Goal: Communication & Community: Answer question/provide support

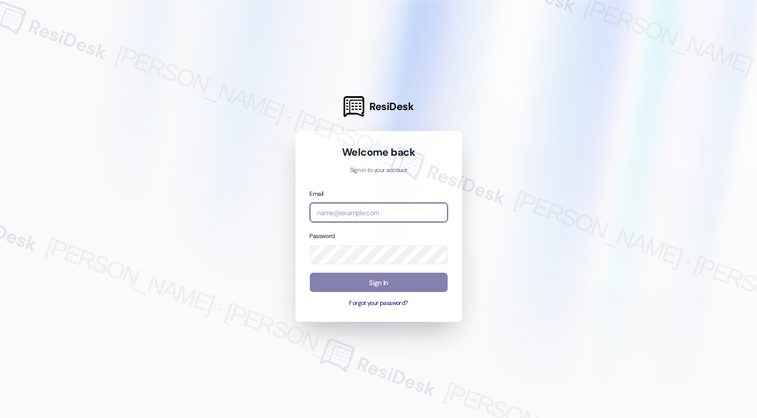
click at [338, 211] on input "email" at bounding box center [379, 212] width 138 height 19
type input "[EMAIL_ADDRESS][PERSON_NAME][PERSON_NAME][PERSON_NAME][PERSON_NAME][DOMAIN_NAME]"
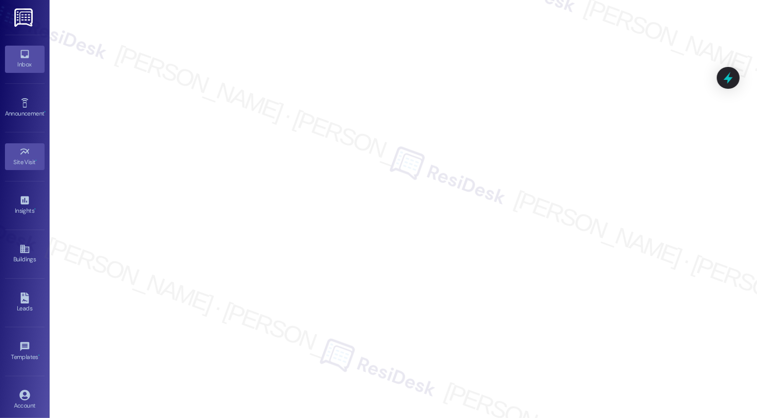
click at [26, 55] on icon at bounding box center [24, 54] width 8 height 8
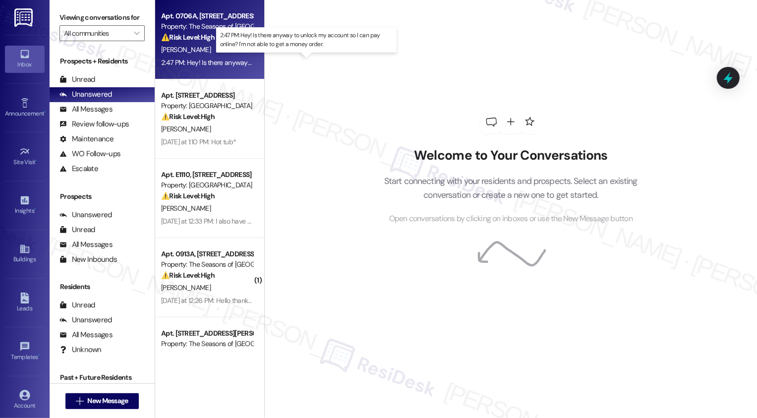
click at [195, 63] on div "2:47 PM: Hey! Is there anyway to unlock my account so I can pay online? I'm not…" at bounding box center [314, 62] width 307 height 9
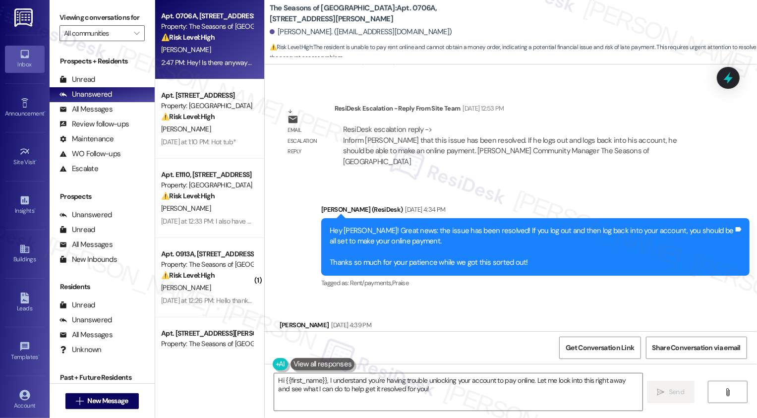
scroll to position [675, 0]
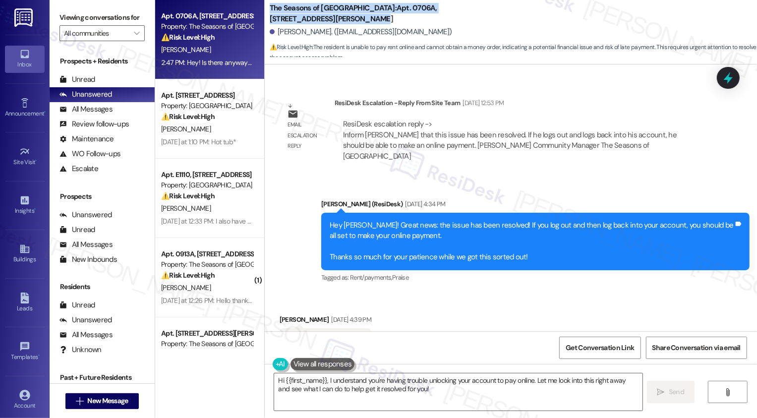
drag, startPoint x: 263, startPoint y: 6, endPoint x: 311, endPoint y: 16, distance: 48.6
click at [311, 16] on b "The Seasons of Cherry Creek: Apt. 0706A, 3498 Seasons E Ellsworth Ave" at bounding box center [369, 13] width 198 height 21
copy b "The Seasons of Cherry Creek: Apt. 0706A, 3498 Seasons E Ellsworth Ave"
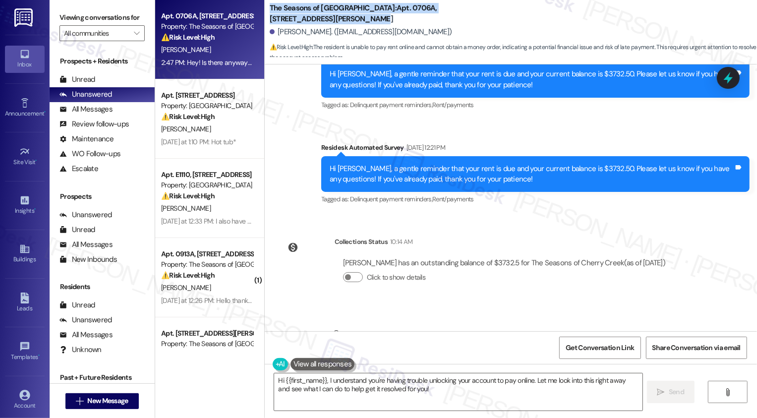
scroll to position [1166, 0]
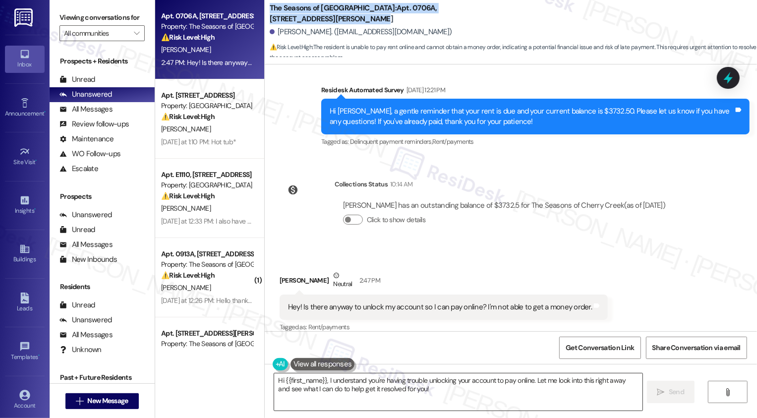
click at [344, 389] on textarea "Hi {{first_name}}, I understand you're having trouble unlocking your account to…" at bounding box center [458, 391] width 369 height 37
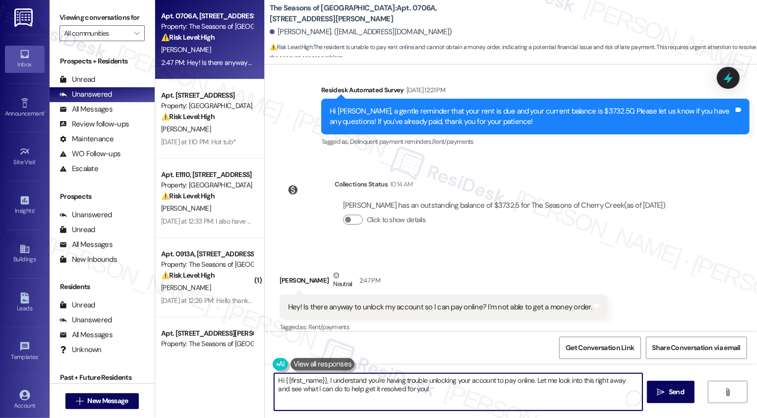
click at [368, 380] on textarea "Hi {{first_name}}, I understand you're having trouble unlocking your account to…" at bounding box center [458, 391] width 369 height 37
click at [461, 396] on textarea "Hi {{first_name}}, I understand you're having trouble unlocking your account to…" at bounding box center [458, 391] width 369 height 37
click at [454, 389] on textarea "Hi {{first_name}}, I understand you're having trouble unlocking your account to…" at bounding box center [457, 391] width 369 height 37
drag, startPoint x: 589, startPoint y: 380, endPoint x: 607, endPoint y: 388, distance: 19.5
click at [607, 388] on textarea "Hi {{first_name}}, I understand you're having trouble unlocking your account to…" at bounding box center [457, 391] width 369 height 37
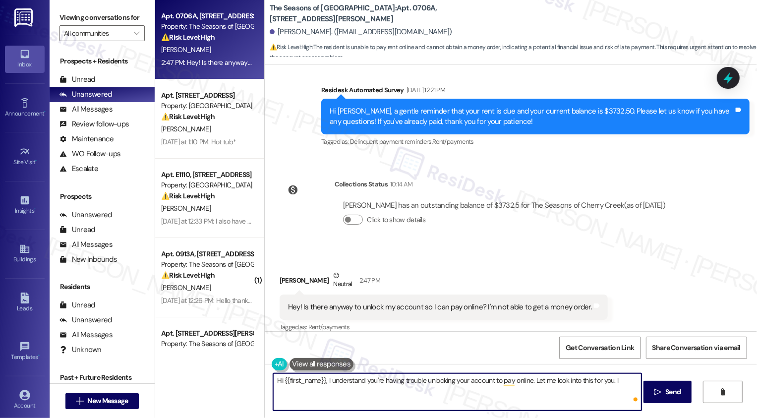
type textarea "Hi {{first_name}}, I understand you're having trouble unlocking your account to…"
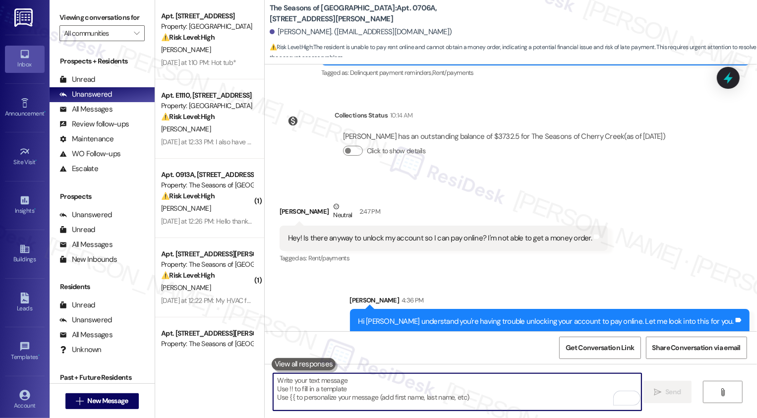
scroll to position [0, 0]
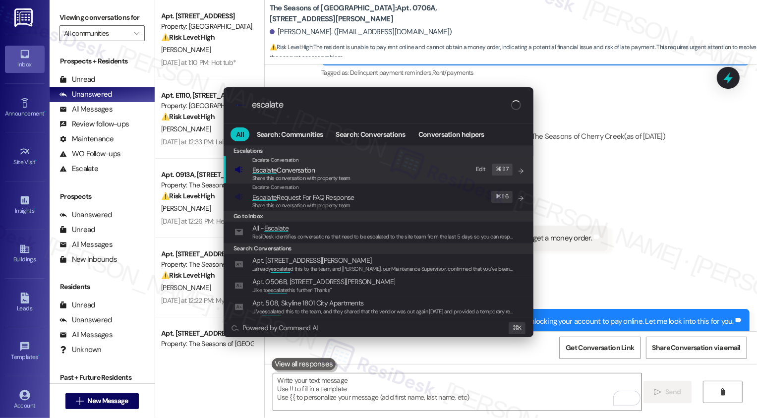
type input "escalate"
click at [278, 173] on span "Escalate Conversation" at bounding box center [283, 170] width 62 height 9
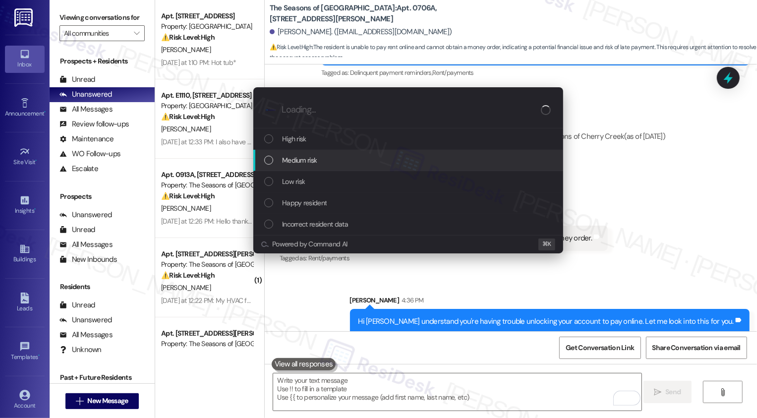
click at [310, 163] on span "Medium risk" at bounding box center [299, 160] width 35 height 11
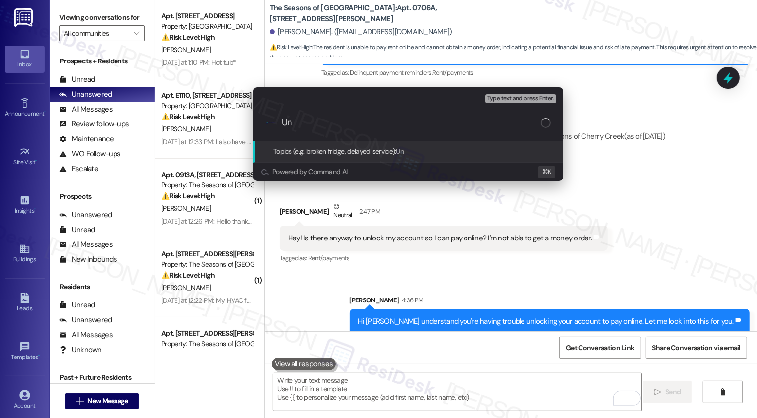
type input "U"
type input "Online Payment Concern (Request to unlock the account)"
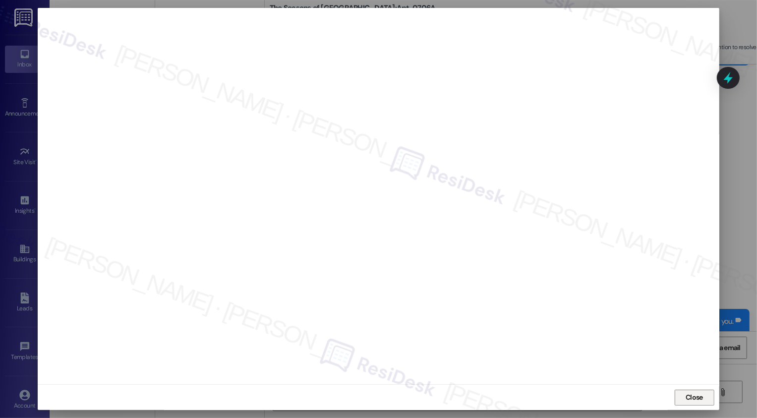
click at [680, 397] on button "Close" at bounding box center [695, 398] width 40 height 16
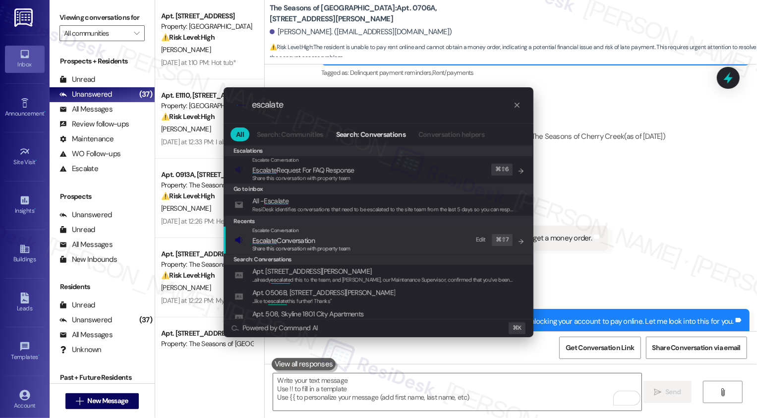
type input "escalate"
click at [318, 243] on span "Escalate Conversation" at bounding box center [301, 240] width 98 height 11
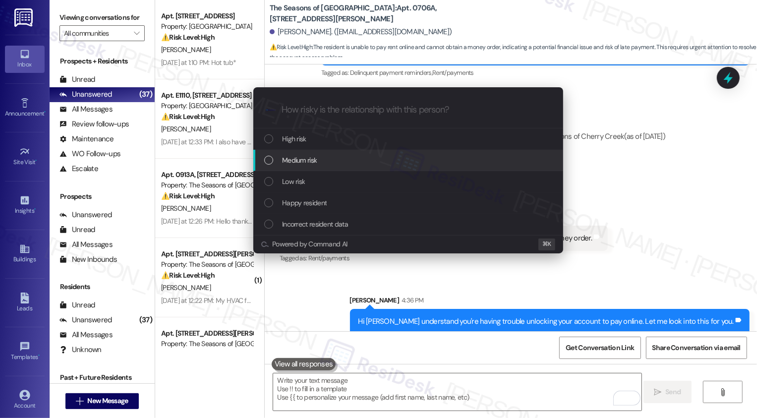
click at [286, 163] on span "Medium risk" at bounding box center [299, 160] width 35 height 11
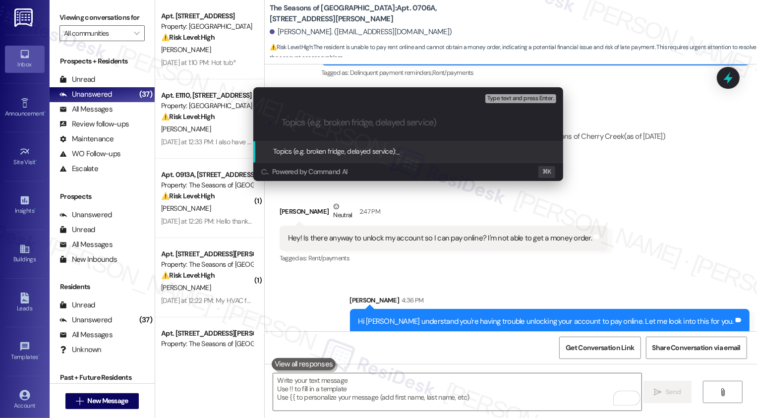
paste input "Online Payment Concern (Request to unlock the account)"
type input "Online Payment Concern (Request to unlock the account)"
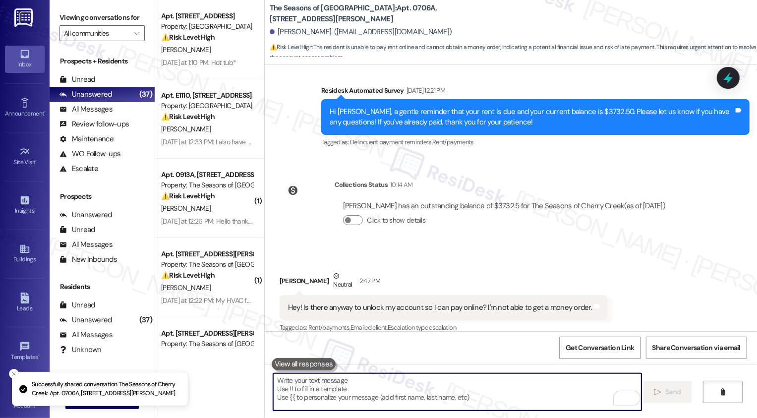
scroll to position [1250, 0]
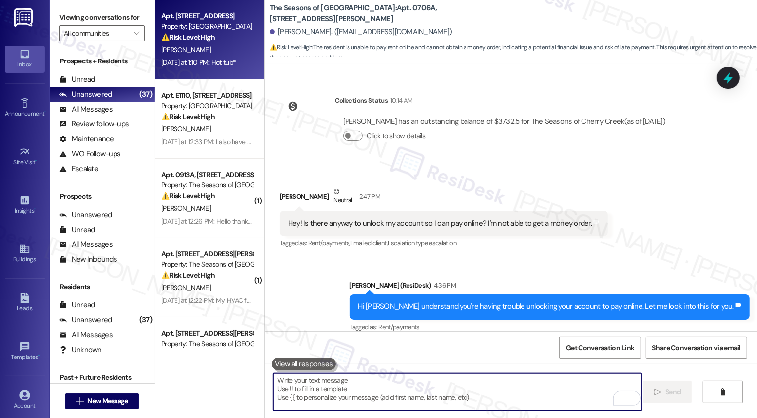
click at [212, 44] on div "G. Gardner" at bounding box center [207, 50] width 94 height 12
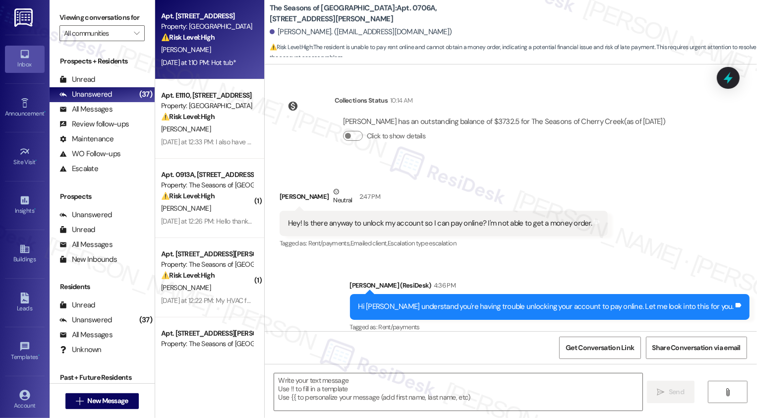
click at [212, 44] on div "G. Gardner" at bounding box center [207, 50] width 94 height 12
type textarea "Fetching suggested responses. Please feel free to read through the conversation…"
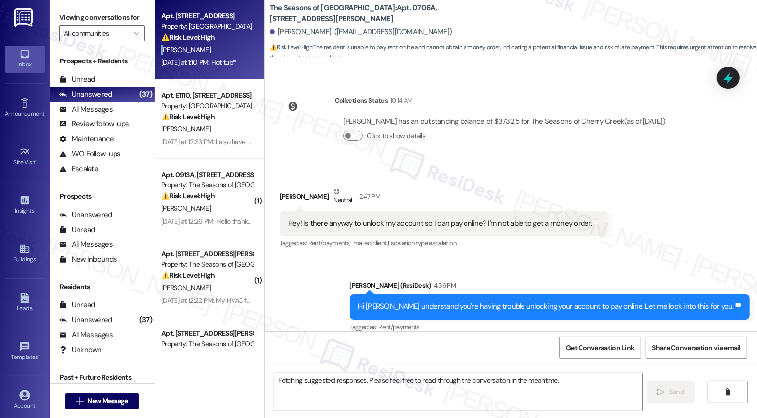
click at [212, 44] on div "G. Gardner" at bounding box center [207, 50] width 94 height 12
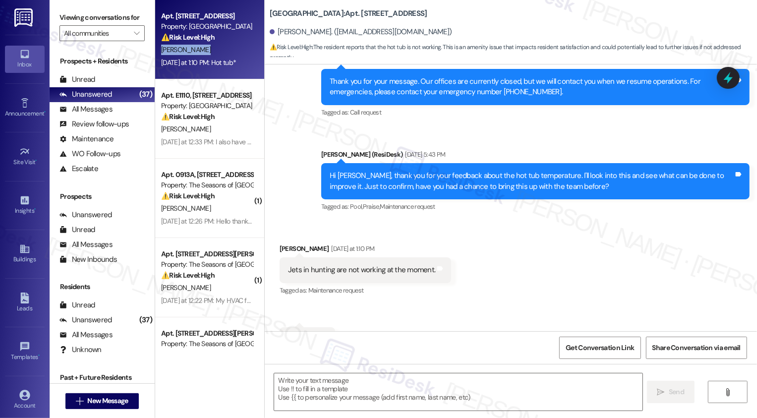
scroll to position [592, 0]
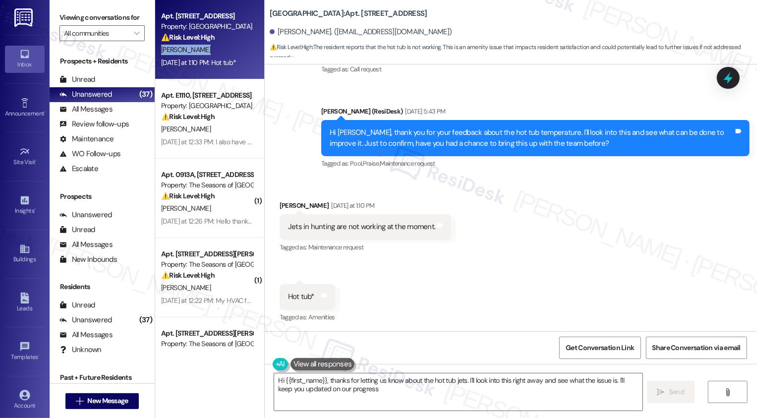
type textarea "Hi {{first_name}}, thanks for letting us know about the hot tub jets. I'll look…"
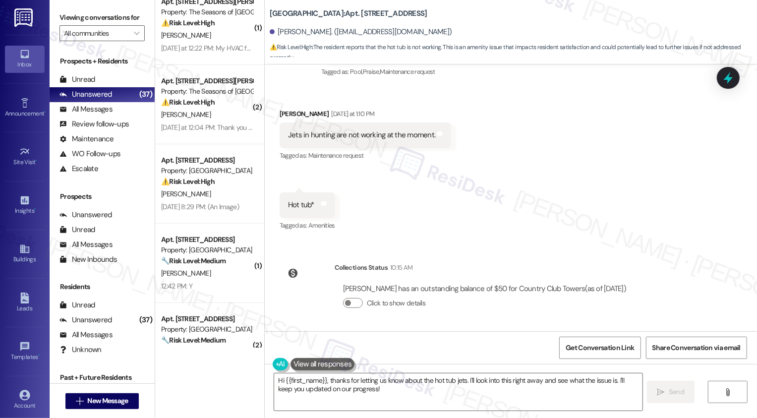
scroll to position [683, 0]
click at [304, 392] on textarea "Hi {{first_name}}, thanks for letting us know about the hot tub jets. I'll look…" at bounding box center [458, 391] width 369 height 37
click at [420, 375] on textarea "Hi {{first_name}}, thanks for letting us know about the hot tub jets. I'll look…" at bounding box center [458, 391] width 369 height 37
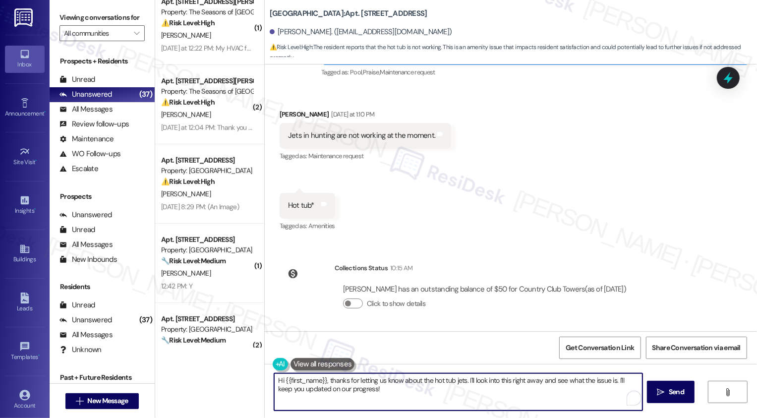
click at [490, 381] on textarea "Hi {{first_name}}, thanks for letting us know about the hot tub jets. I'll look…" at bounding box center [458, 391] width 369 height 37
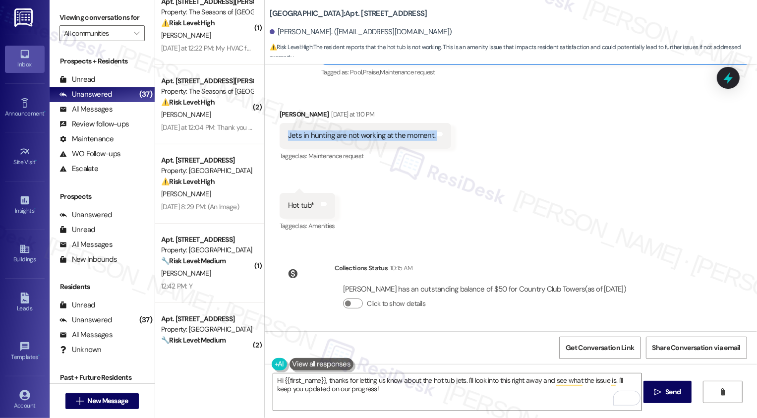
drag, startPoint x: 282, startPoint y: 135, endPoint x: 447, endPoint y: 136, distance: 164.7
click at [447, 136] on div "Received via SMS Gina Gardner Yesterday at 1:10 PM Jets in hunting are not work…" at bounding box center [365, 136] width 187 height 69
copy div "Jets in hunting are not working at the moment. Tags and notes"
click at [523, 172] on div "Received via SMS Gina Gardner Yesterday at 1:10 PM Jets in hunting are not work…" at bounding box center [511, 164] width 493 height 154
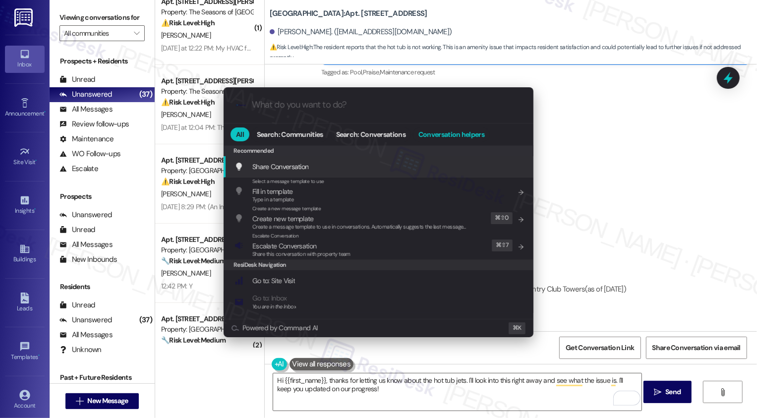
click at [438, 135] on span "Conversation helpers" at bounding box center [452, 134] width 66 height 7
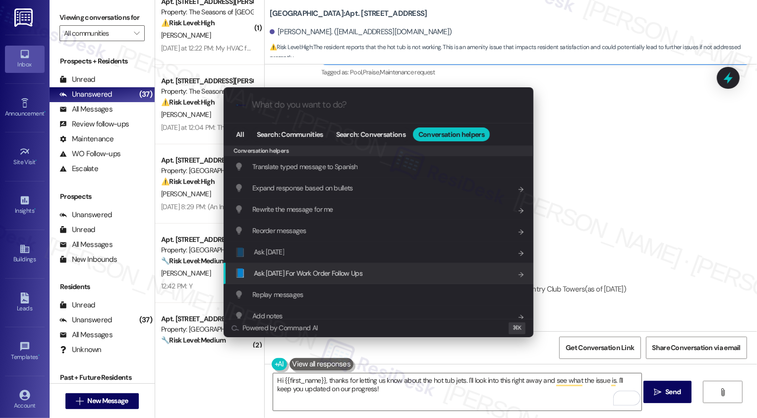
click at [296, 278] on span "Ask Friday For Work Order Follow Ups" at bounding box center [308, 273] width 109 height 11
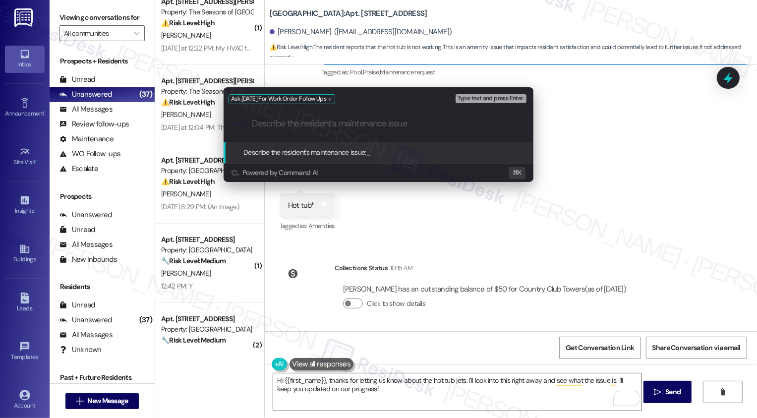
paste input "Jets in hunting are not working at the moment."
click at [291, 124] on input "Jets in hunting are not working at the moment." at bounding box center [382, 124] width 261 height 10
type input "Jets in hot tub are not working at the moment."
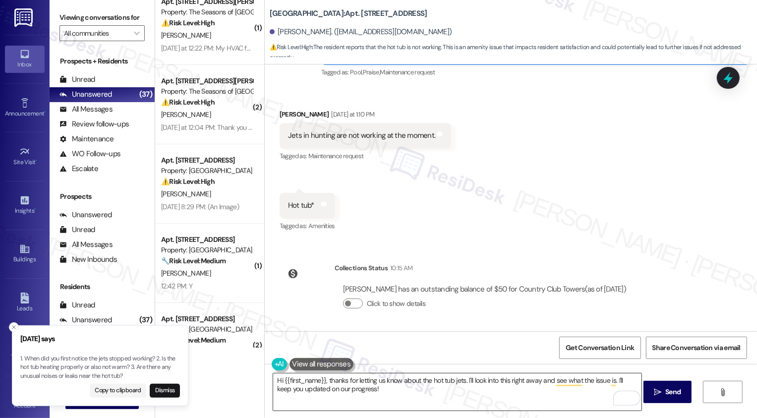
click at [472, 382] on textarea "Hi {{first_name}}, thanks for letting us know about the hot tub jets. I'll look…" at bounding box center [457, 391] width 369 height 37
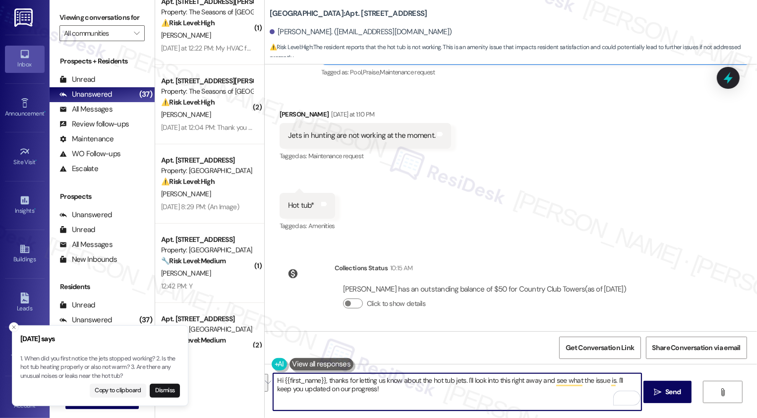
drag, startPoint x: 469, startPoint y: 380, endPoint x: 472, endPoint y: 389, distance: 8.9
click at [472, 389] on textarea "Hi {{first_name}}, thanks for letting us know about the hot tub jets. I'll look…" at bounding box center [457, 391] width 369 height 37
type textarea "Hi {{first_name}}, thanks for letting us know about the hot tub jets. I'll make…"
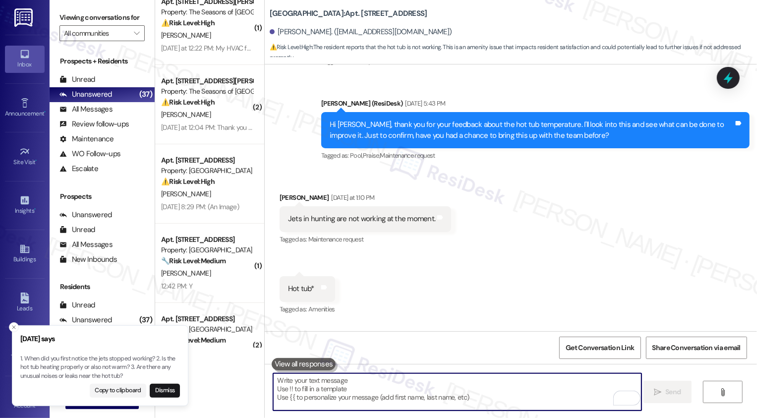
scroll to position [592, 0]
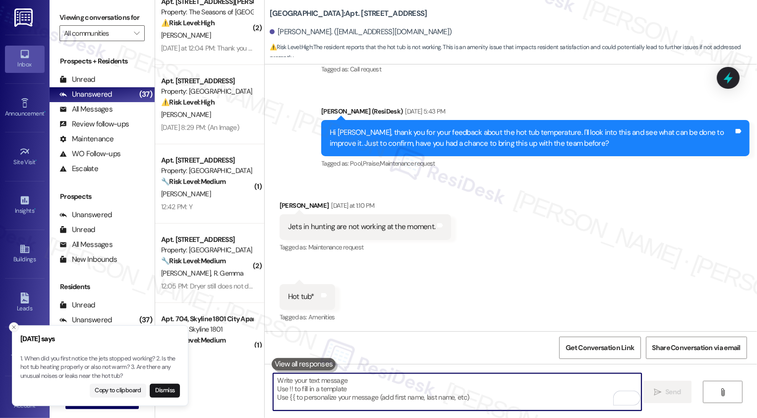
click at [12, 329] on icon "Close toast" at bounding box center [14, 327] width 6 height 6
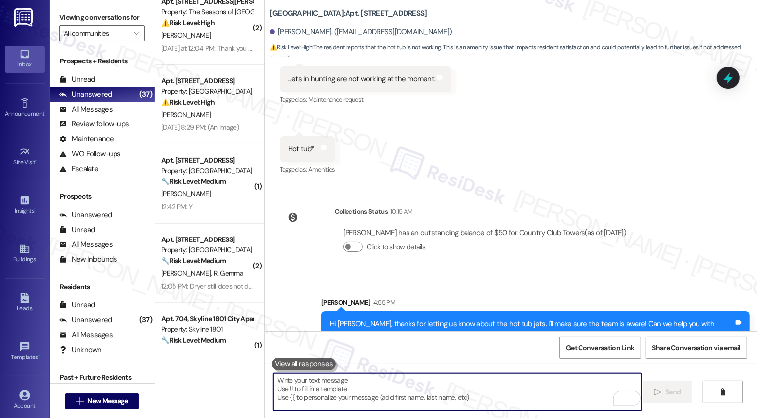
scroll to position [752, 0]
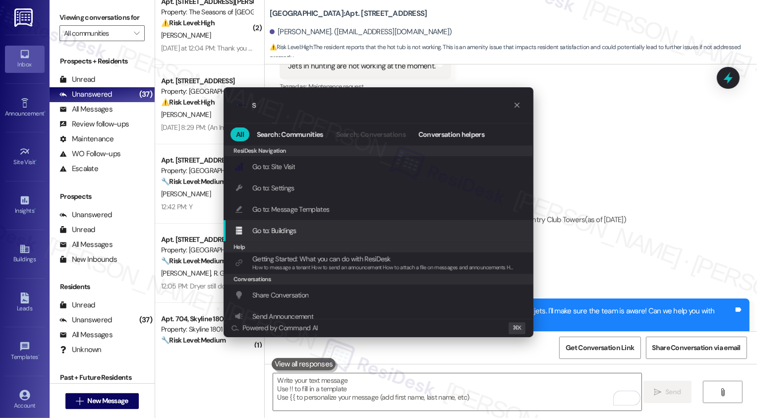
click at [607, 233] on div ".cls-1{fill:#0a055f;}.cls-2{fill:#0cc4c4;} resideskLogoBlueOrange s All Search:…" at bounding box center [378, 209] width 757 height 418
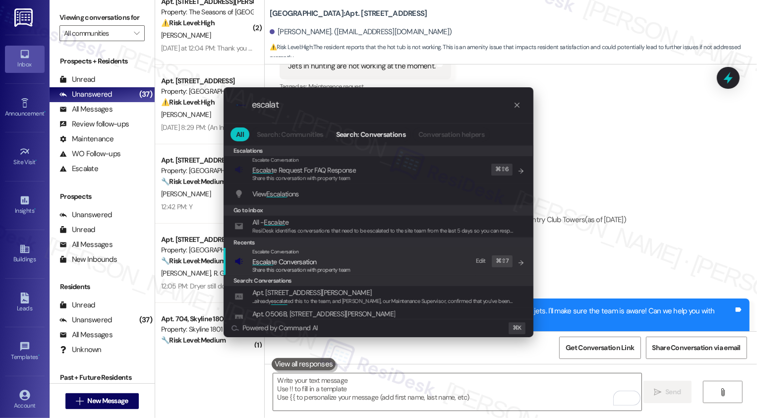
type input "escalat"
click at [259, 266] on div "Share this conversation with property team" at bounding box center [301, 270] width 98 height 9
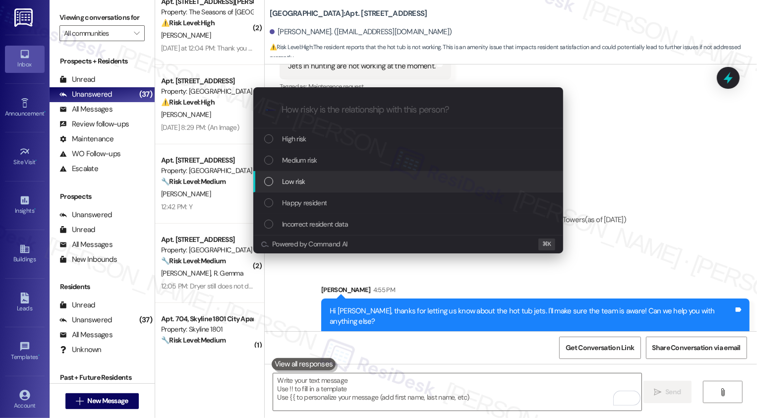
click at [296, 181] on span "Low risk" at bounding box center [293, 181] width 23 height 11
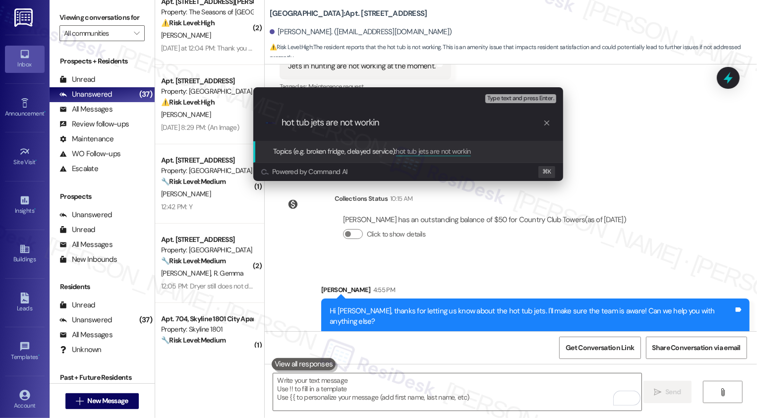
type input "hot tub jets are not working"
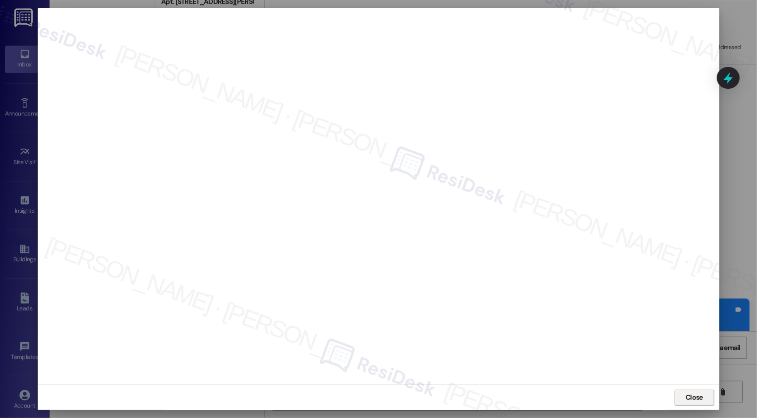
click at [684, 391] on span "Close" at bounding box center [694, 397] width 21 height 15
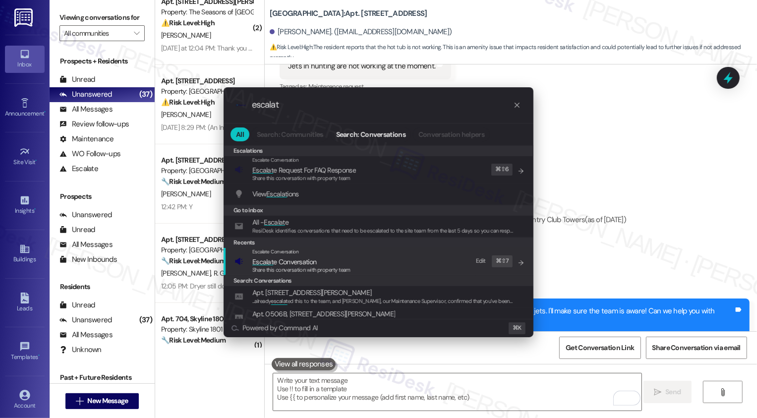
type input "escalat"
click at [328, 271] on span "Share this conversation with property team" at bounding box center [301, 269] width 98 height 7
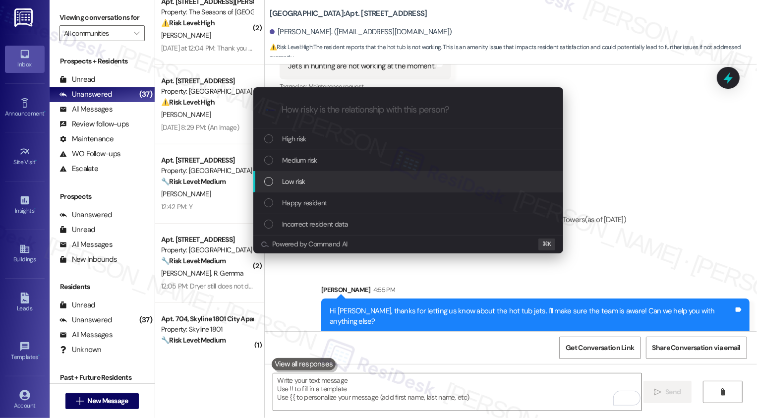
click at [297, 182] on span "Low risk" at bounding box center [293, 181] width 23 height 11
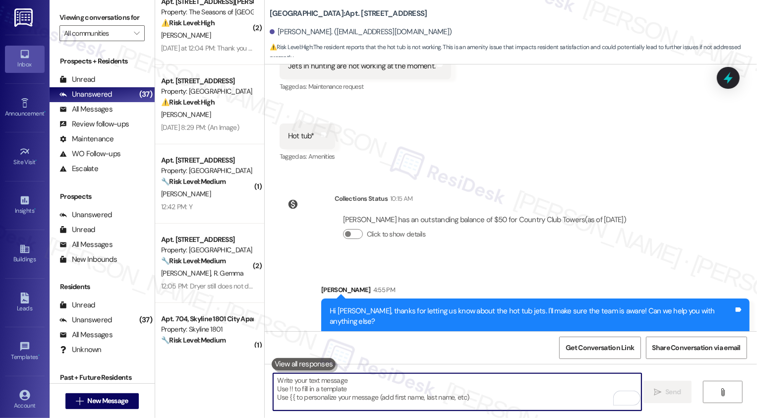
click at [392, 158] on div "Received via SMS Gina Gardner Yesterday at 1:10 PM Jets in hunting are not work…" at bounding box center [511, 94] width 493 height 154
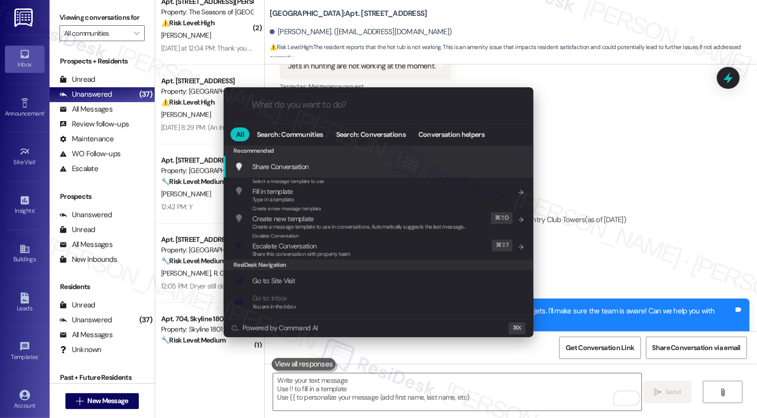
type input "r"
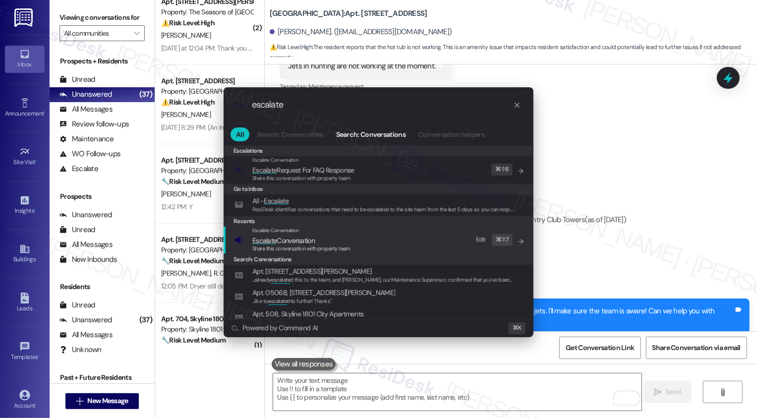
type input "escalate"
click at [274, 238] on span "Escalate" at bounding box center [264, 240] width 24 height 9
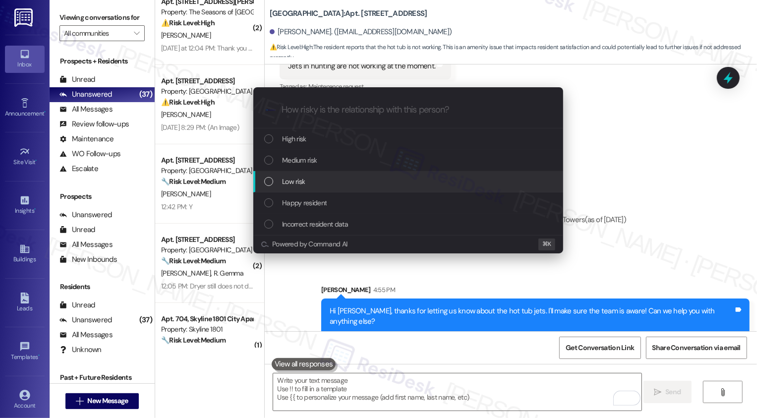
click at [302, 182] on span "Low risk" at bounding box center [293, 181] width 23 height 11
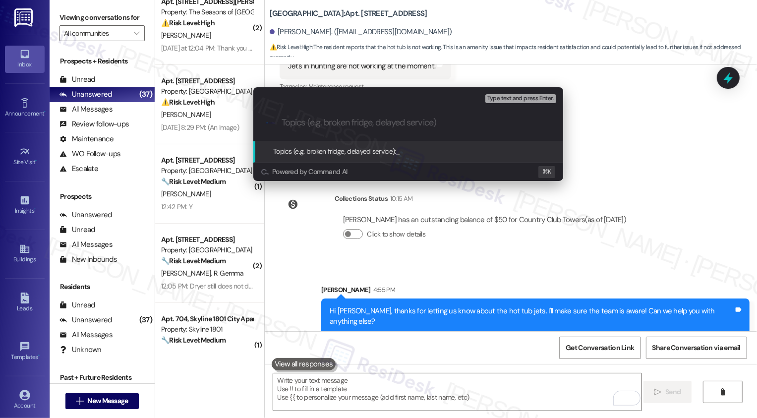
paste input "hot tub jets are not working"
type input "hot tub jets are not working"
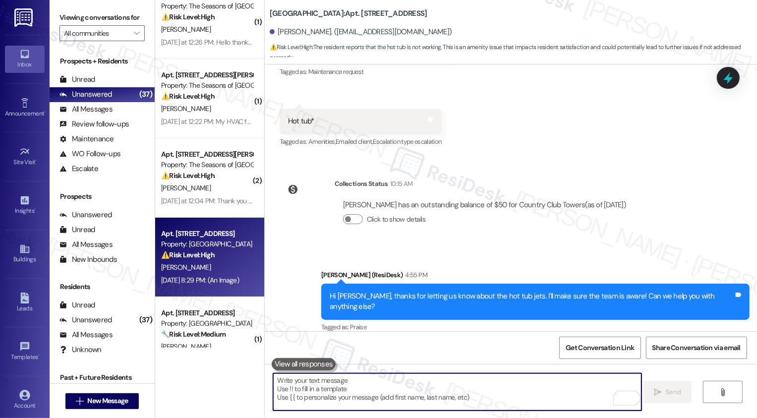
scroll to position [0, 0]
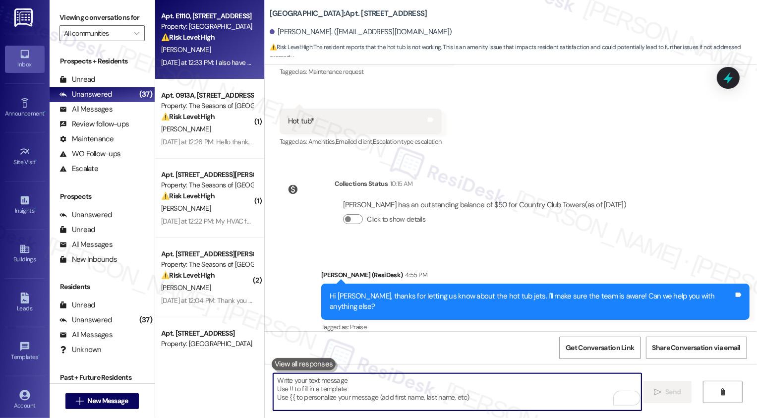
click at [222, 68] on div "Yesterday at 12:33 PM: I also have an urgent work order to get the AC fixed. I'…" at bounding box center [207, 63] width 94 height 12
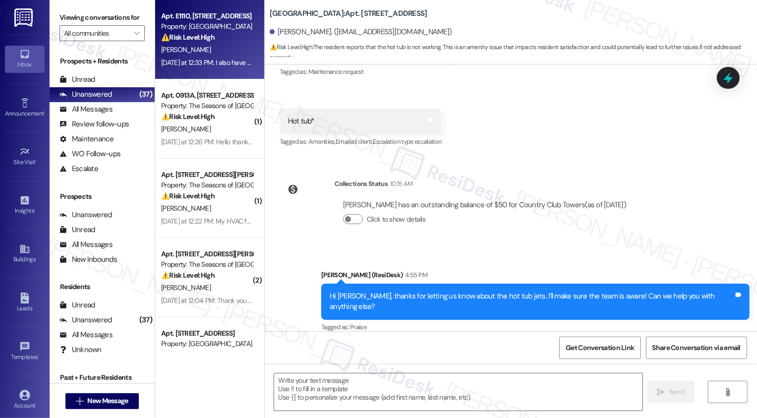
click at [222, 68] on div "Yesterday at 12:33 PM: I also have an urgent work order to get the AC fixed. I'…" at bounding box center [207, 63] width 94 height 12
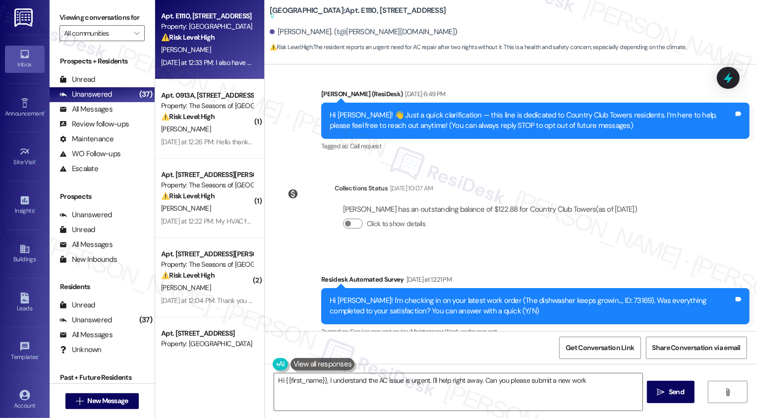
scroll to position [57, 0]
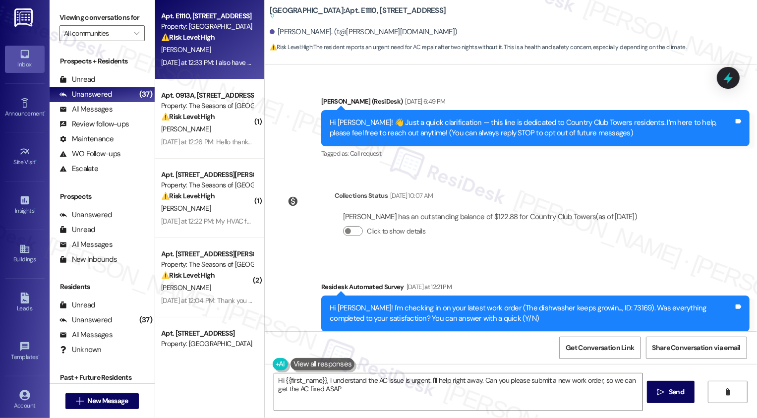
type textarea "Hi {{first_name}}, I understand the AC issue is urgent. I'll help right away. C…"
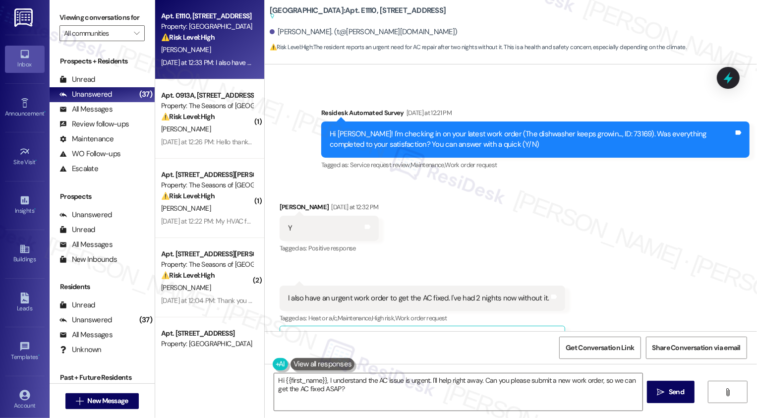
scroll to position [258, 0]
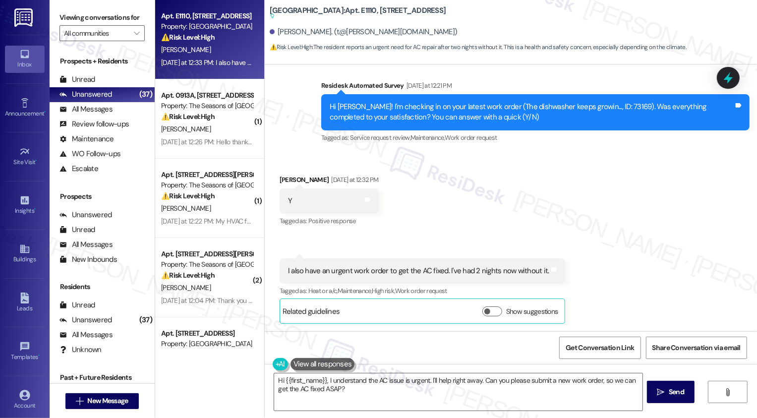
click at [333, 268] on div "I also have an urgent work order to get the AC fixed. I've had 2 nights now wit…" at bounding box center [418, 271] width 261 height 10
click at [375, 268] on div "I also have an urgent work order to get the AC fixed. I've had 2 nights now wit…" at bounding box center [418, 271] width 261 height 10
click at [440, 277] on div "I also have an urgent work order to get the AC fixed. I've had 2 nights now wit…" at bounding box center [423, 270] width 286 height 25
click at [477, 270] on div "I also have an urgent work order to get the AC fixed. I've had 2 nights now wit…" at bounding box center [418, 271] width 261 height 10
click at [512, 270] on div "I also have an urgent work order to get the AC fixed. I've had 2 nights now wit…" at bounding box center [418, 271] width 261 height 10
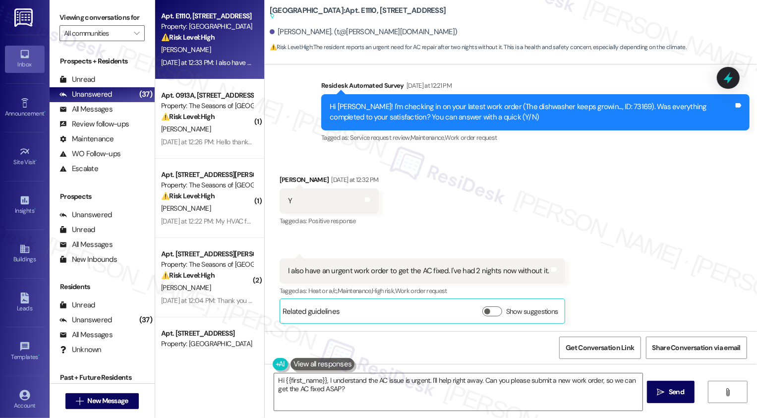
click at [525, 272] on div "I also have an urgent work order to get the AC fixed. I've had 2 nights now wit…" at bounding box center [418, 271] width 261 height 10
click at [357, 266] on div "I also have an urgent work order to get the AC fixed. I've had 2 nights now wit…" at bounding box center [418, 271] width 261 height 10
click at [412, 246] on div "Received via SMS Trenton Ashburn Yesterday at 12:32 PM Y Tags and notes Tagged …" at bounding box center [511, 241] width 493 height 179
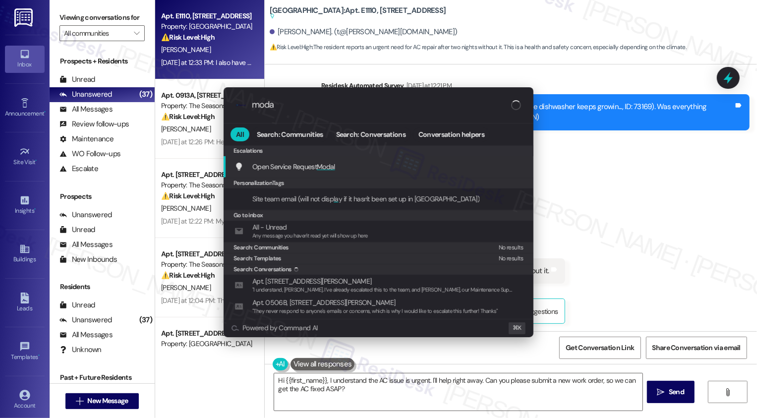
type input "modal"
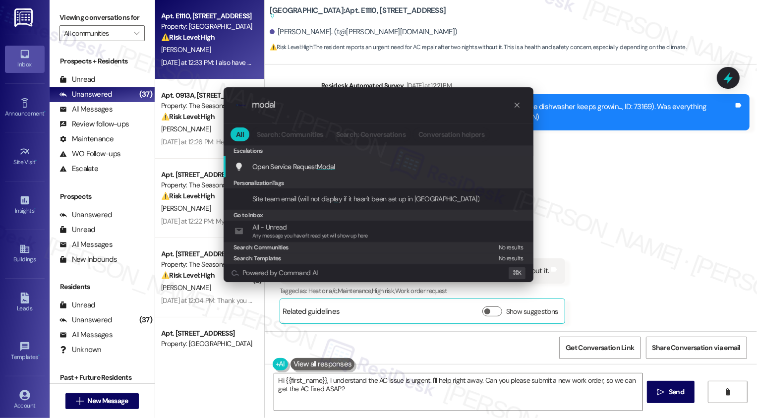
click at [312, 167] on span "Open Service Request Modal" at bounding box center [293, 166] width 83 height 9
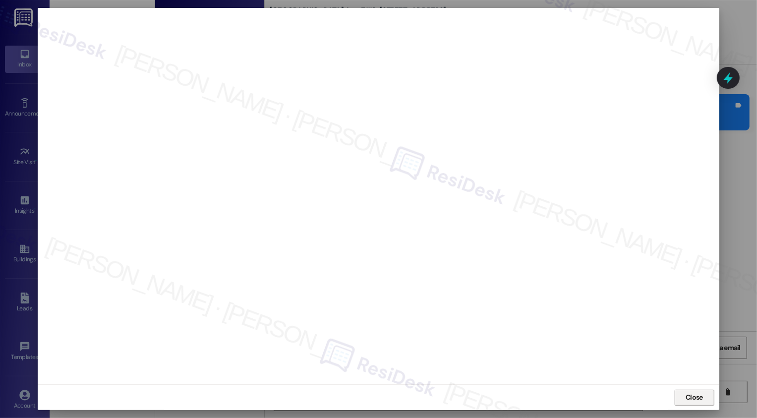
click at [684, 391] on span "Close" at bounding box center [694, 397] width 21 height 15
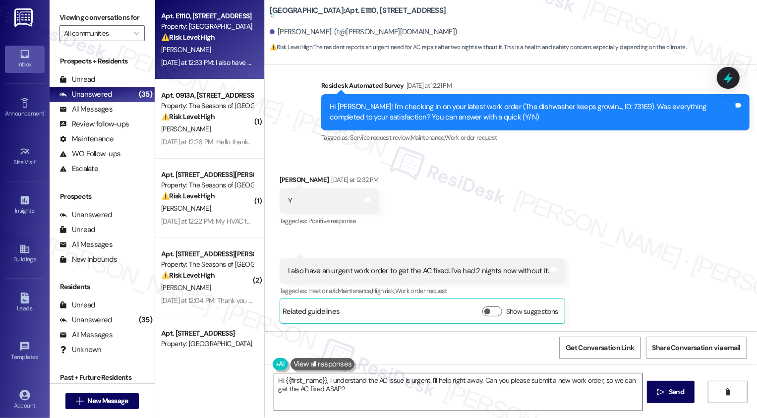
click at [355, 391] on textarea "Hi {{first_name}}, I understand the AC issue is urgent. I'll help right away. C…" at bounding box center [458, 391] width 369 height 37
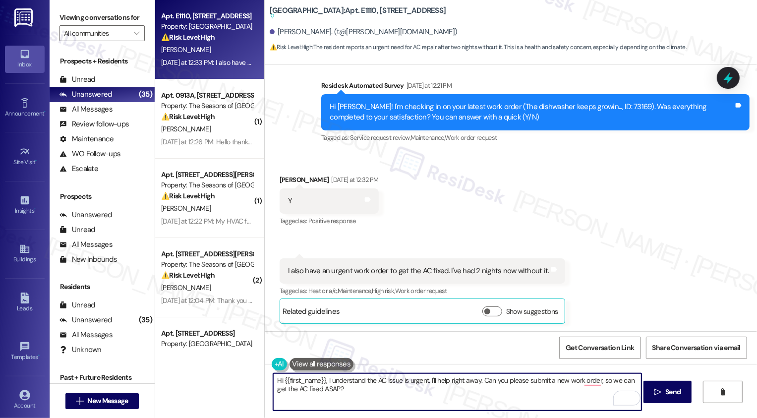
drag, startPoint x: 323, startPoint y: 379, endPoint x: 348, endPoint y: 405, distance: 36.1
click at [348, 405] on textarea "Hi {{first_name}}, I understand the AC issue is urgent. I'll help right away. C…" at bounding box center [457, 391] width 369 height 37
click at [415, 386] on textarea "Hi {{first_name}}, thank you for letting me know about your AC. I'm so sorry to…" at bounding box center [457, 391] width 369 height 37
click at [466, 385] on textarea "Hi {{first_name}}, thank you for letting me know about your AC. I'm so sorry to…" at bounding box center [457, 391] width 369 height 37
click at [502, 387] on textarea "Hi {{first_name}}, thank you for letting me know about your AC. I'm so sorry to…" at bounding box center [457, 391] width 369 height 37
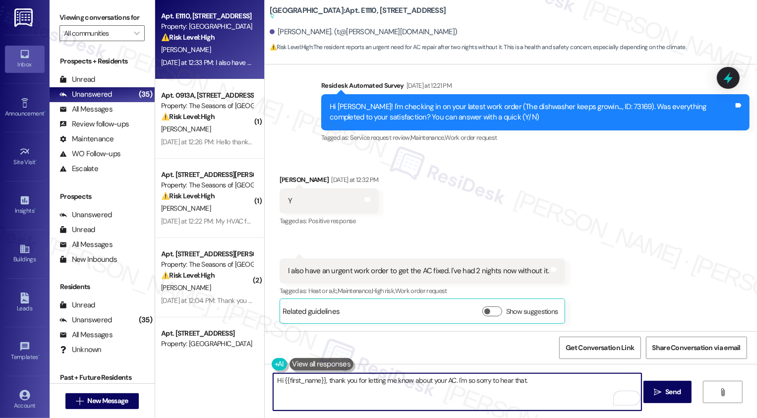
click at [534, 387] on textarea "Hi {{first_name}}, thank you for letting me know about your AC. I'm so sorry to…" at bounding box center [457, 391] width 369 height 37
click at [423, 387] on textarea "Hi {{first_name}}, thank you for letting me know about your AC. I'm so sorry to…" at bounding box center [457, 391] width 369 height 37
click at [510, 380] on textarea "Hi {{first_name}}, thank you for letting me know about your AC. I'm so sorry to…" at bounding box center [457, 391] width 369 height 37
click at [534, 382] on textarea "Hi {{first_name}}, thank you for letting me know about your AC. I'm so sorry to…" at bounding box center [457, 391] width 369 height 37
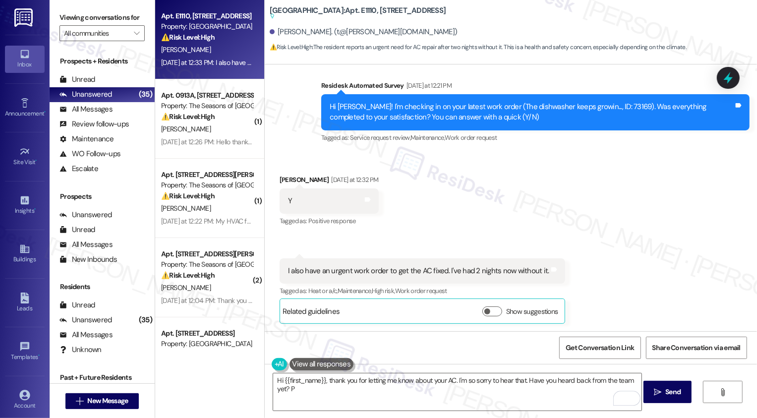
drag, startPoint x: 265, startPoint y: 10, endPoint x: 331, endPoint y: 9, distance: 66.0
click at [331, 10] on b "Country Club Towers: Apt. E1110, 1101 East Bayaud Avenue Suggested actions and …" at bounding box center [358, 13] width 177 height 16
copy b "Country Club Towers"
click at [403, 388] on textarea "Hi {{first_name}}, thank you for letting me know about your AC. I'm so sorry to…" at bounding box center [457, 391] width 369 height 37
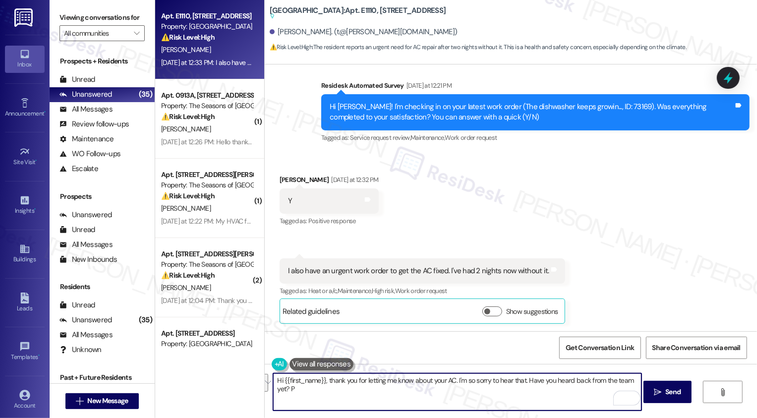
drag, startPoint x: 526, startPoint y: 379, endPoint x: 529, endPoint y: 388, distance: 9.3
click at [529, 388] on textarea "Hi {{first_name}}, thank you for letting me know about your AC. I'm so sorry to…" at bounding box center [457, 391] width 369 height 37
paste textarea "they need to call our emergency on call line at : (720) 625-846"
click at [324, 385] on textarea "Hi {{first_name}}, thank you for letting me know about your AC. I'm so sorry to…" at bounding box center [457, 391] width 369 height 37
click at [320, 390] on textarea "Hi {{first_name}}, thank you for letting me know about your AC. I'm so sorry to…" at bounding box center [457, 391] width 369 height 37
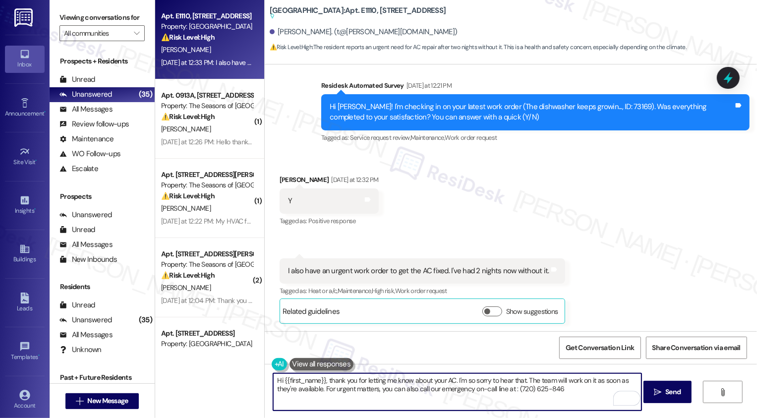
click at [570, 390] on textarea "Hi {{first_name}}, thank you for letting me know about your AC. I'm so sorry to…" at bounding box center [457, 391] width 369 height 37
click at [490, 310] on div "Show suggestions" at bounding box center [523, 312] width 80 height 10
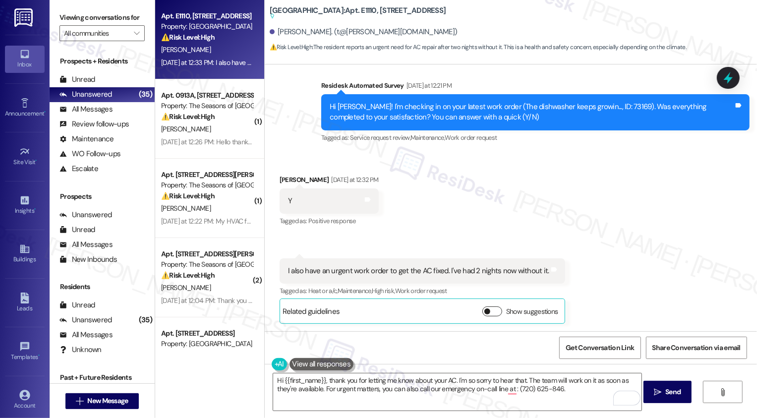
click at [483, 308] on button "Show suggestions" at bounding box center [493, 312] width 20 height 10
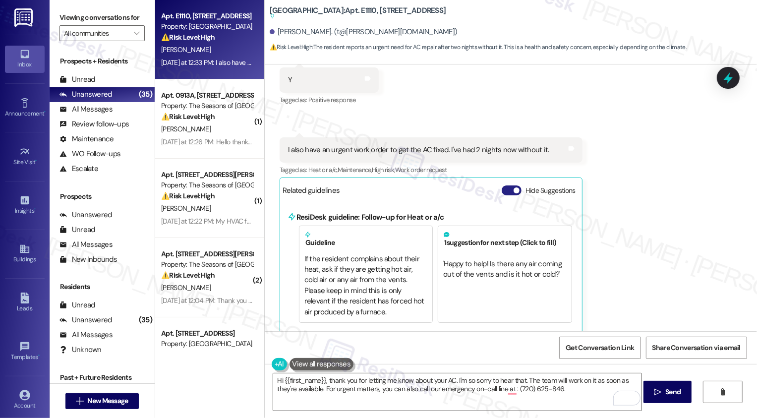
scroll to position [396, 0]
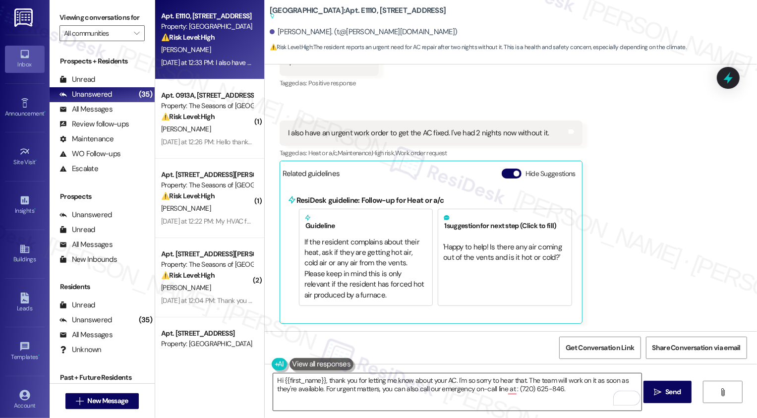
click at [577, 388] on textarea "Hi {{first_name}}, thank you for letting me know about your AC. I'm so sorry to…" at bounding box center [457, 391] width 369 height 37
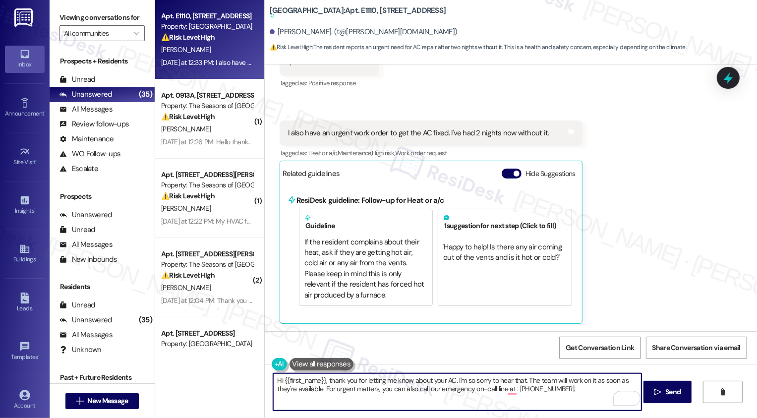
click at [400, 401] on textarea "Hi {{first_name}}, thank you for letting me know about your AC. I'm so sorry to…" at bounding box center [457, 391] width 369 height 37
type textarea "Hi {{first_name}}, thank you for letting me know about your AC. I'm so sorry to…"
click at [679, 400] on button " Send" at bounding box center [668, 392] width 48 height 22
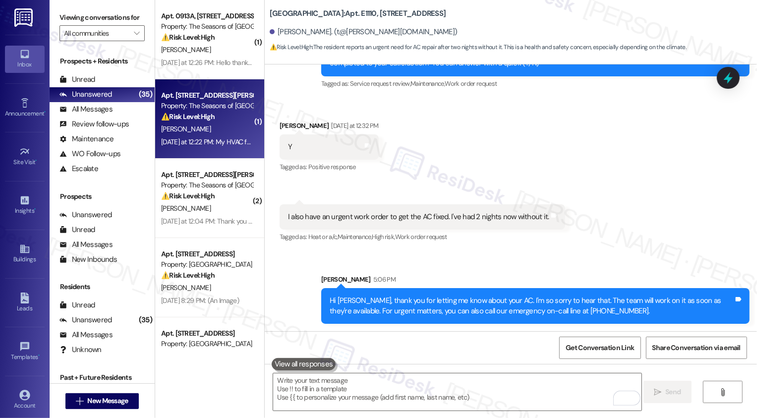
scroll to position [0, 0]
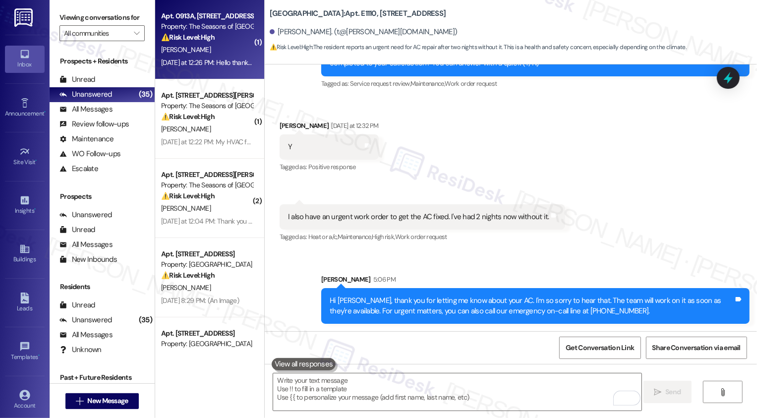
click at [213, 48] on div "T. Wissner" at bounding box center [207, 50] width 94 height 12
click at [213, 49] on div "T. Wissner" at bounding box center [207, 50] width 94 height 12
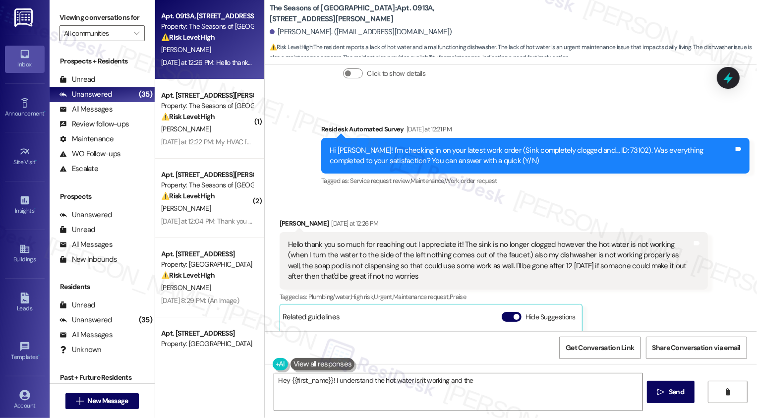
scroll to position [221, 0]
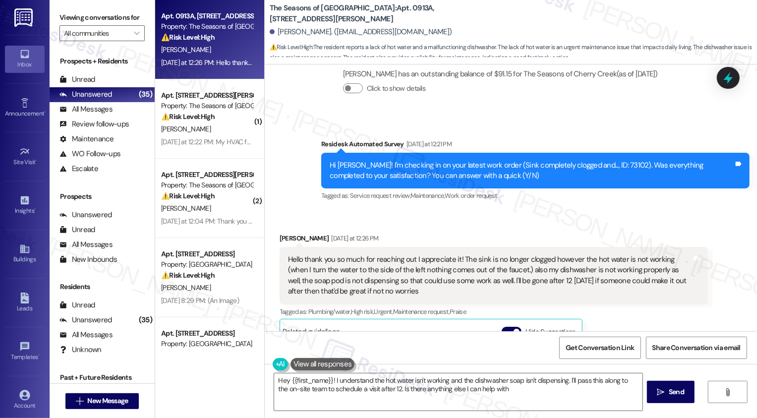
type textarea "Hey {{first_name}}! I understand the hot water isn't working and the dishwasher…"
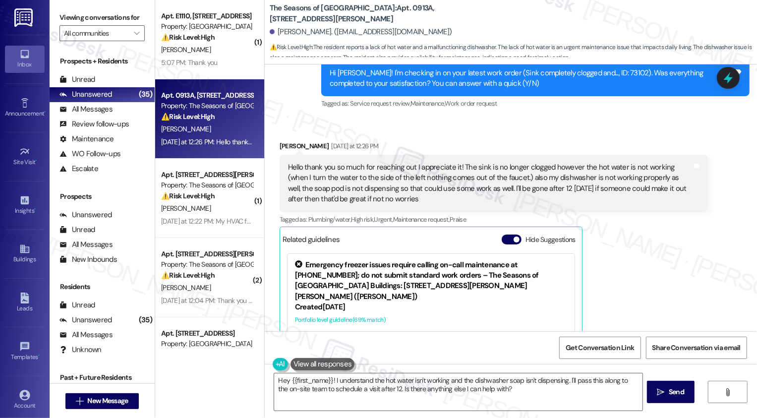
scroll to position [309, 0]
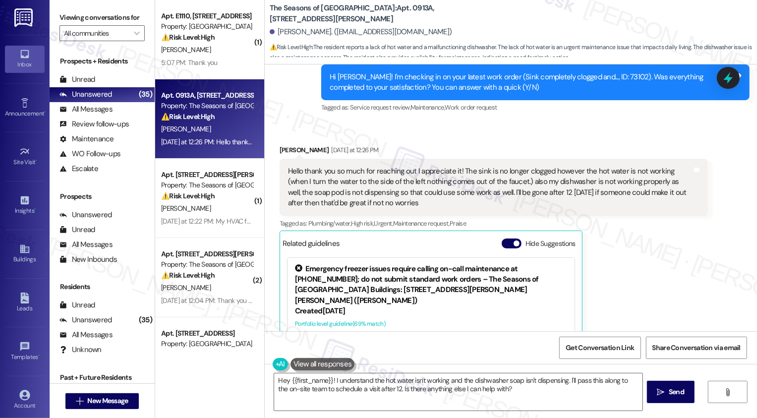
click at [652, 258] on div "Taylor Wissner Yesterday at 12:26 PM Hello thank you so much for reaching out I…" at bounding box center [494, 284] width 429 height 279
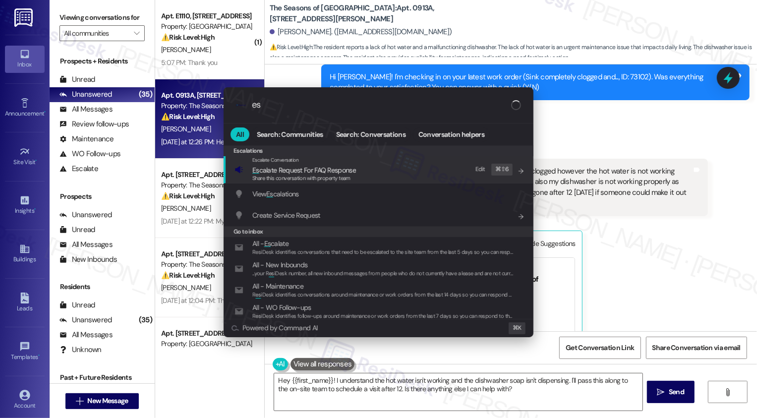
type input "e"
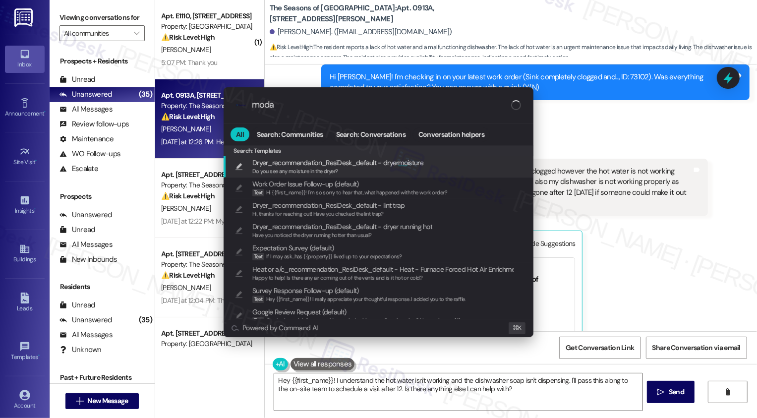
type input "modal"
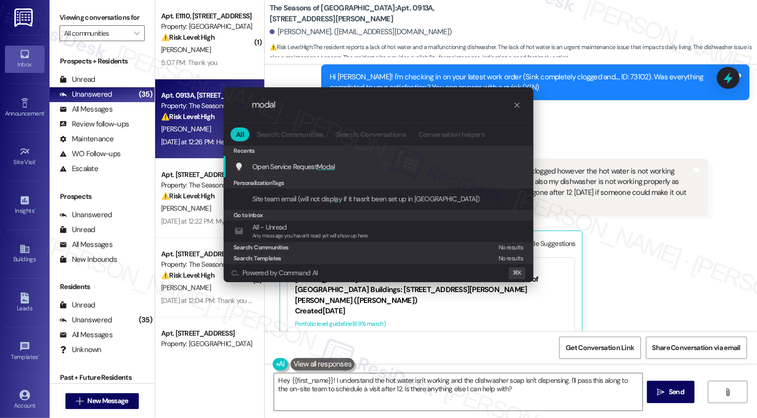
click at [348, 165] on div "Open Service Request Modal Add shortcut" at bounding box center [380, 166] width 290 height 11
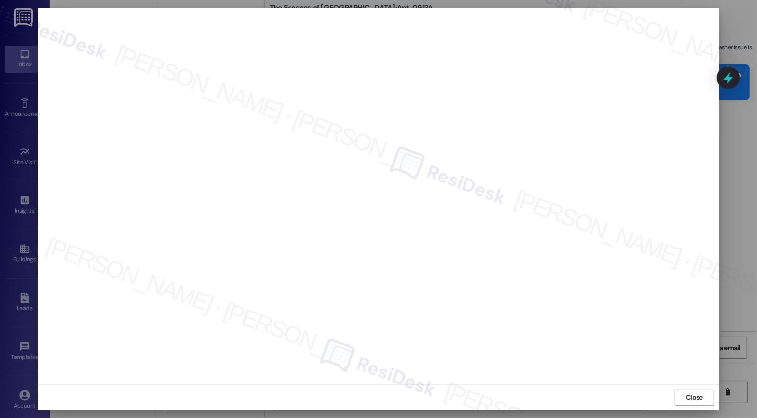
scroll to position [0, 0]
click at [686, 398] on span "Close" at bounding box center [694, 397] width 17 height 10
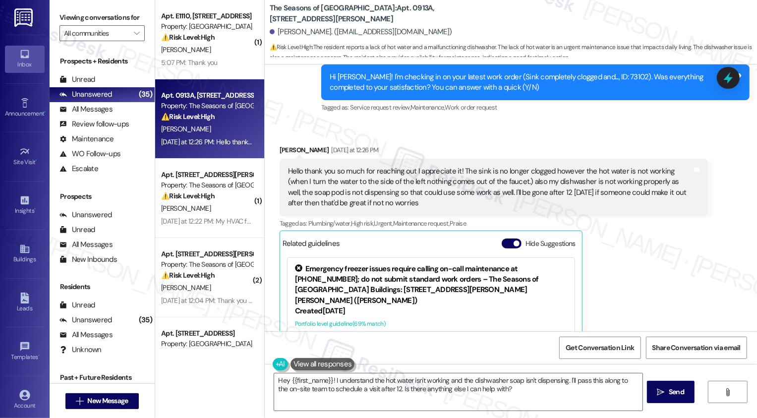
click at [462, 212] on div "Hello thank you so much for reaching out I appreciate it! The sink is no longer…" at bounding box center [494, 188] width 429 height 58
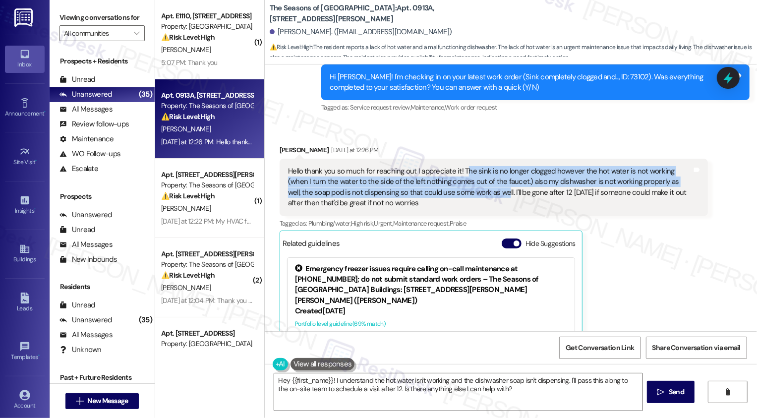
drag, startPoint x: 456, startPoint y: 169, endPoint x: 458, endPoint y: 190, distance: 21.9
click at [458, 190] on div "Hello thank you so much for reaching out I appreciate it! The sink is no longer…" at bounding box center [490, 187] width 404 height 43
copy div "he sink is no longer clogged however the hot water is not working (when I turn …"
click at [454, 161] on div "Hello thank you so much for reaching out I appreciate it! The sink is no longer…" at bounding box center [494, 188] width 429 height 58
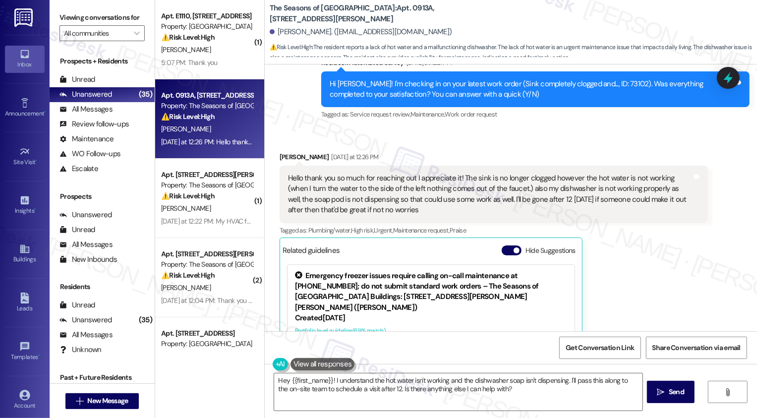
scroll to position [282, 0]
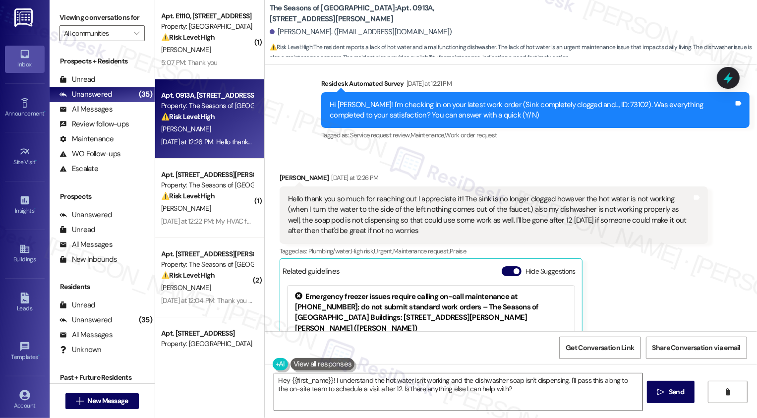
click at [395, 379] on textarea "Hey {{first_name}}! I understand the hot water isn't working and the dishwasher…" at bounding box center [458, 391] width 369 height 37
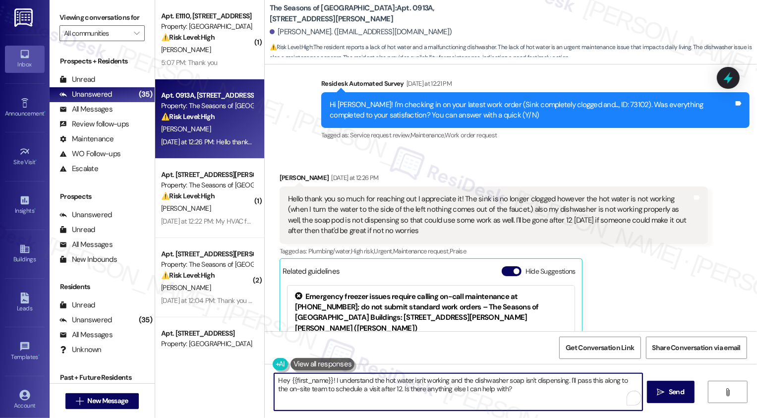
click at [481, 379] on textarea "Hey {{first_name}}! I understand the hot water isn't working and the dishwasher…" at bounding box center [458, 391] width 369 height 37
click at [540, 382] on textarea "Hey {{first_name}}! I understand the hot water isn't working and the dishwasher…" at bounding box center [458, 391] width 369 height 37
drag, startPoint x: 567, startPoint y: 379, endPoint x: 570, endPoint y: 389, distance: 9.9
click at [570, 389] on textarea "Hey {{first_name}}! I understand the hot water isn't working and the dishwasher…" at bounding box center [458, 391] width 369 height 37
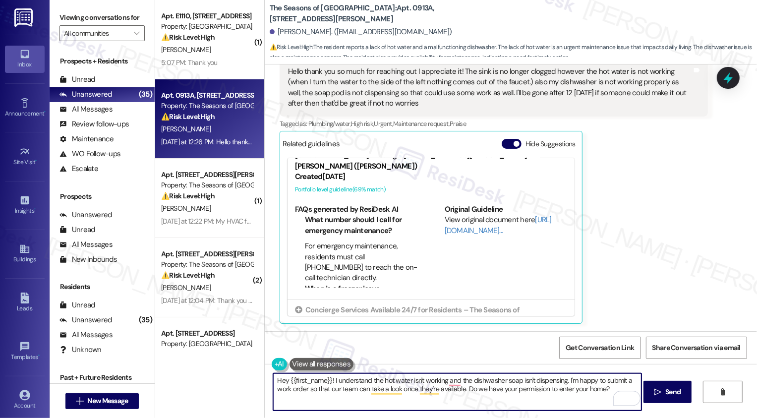
scroll to position [0, 0]
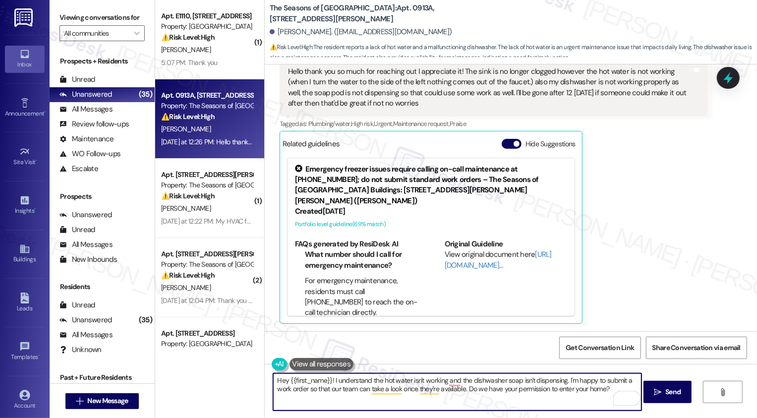
click at [274, 380] on textarea "Hey {{first_name}}! I understand the hot water isn't working and the dishwasher…" at bounding box center [457, 391] width 369 height 37
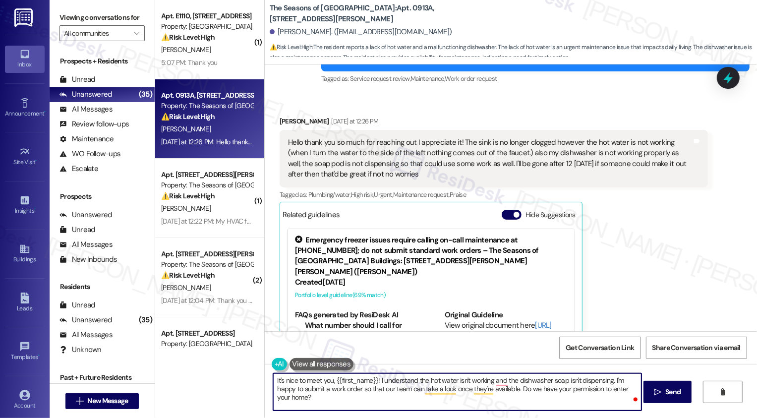
scroll to position [345, 0]
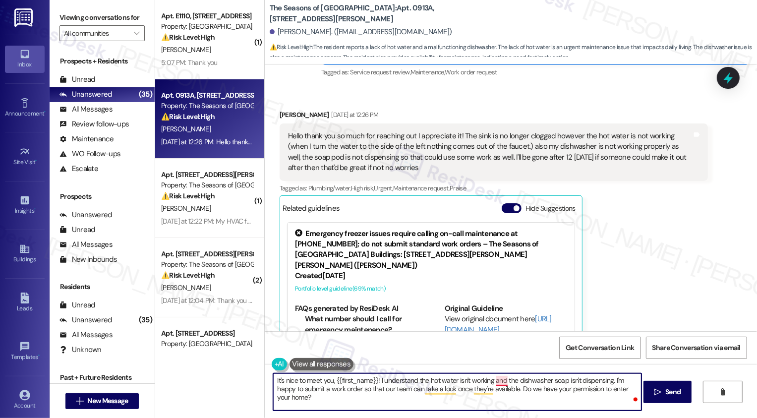
click at [497, 382] on textarea "It's nice to meet you, {{first_name}}! I understand the hot water isn't working…" at bounding box center [457, 391] width 369 height 37
type textarea "It's nice to meet you, {{first_name}}! I understand the hot water isn't working…"
click at [675, 390] on span "Send" at bounding box center [673, 392] width 15 height 10
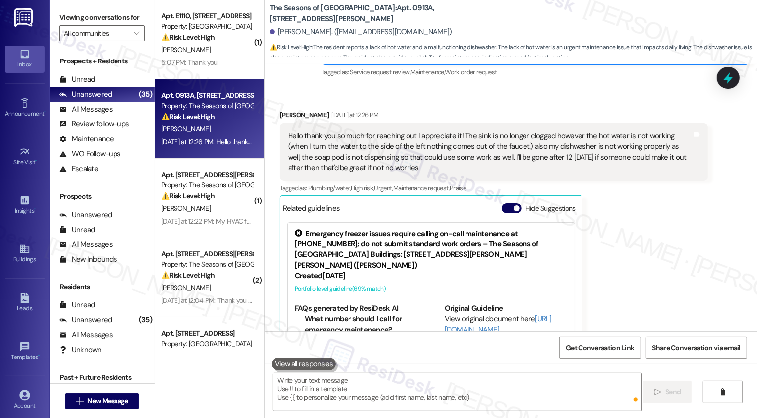
scroll to position [409, 0]
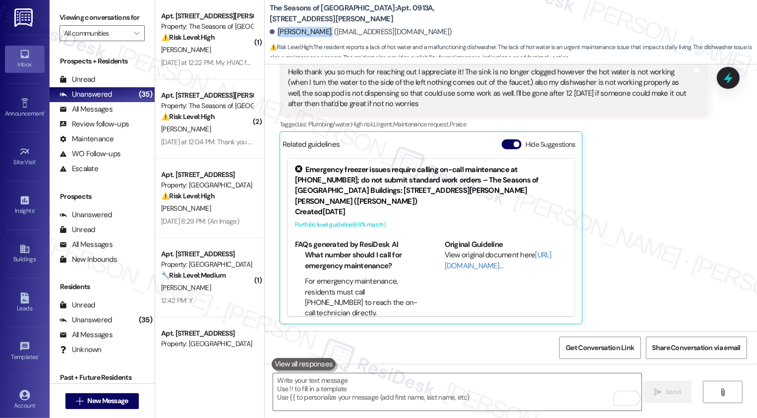
drag, startPoint x: 272, startPoint y: 31, endPoint x: 316, endPoint y: 31, distance: 44.1
click at [316, 31] on div "Taylor Wissner. (taylorannrose@gmail.com)" at bounding box center [361, 32] width 183 height 10
copy div "Taylor Wissner"
click at [385, 4] on b "The Seasons of Cherry Creek: Apt. 0913A, 3498 Seasons E Ellsworth Ave" at bounding box center [369, 13] width 198 height 21
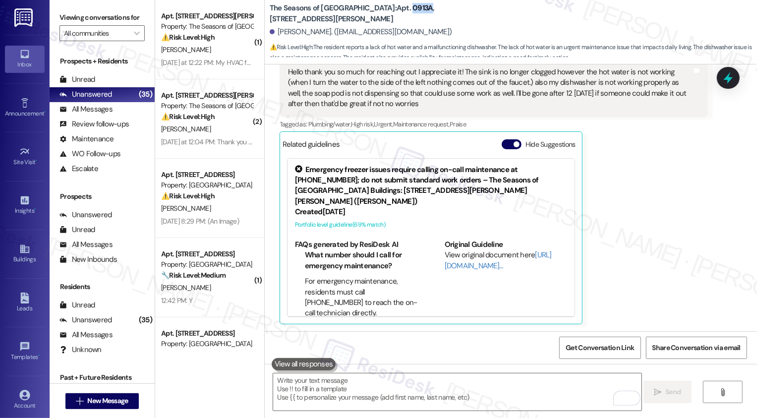
copy b "0913A"
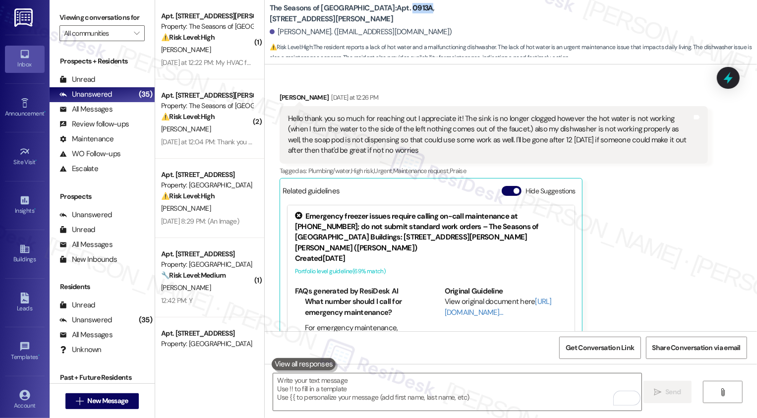
scroll to position [355, 0]
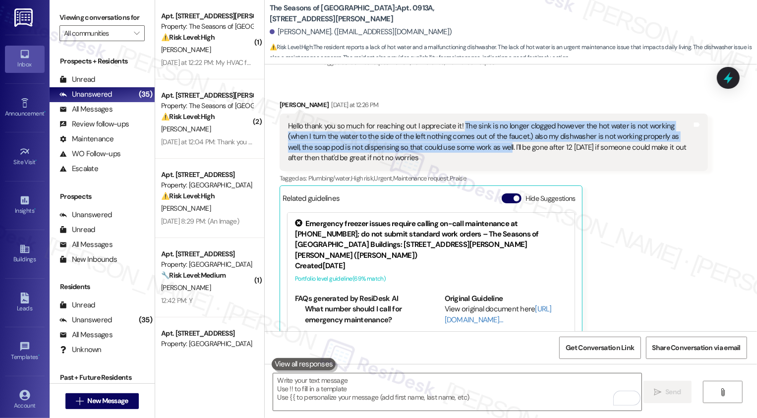
drag, startPoint x: 455, startPoint y: 124, endPoint x: 459, endPoint y: 148, distance: 23.6
click at [459, 148] on div "Hello thank you so much for reaching out I appreciate it! The sink is no longer…" at bounding box center [490, 142] width 404 height 43
copy div "The sink is no longer clogged however the hot water is not working (when I turn…"
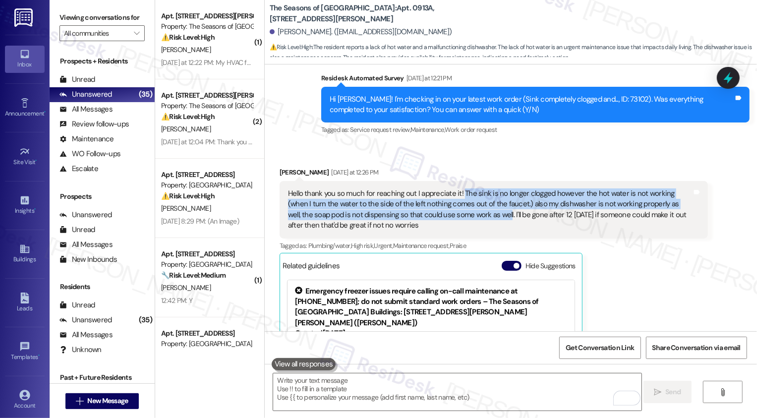
scroll to position [279, 0]
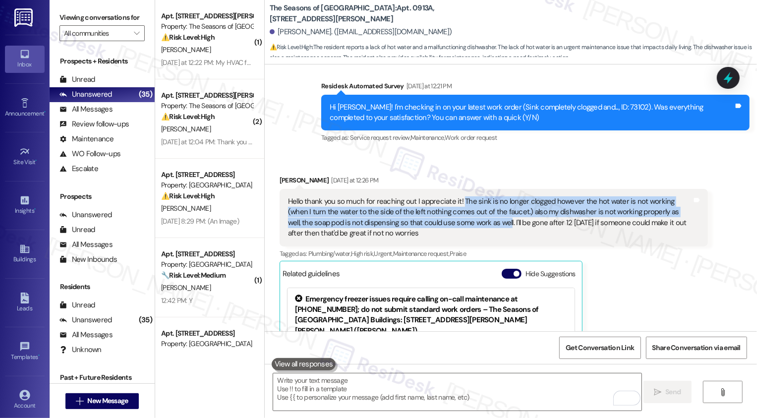
click at [638, 274] on div "Taylor Wissner Yesterday at 12:26 PM Hello thank you so much for reaching out I…" at bounding box center [494, 314] width 429 height 279
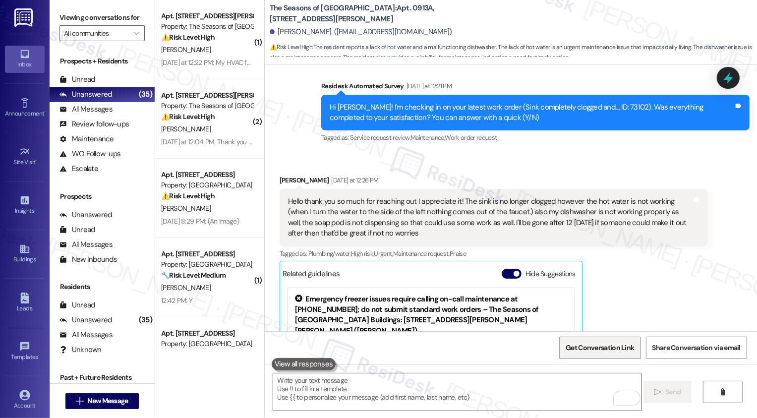
click at [619, 345] on span "Get Conversation Link" at bounding box center [600, 348] width 68 height 10
click at [617, 343] on span "Get Conversation Link" at bounding box center [600, 348] width 68 height 10
click at [591, 344] on span "Get Conversation Link" at bounding box center [600, 348] width 68 height 10
click at [606, 309] on div "Taylor Wissner Yesterday at 12:26 PM Hello thank you so much for reaching out I…" at bounding box center [494, 314] width 429 height 279
click at [656, 199] on div "Hello thank you so much for reaching out I appreciate it! The sink is no longer…" at bounding box center [490, 217] width 404 height 43
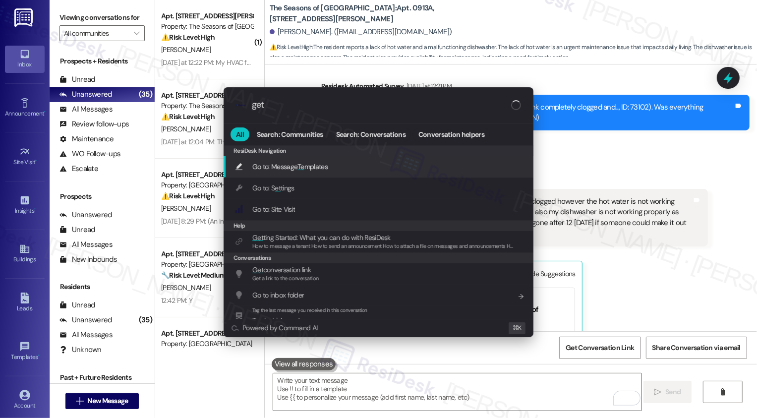
type input "get c"
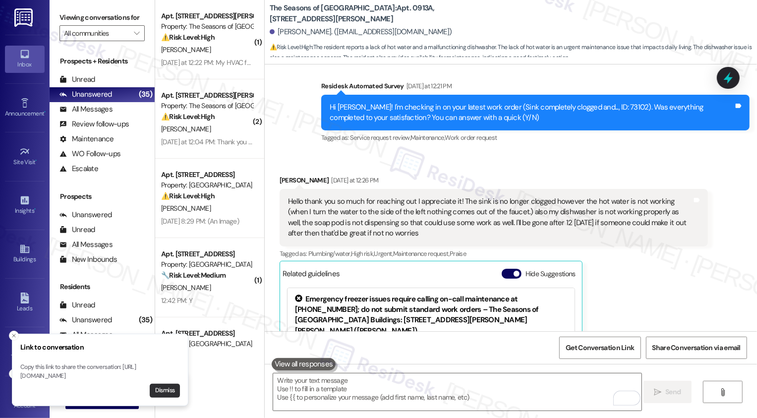
click at [167, 392] on button "Dismiss" at bounding box center [165, 391] width 30 height 14
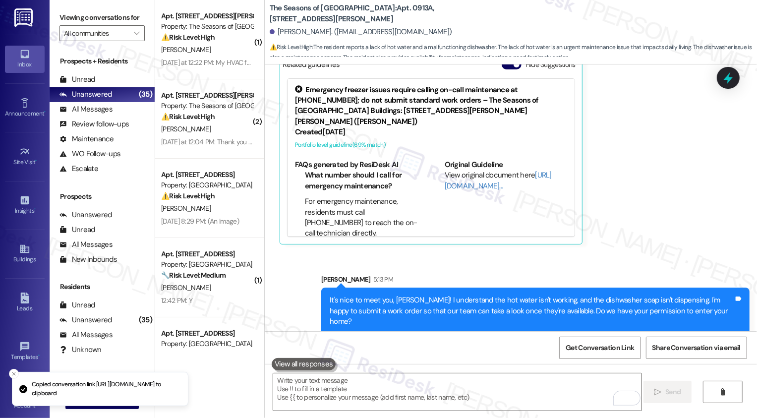
scroll to position [218, 0]
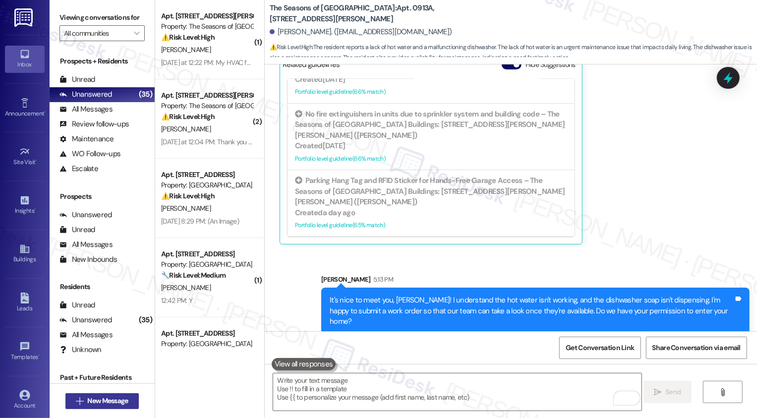
click at [97, 397] on span "New Message" at bounding box center [107, 401] width 41 height 10
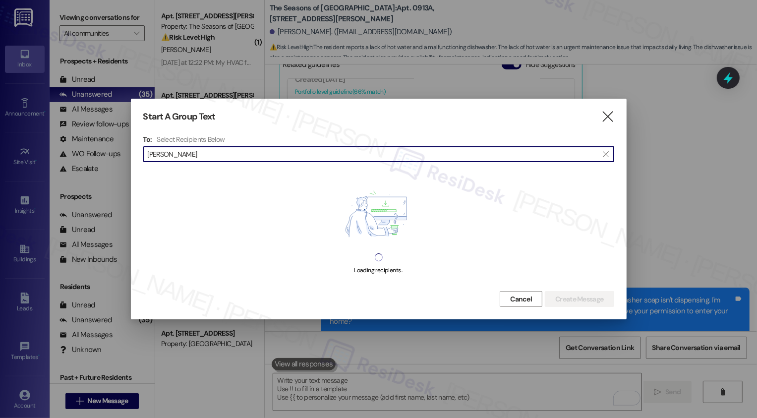
drag, startPoint x: 185, startPoint y: 152, endPoint x: 222, endPoint y: 157, distance: 37.5
click at [222, 157] on input "Erik Ordonez-Zavala" at bounding box center [373, 154] width 450 height 14
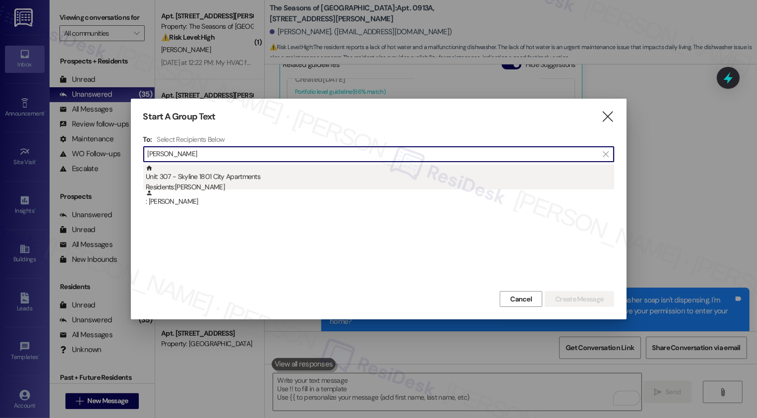
type input "Erik Ordonez"
click at [195, 179] on div "Unit: 307 - Skyline 1801 City Apartments Residents: Erik Ordonez-Zavala" at bounding box center [380, 179] width 469 height 28
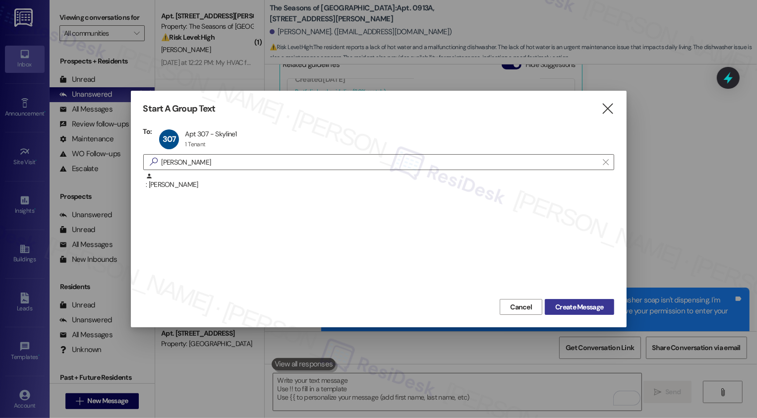
click at [576, 308] on span "Create Message" at bounding box center [580, 307] width 48 height 10
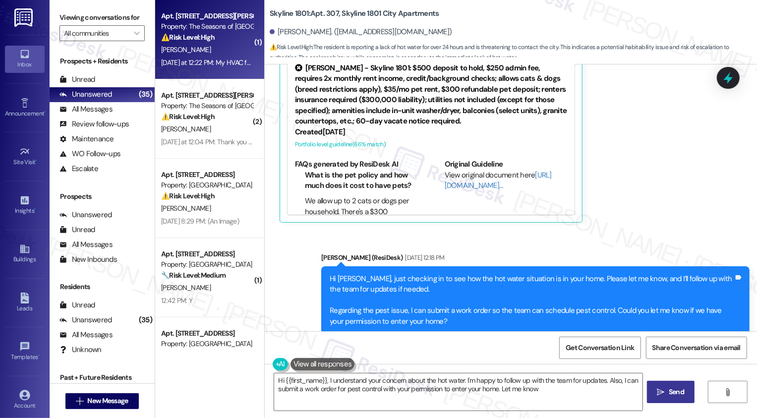
type textarea "Hi {{first_name}}, I understand your concern about the hot water. I'm happy to …"
click at [195, 30] on div "Property: The Seasons of [GEOGRAPHIC_DATA]" at bounding box center [207, 26] width 92 height 10
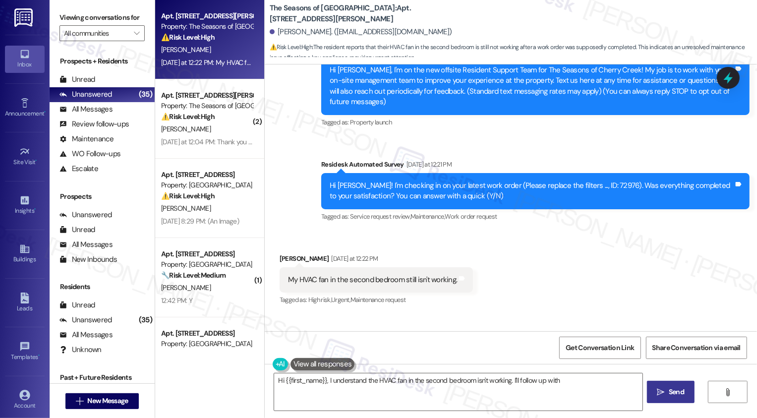
scroll to position [109, 0]
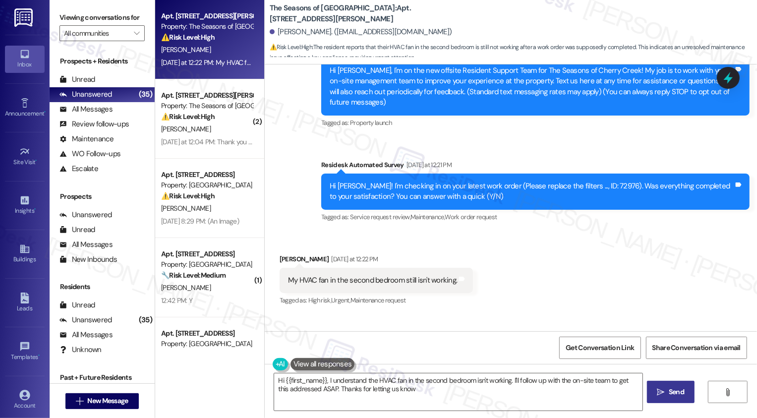
type textarea "Hi {{first_name}}, I understand the HVAC fan in the second bedroom isn't workin…"
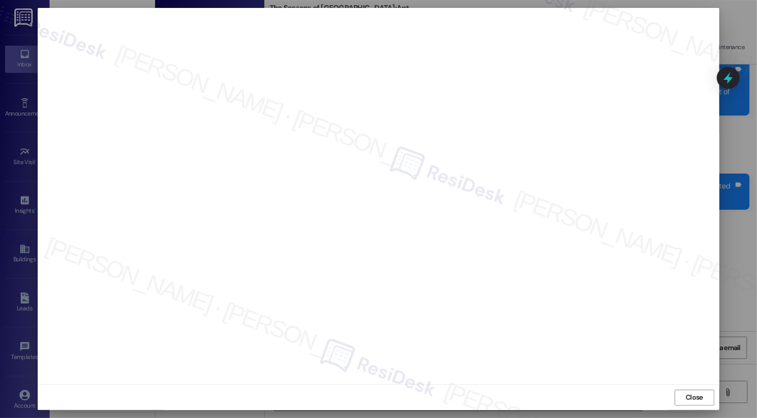
click at [692, 407] on div "Close" at bounding box center [378, 397] width 681 height 26
click at [688, 395] on span "Close" at bounding box center [694, 397] width 17 height 10
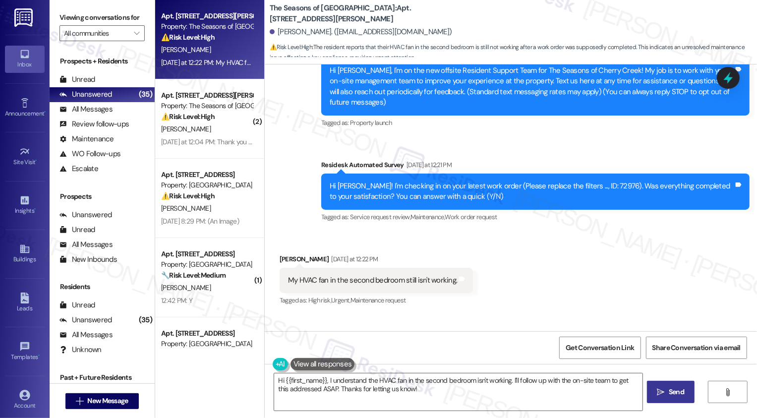
scroll to position [185, 0]
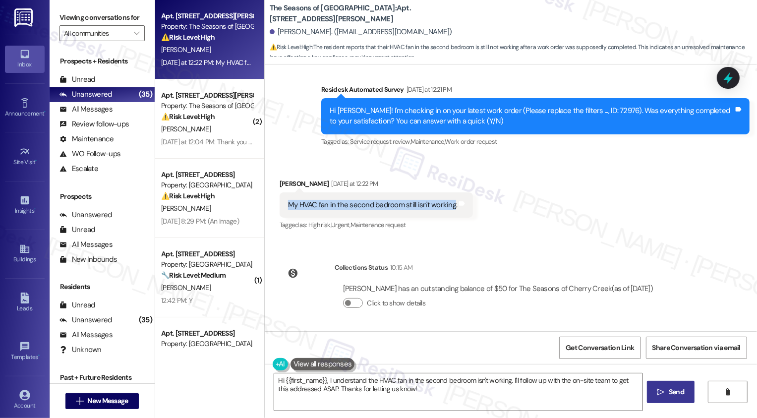
drag, startPoint x: 282, startPoint y: 205, endPoint x: 447, endPoint y: 202, distance: 165.2
click at [447, 202] on div "My HVAC fan in the second bedroom still isn't working." at bounding box center [373, 205] width 170 height 10
copy div "My HVAC fan in the second bedroom still isn't working"
click at [582, 184] on div "Received via SMS Jetta Lester Yesterday at 12:22 PM My HVAC fan in the second b…" at bounding box center [511, 198] width 493 height 84
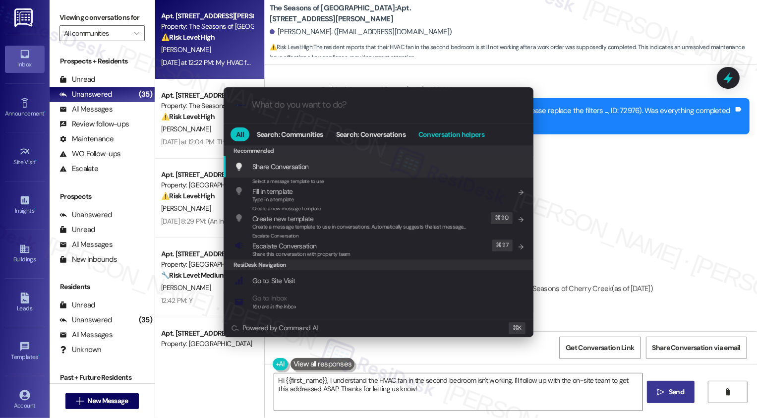
click at [469, 135] on span "Conversation helpers" at bounding box center [452, 134] width 66 height 7
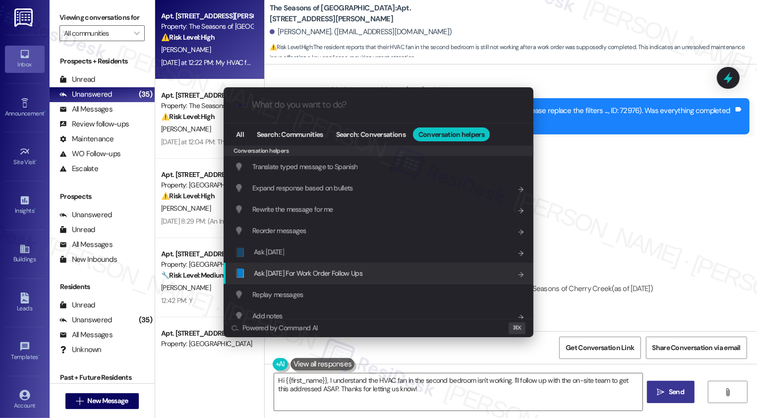
click at [309, 276] on span "Ask Friday For Work Order Follow Ups" at bounding box center [308, 273] width 109 height 9
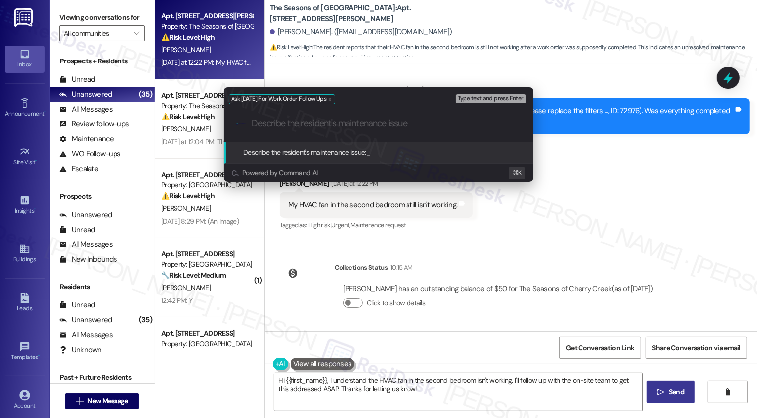
paste input "My HVAC fan in the second bedroom still isn't working"
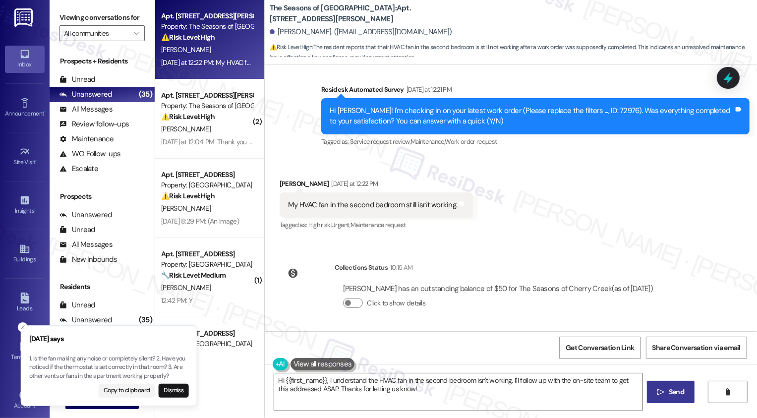
drag, startPoint x: 27, startPoint y: 358, endPoint x: 141, endPoint y: 353, distance: 114.2
click at [141, 353] on div "Friday says 1. Is the fan making any noise or completely silent? 2. Have you no…" at bounding box center [109, 366] width 160 height 64
click at [41, 361] on p "1. Is the fan making any noise or completely silent? 2. Have you noticed if the…" at bounding box center [100, 368] width 160 height 26
click at [29, 360] on p "1. Is the fan making any noise or completely silent? 2. Have you noticed if the…" at bounding box center [100, 368] width 160 height 26
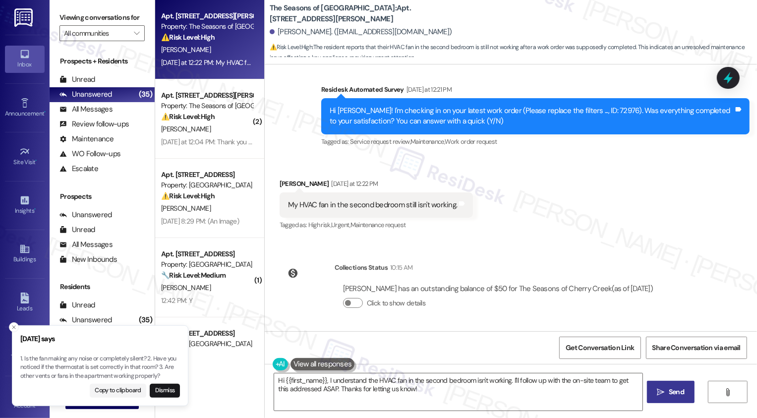
click at [29, 360] on p "1. Is the fan making any noise or completely silent? 2. Have you noticed if the…" at bounding box center [100, 368] width 160 height 26
click at [350, 382] on textarea "Hi {{first_name}}, I understand the HVAC fan in the second bedroom isn't workin…" at bounding box center [458, 391] width 369 height 37
click at [176, 393] on button "Dismiss" at bounding box center [165, 391] width 30 height 14
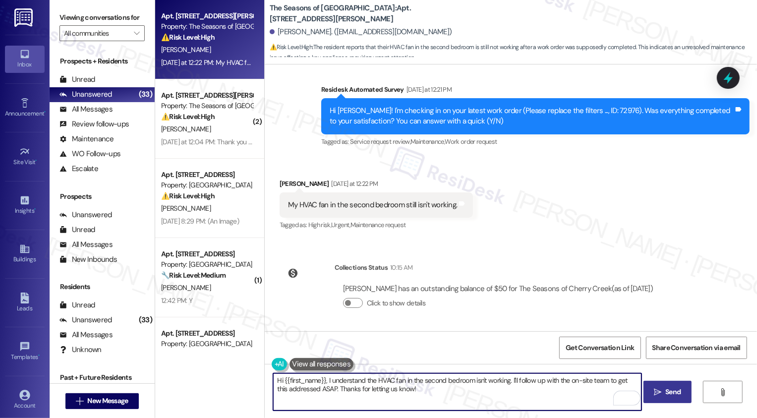
click at [468, 259] on div "Collections Status 10:15 AM Jetta Lester has an outstanding balance of $50 for …" at bounding box center [470, 293] width 397 height 76
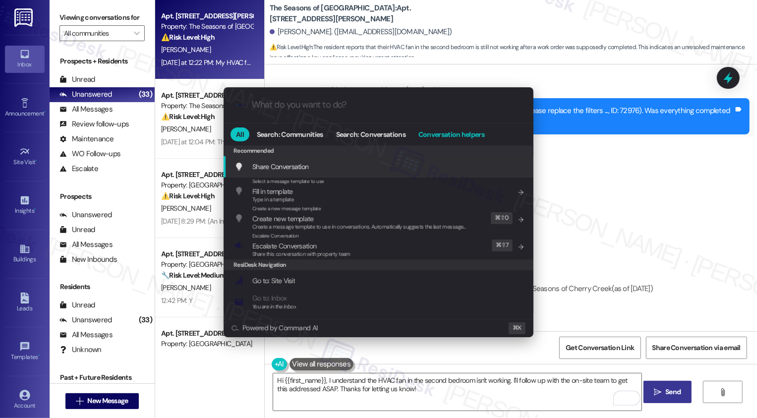
click at [452, 139] on button "Conversation helpers" at bounding box center [451, 134] width 77 height 14
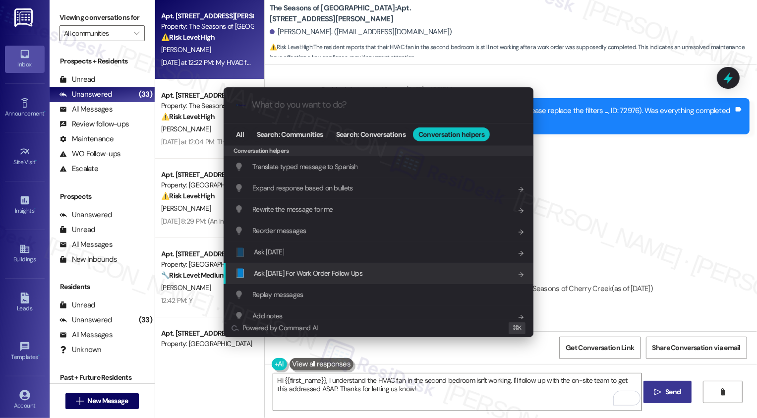
click at [295, 278] on div "📘 Ask Friday For Work Order Follow Ups Add shortcut" at bounding box center [379, 273] width 310 height 21
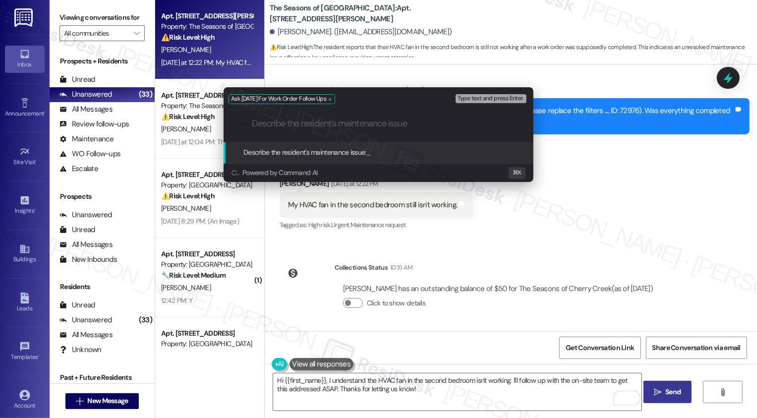
paste input "My HVAC fan in the second bedroom still isn't working"
type input "My HVAC fan in the second bedroom still isn't working"
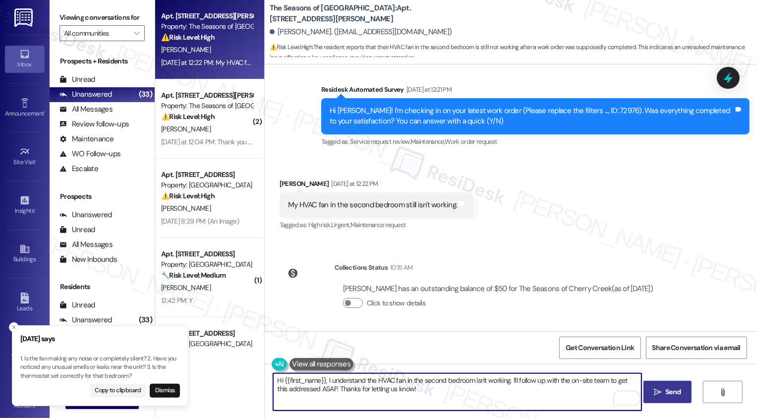
click at [26, 360] on p "1. Is the fan making any noise or completely silent? 2. Have you noticed any un…" at bounding box center [100, 368] width 160 height 26
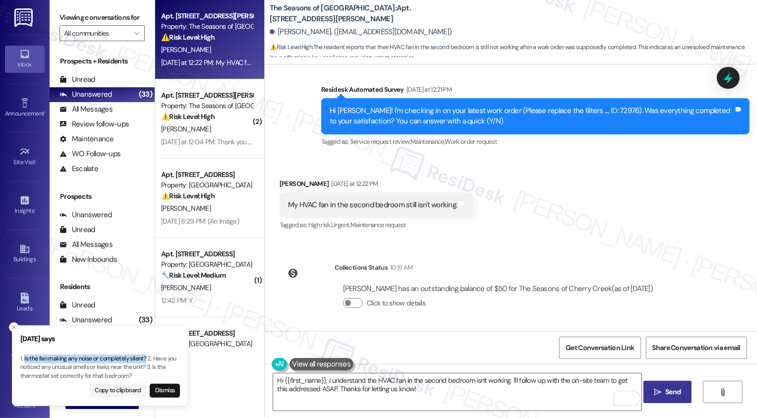
copy p "Is the fan making any noise or completely silent?"
click at [449, 396] on textarea "Hi {{first_name}}, I understand the HVAC fan in the second bedroom isn't workin…" at bounding box center [457, 391] width 369 height 37
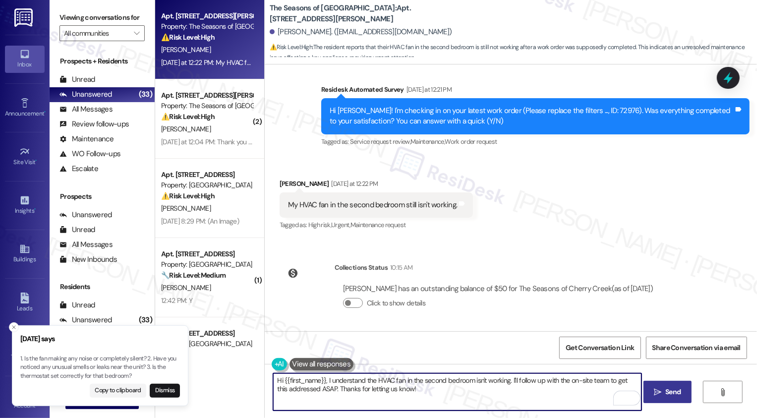
drag, startPoint x: 510, startPoint y: 381, endPoint x: 526, endPoint y: 398, distance: 23.5
click at [525, 398] on textarea "Hi {{first_name}}, I understand the HVAC fan in the second bedroom isn't workin…" at bounding box center [457, 391] width 369 height 37
paste textarea "Is the fan making any noise or completely silent?"
click at [359, 386] on textarea "Hi {{first_name}}, I understand the HVAC fan in the second bedroom isn't workin…" at bounding box center [457, 391] width 369 height 37
type textarea "Hi {{first_name}}, I understand the HVAC fan in the second bedroom isn't workin…"
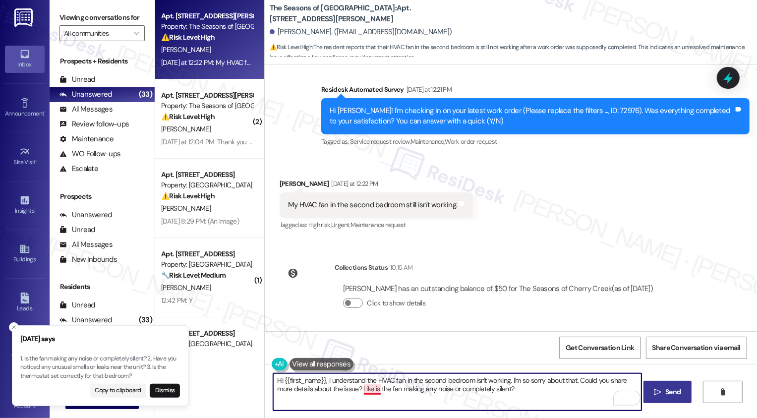
click at [367, 391] on textarea "Hi {{first_name}}, I understand the HVAC fan in the second bedroom isn't workin…" at bounding box center [457, 391] width 369 height 37
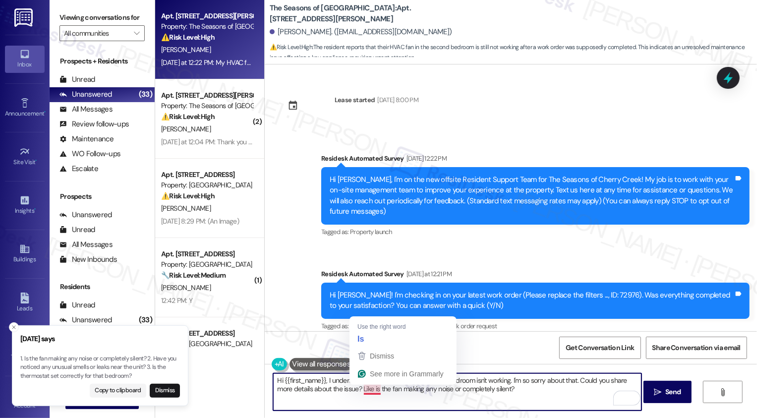
scroll to position [185, 0]
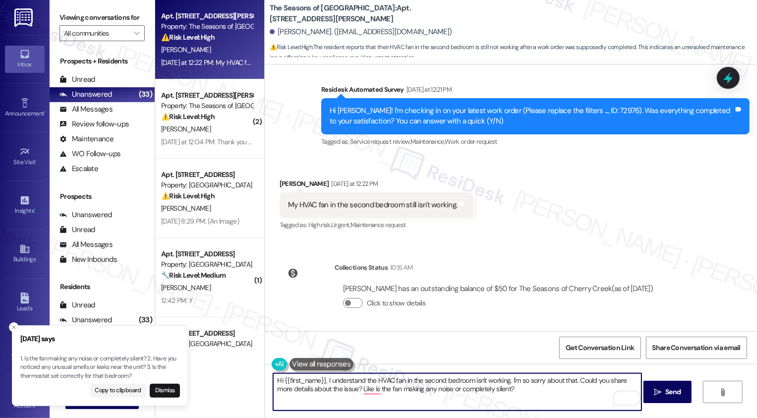
click at [398, 396] on textarea "Hi {{first_name}}, I understand the HVAC fan in the second bedroom isn't workin…" at bounding box center [457, 391] width 369 height 37
click at [370, 392] on textarea "Hi {{first_name}}, I understand the HVAC fan in the second bedroom isn't workin…" at bounding box center [457, 391] width 369 height 37
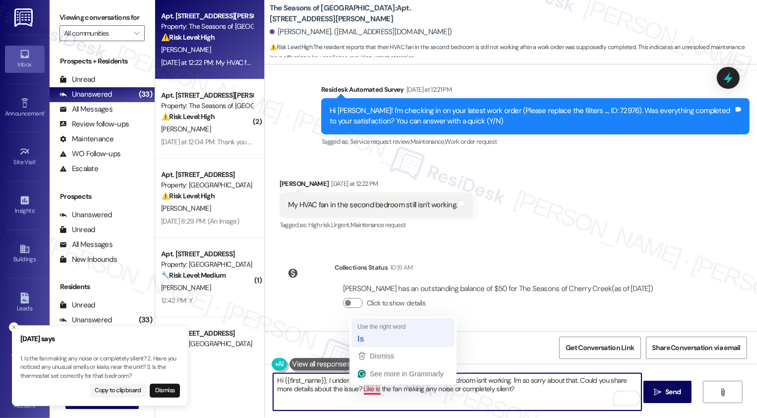
type textarea "Hi {{first_name}}, I understand the HVAC fan in the second bedroom isn't workin…"
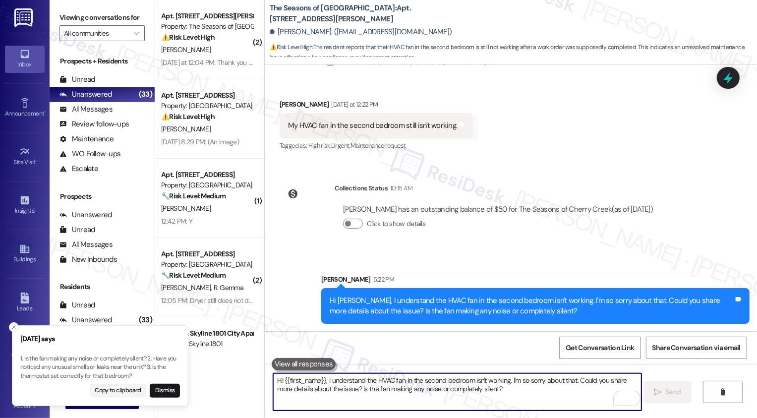
scroll to position [0, 0]
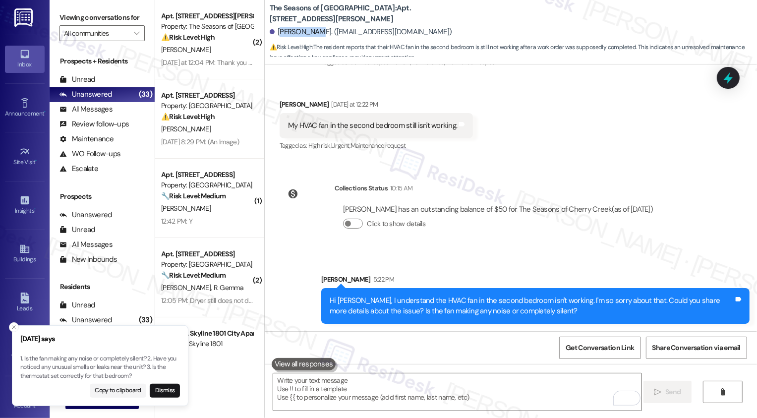
drag, startPoint x: 273, startPoint y: 31, endPoint x: 305, endPoint y: 32, distance: 31.3
click at [305, 32] on div "Jetta Lester. (jmlestergarcia@gmail.com)" at bounding box center [361, 32] width 183 height 10
click at [270, 32] on div at bounding box center [272, 31] width 5 height 5
drag, startPoint x: 272, startPoint y: 33, endPoint x: 309, endPoint y: 33, distance: 36.2
click at [309, 33] on div "Jetta Lester. (jmlestergarcia@gmail.com)" at bounding box center [361, 32] width 183 height 10
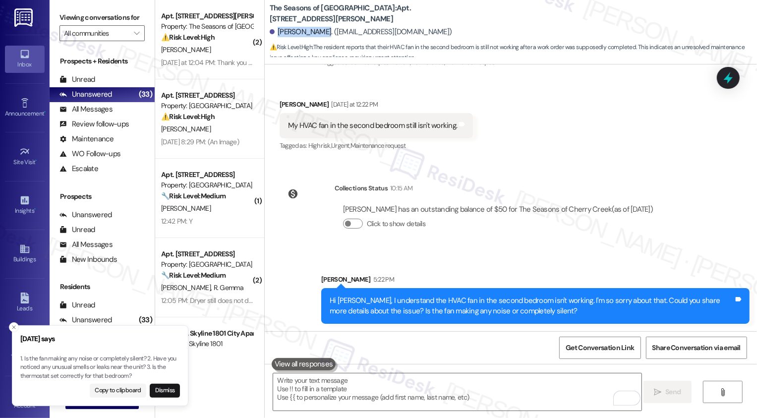
copy div "Jetta Lester."
click at [384, 6] on b "The Seasons of Cherry Creek: Apt. 0315A, 3498 Seasons E Ellsworth Ave" at bounding box center [369, 13] width 198 height 21
click at [385, 5] on b "The Seasons of Cherry Creek: Apt. 0315A, 3498 Seasons E Ellsworth Ave" at bounding box center [369, 13] width 198 height 21
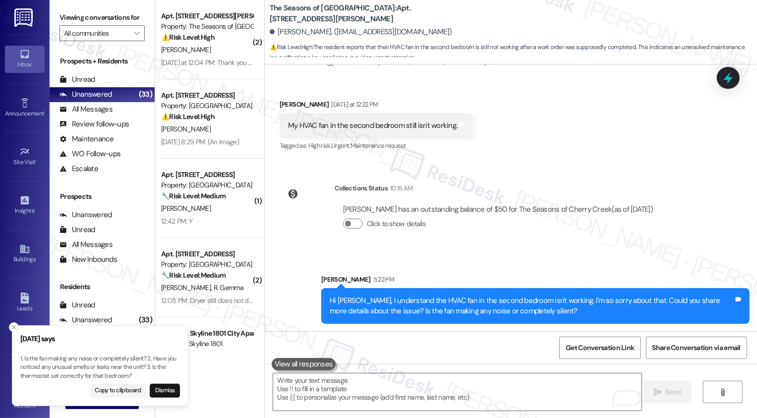
click at [385, 5] on b "The Seasons of Cherry Creek: Apt. 0315A, 3498 Seasons E Ellsworth Ave" at bounding box center [369, 13] width 198 height 21
copy b "0315A"
drag, startPoint x: 294, startPoint y: 125, endPoint x: 455, endPoint y: 126, distance: 161.2
click at [455, 126] on div "My HVAC fan in the second bedroom still isn't working. Tags and notes" at bounding box center [377, 125] width 194 height 25
copy div "HVAC fan in the second bedroom still isn't working. Tags and notes"
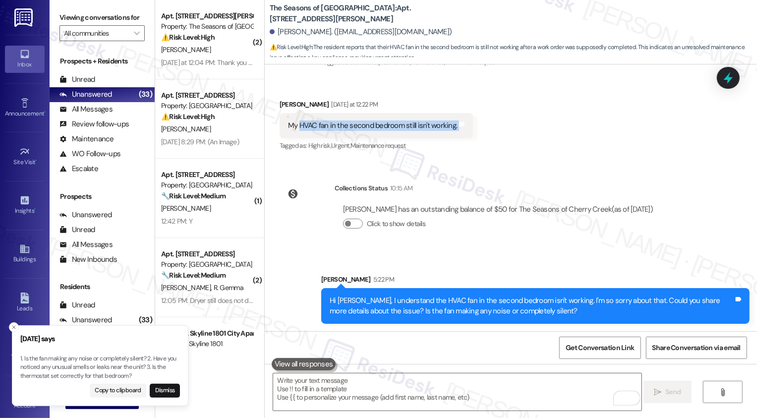
click at [563, 225] on div "Click to show details" at bounding box center [498, 224] width 310 height 10
click at [588, 352] on span "Get Conversation Link" at bounding box center [600, 348] width 68 height 10
click at [163, 393] on button "Dismiss" at bounding box center [165, 391] width 30 height 14
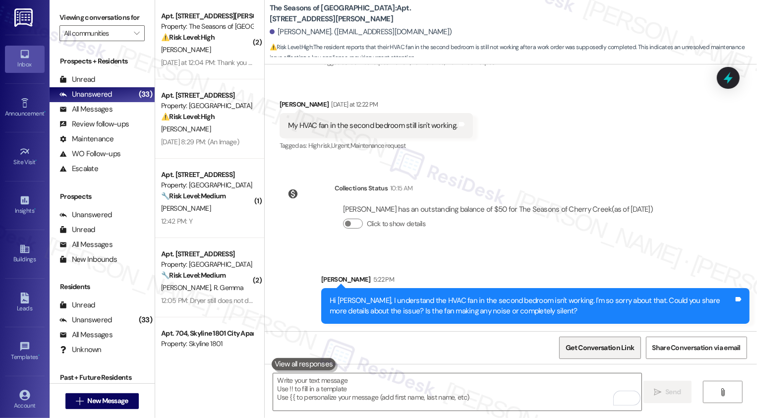
click at [594, 344] on span "Get Conversation Link" at bounding box center [600, 348] width 68 height 10
click at [553, 289] on div "Hi Jetta, I understand the HVAC fan in the second bedroom isn't working. I'm so…" at bounding box center [535, 306] width 429 height 36
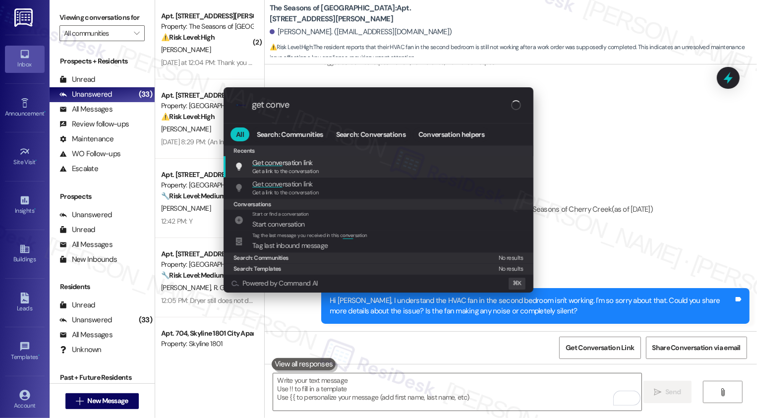
type input "get conver"
click at [336, 168] on div "Get conver sation link Get a link to the conversation Add shortcut" at bounding box center [380, 166] width 290 height 18
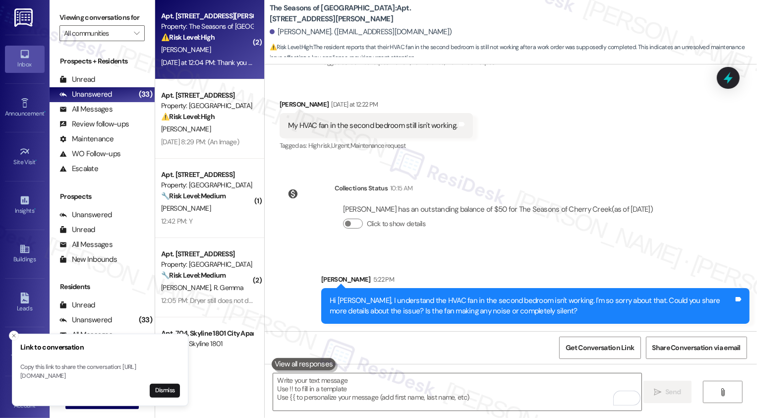
click at [229, 66] on div "Yesterday at 12:04 PM: Thank you for your patience Yesterday at 12:04 PM: Thank…" at bounding box center [229, 62] width 136 height 9
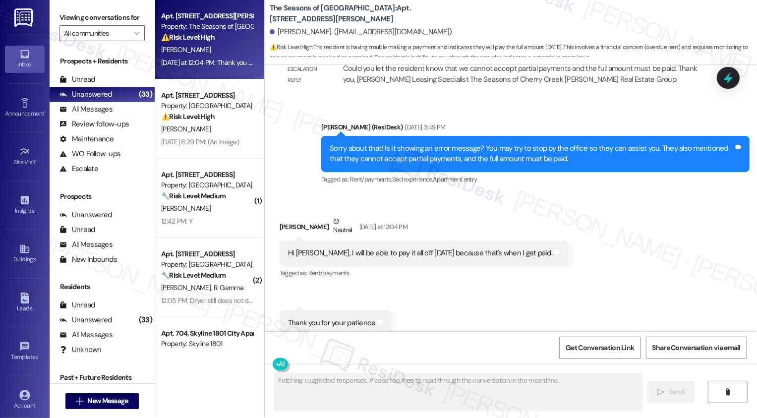
scroll to position [944, 0]
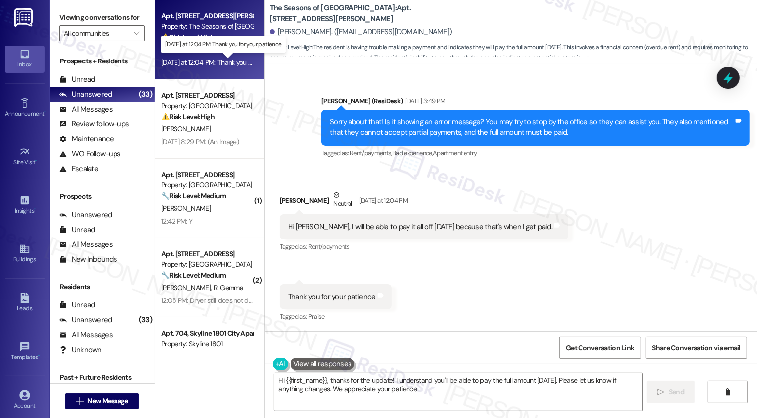
type textarea "Hi {{first_name}}, thanks for the update! I understand you'll be able to pay th…"
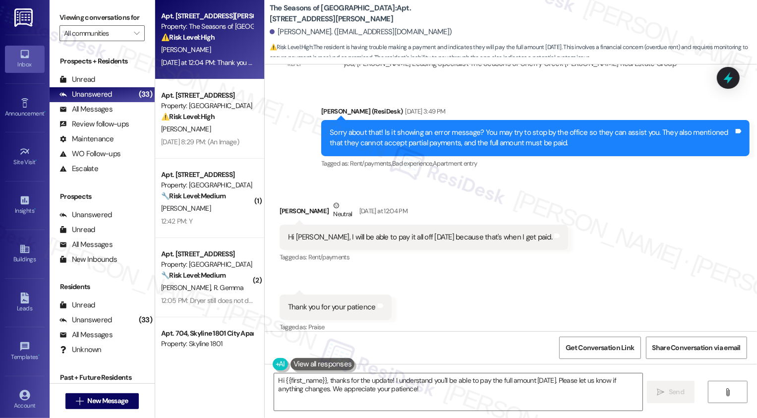
scroll to position [845, 0]
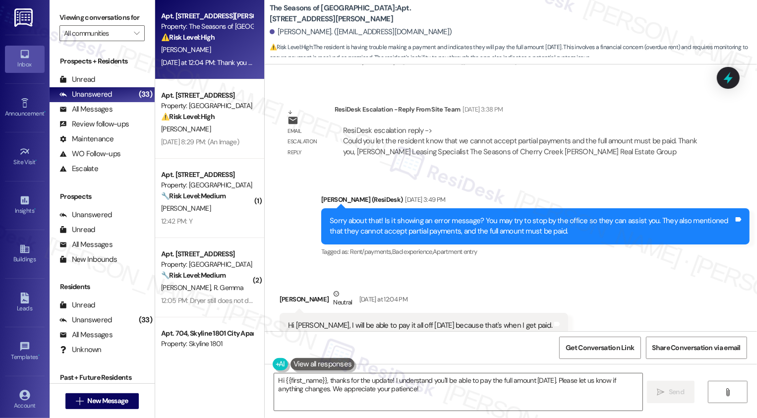
drag, startPoint x: 264, startPoint y: 5, endPoint x: 310, endPoint y: 14, distance: 47.4
click at [310, 14] on b "The Seasons of Cherry Creek: Apt. 1113A, 3498 Seasons E Ellsworth Ave" at bounding box center [369, 13] width 198 height 21
copy b "The Seasons of Cherry Creek: Apt. 1113A, 3498 Seasons E Ellsworth Ave"
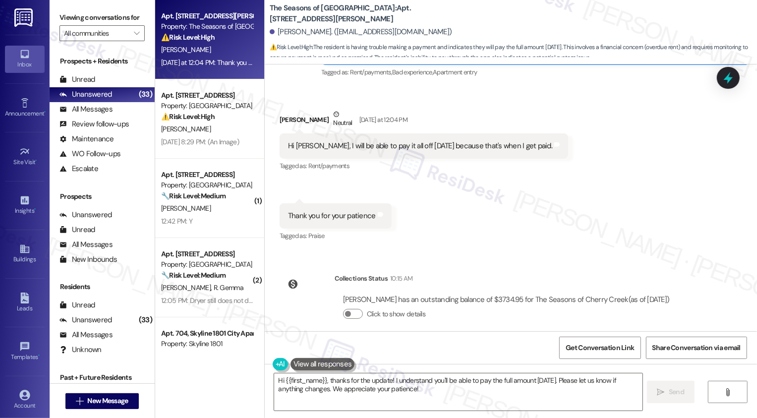
scroll to position [1035, 0]
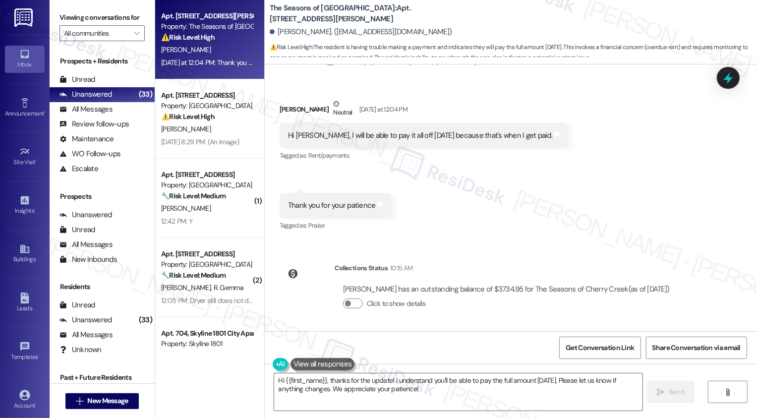
drag, startPoint x: 309, startPoint y: 132, endPoint x: 541, endPoint y: 136, distance: 232.2
click at [541, 136] on div "Hi Sarah, I will be able to pay it all off on Thursday because that's when I ge…" at bounding box center [424, 135] width 289 height 25
drag, startPoint x: 309, startPoint y: 135, endPoint x: 528, endPoint y: 138, distance: 219.7
click at [528, 138] on div "Hi Sarah, I will be able to pay it all off on Thursday because that's when I ge…" at bounding box center [424, 135] width 289 height 25
copy div "I will be able to pay it all off on Thursday because that's when I get paid. Ta…"
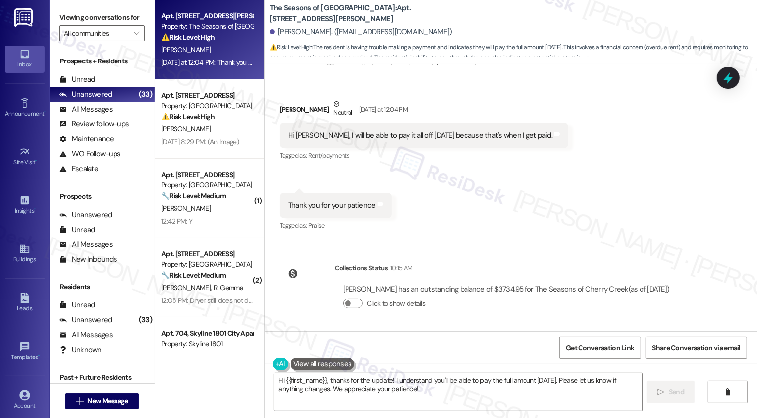
click at [466, 205] on div "Received via SMS David Maxfield Neutral Yesterday at 12:04 PM Hi Sarah, I will …" at bounding box center [511, 158] width 493 height 164
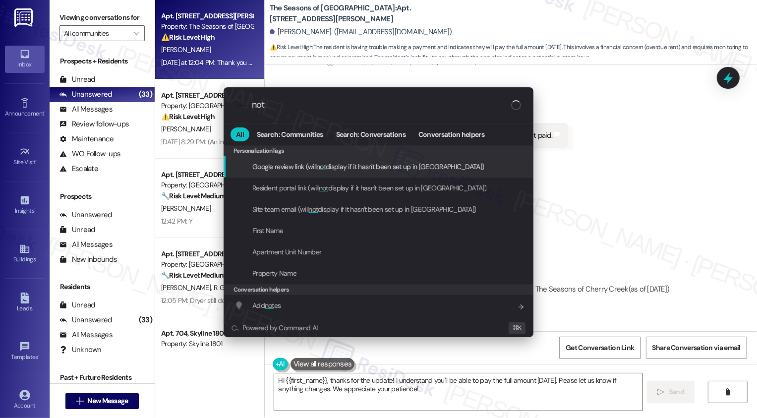
type input "note"
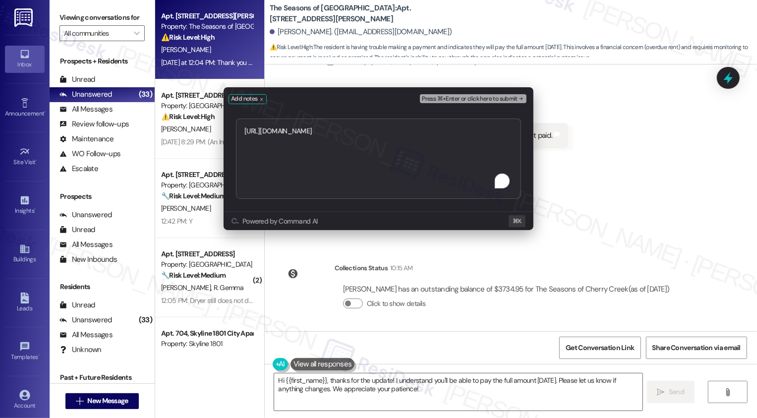
click at [244, 135] on textarea "https://residesk.slack.com/archives/C094PQXJKKP/p1758144340586019?thread_ts=175…" at bounding box center [378, 159] width 285 height 80
type textarea "following up https://residesk.slack.com/archives/C094PQXJKKP/p1758144340586019?…"
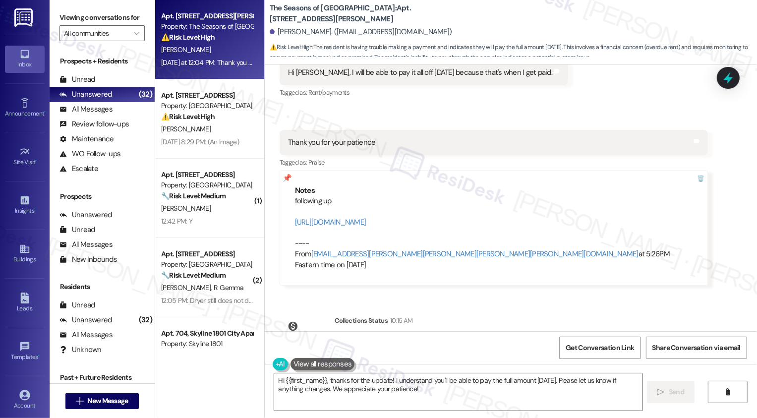
scroll to position [1140, 0]
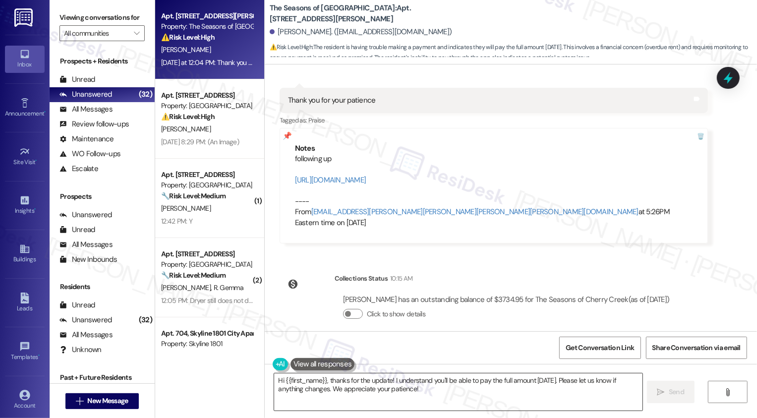
click at [417, 388] on textarea "Hi {{first_name}}, thanks for the update! I understand you'll be able to pay th…" at bounding box center [458, 391] width 369 height 37
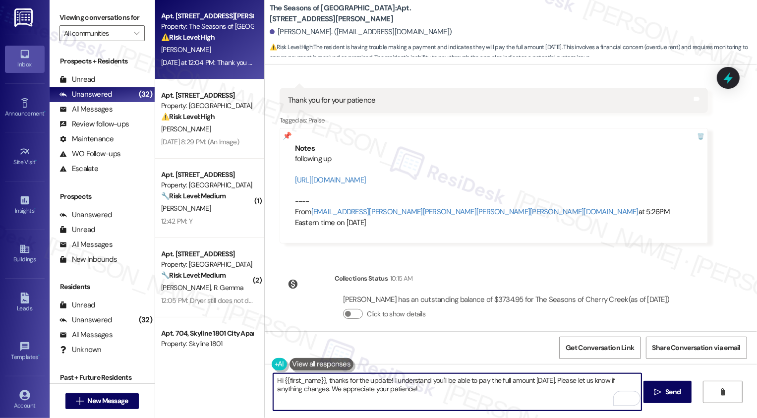
drag, startPoint x: 566, startPoint y: 380, endPoint x: 569, endPoint y: 390, distance: 10.5
click at [569, 390] on textarea "Hi {{first_name}}, thanks for the update! I understand you'll be able to pay th…" at bounding box center [457, 391] width 369 height 37
click at [278, 390] on textarea "Hi {{first_name}}, thanks for the update! I understand you'll be able to pay th…" at bounding box center [457, 391] width 369 height 37
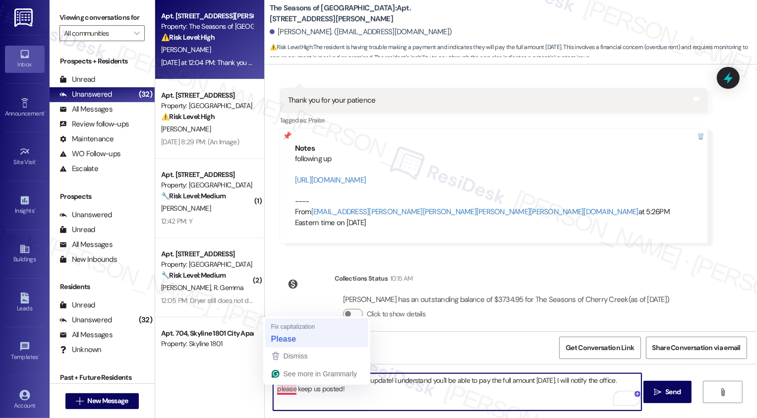
type textarea "Hi {{first_name}}, thanks for the update! I understand you'll be able to pay th…"
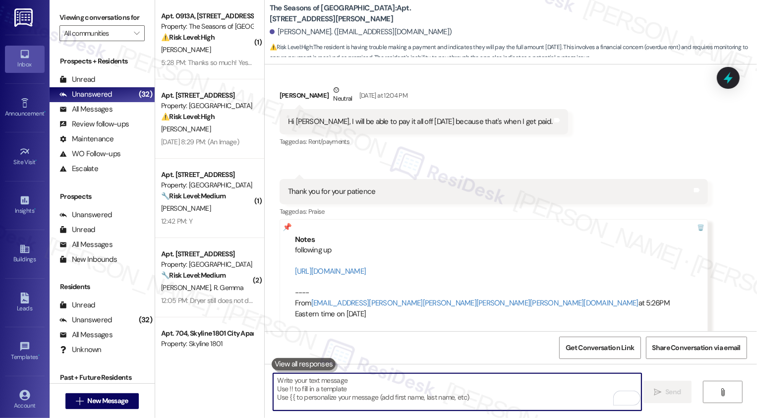
scroll to position [1220, 0]
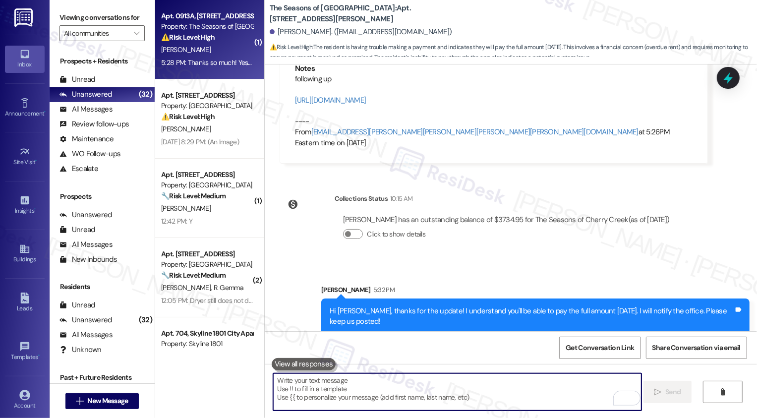
click at [204, 53] on div "T. Wissner" at bounding box center [207, 50] width 94 height 12
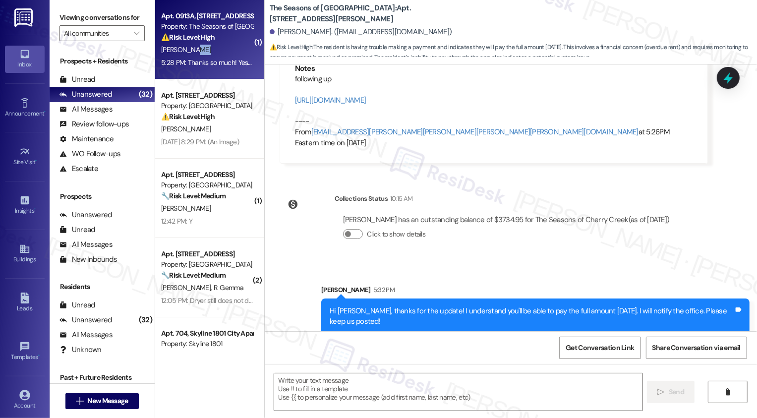
click at [204, 53] on div "T. Wissner" at bounding box center [207, 50] width 94 height 12
type textarea "Fetching suggested responses. Please feel free to read through the conversation…"
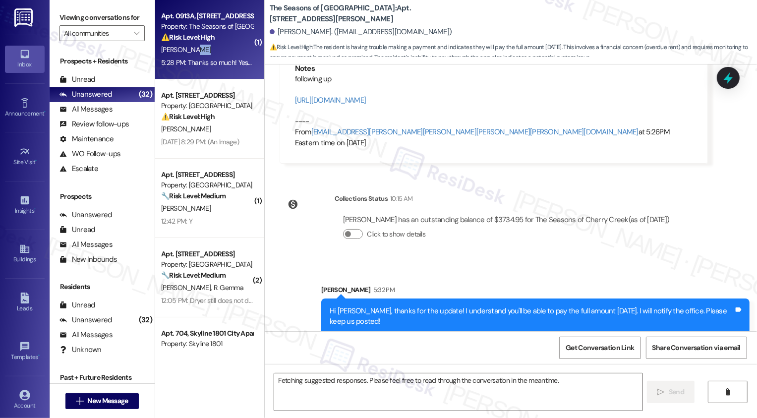
click at [204, 53] on div "T. Wissner" at bounding box center [207, 50] width 94 height 12
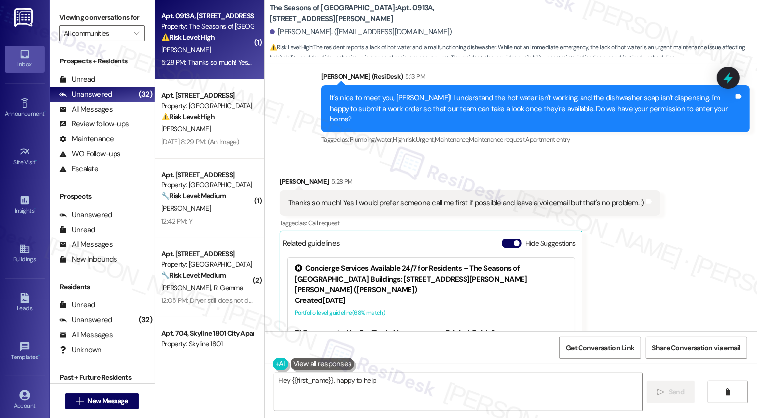
scroll to position [612, 0]
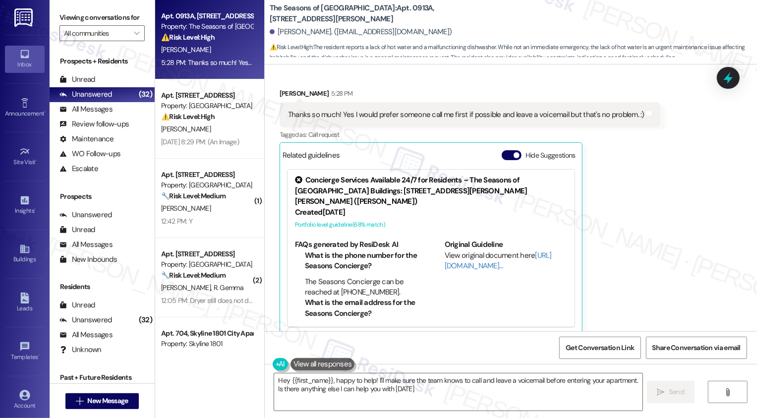
type textarea "Hey {{first_name}}, happy to help! I'll make sure the team knows to call and le…"
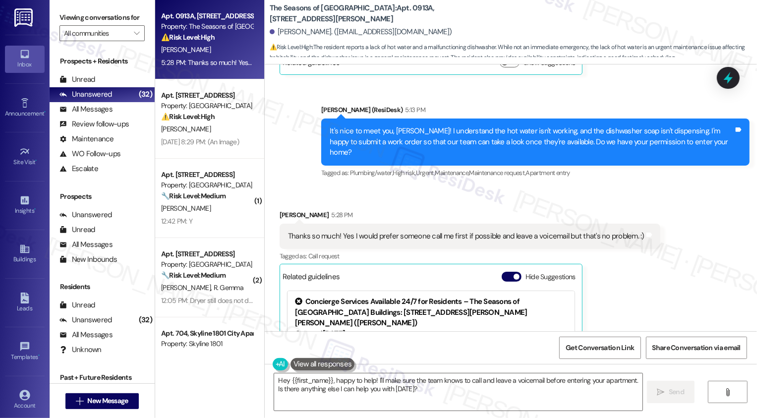
scroll to position [482, 0]
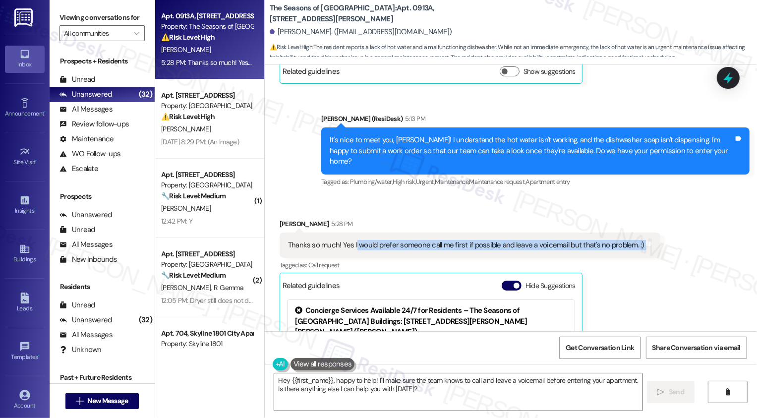
drag, startPoint x: 348, startPoint y: 233, endPoint x: 659, endPoint y: 225, distance: 311.1
click at [660, 225] on div "Received via SMS Taylor Wissner 5:28 PM Thanks so much! Yes I would prefer some…" at bounding box center [511, 334] width 493 height 276
copy div "would prefer someone call me first if possible and leave a voicemail but that's…"
click at [435, 211] on div "Received via SMS Taylor Wissner 5:28 PM Thanks so much! Yes I would prefer some…" at bounding box center [470, 341] width 396 height 261
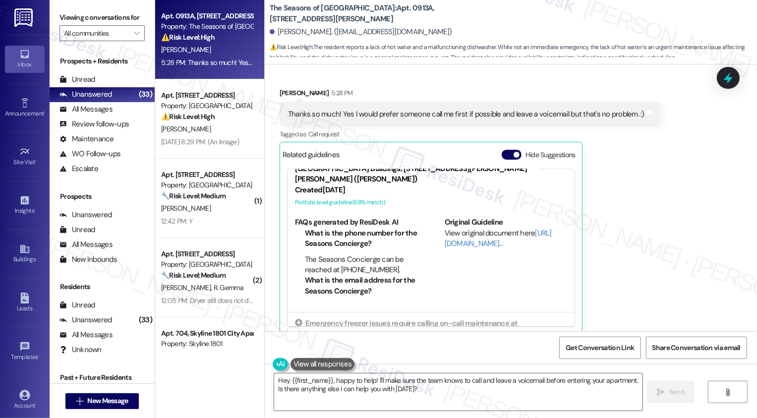
scroll to position [12, 0]
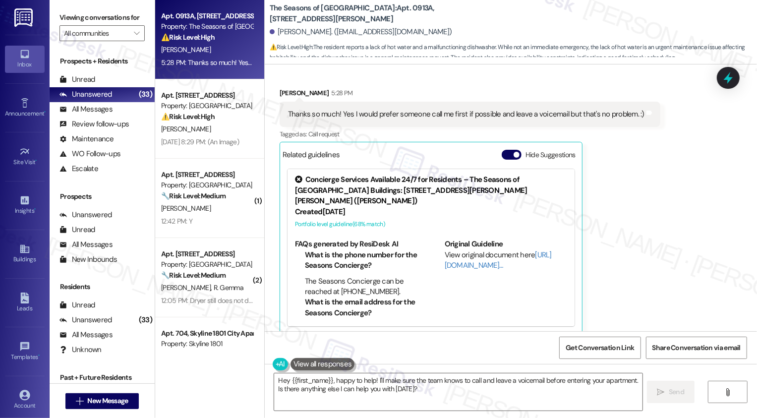
click at [614, 174] on div "Taylor Wissner 5:28 PM Thanks so much! Yes I would prefer someone call me first…" at bounding box center [470, 211] width 381 height 247
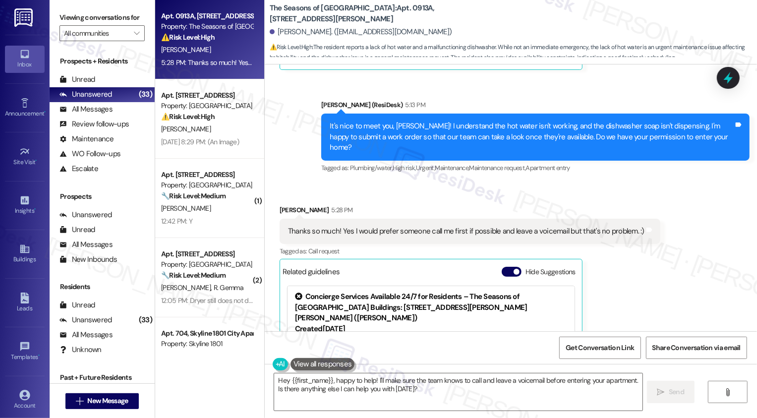
scroll to position [613, 0]
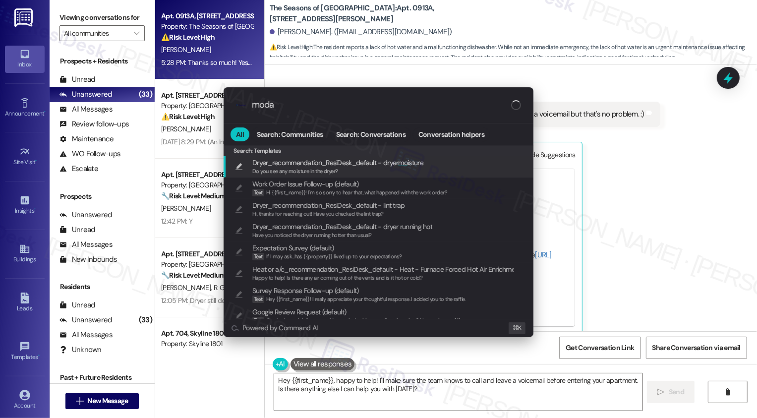
type input "modal"
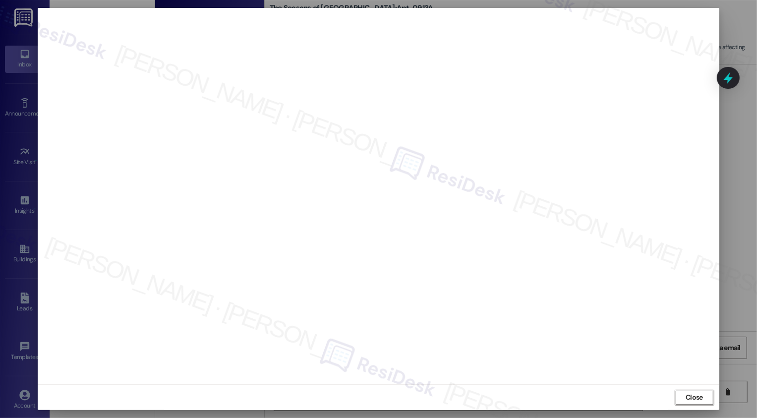
scroll to position [0, 0]
click at [706, 389] on div "Close" at bounding box center [378, 397] width 681 height 26
click at [698, 391] on span "Close" at bounding box center [694, 397] width 21 height 15
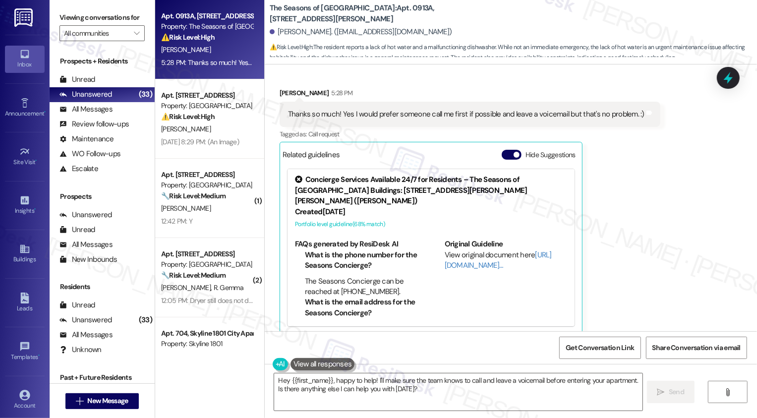
click at [666, 192] on div "Received via SMS Taylor Wissner 5:28 PM Thanks so much! Yes I would prefer some…" at bounding box center [511, 203] width 493 height 276
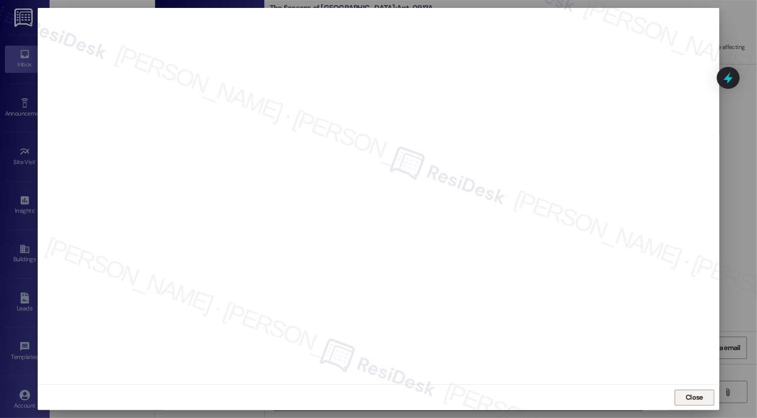
click at [701, 404] on span "Close" at bounding box center [694, 397] width 21 height 15
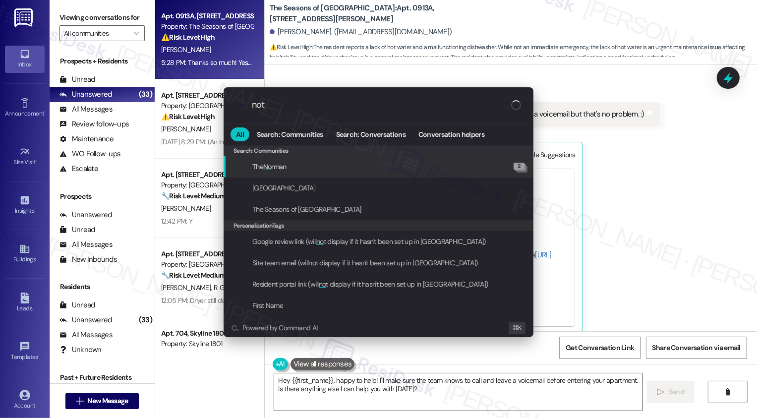
type input "note"
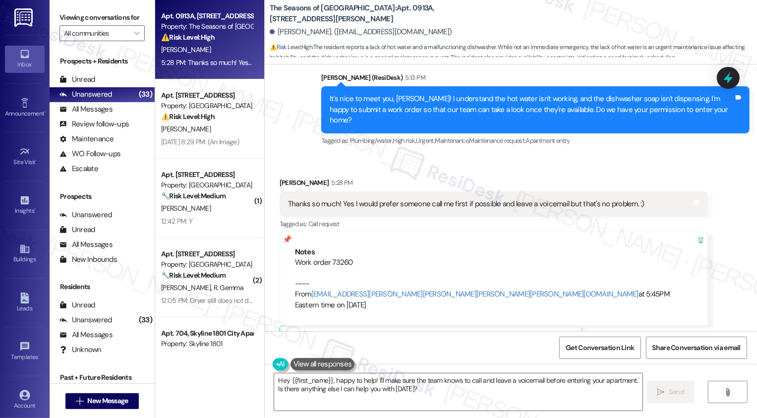
scroll to position [607, 0]
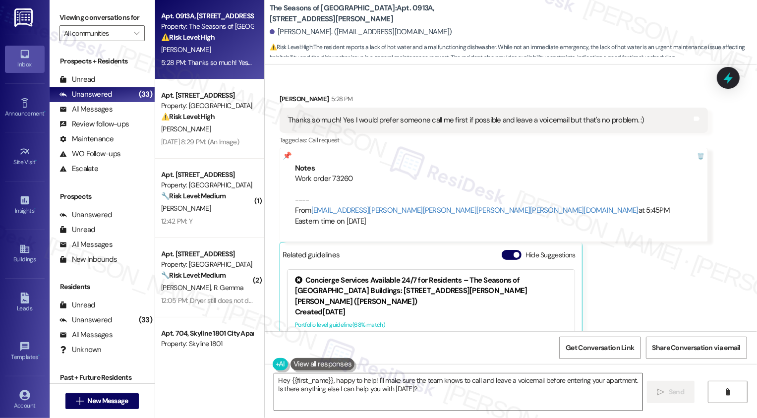
click at [408, 375] on textarea "Hey {{first_name}}, happy to help! I'll make sure the team knows to call and le…" at bounding box center [458, 391] width 369 height 37
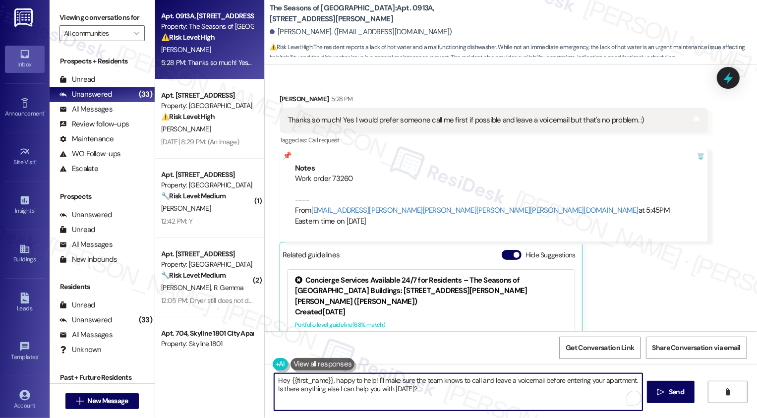
click at [375, 384] on textarea "Hey {{first_name}}, happy to help! I'll make sure the team knows to call and le…" at bounding box center [458, 391] width 369 height 37
click at [507, 392] on textarea "Hey {{first_name}}, happy to help! I'll make sure the team knows to call and le…" at bounding box center [457, 391] width 369 height 37
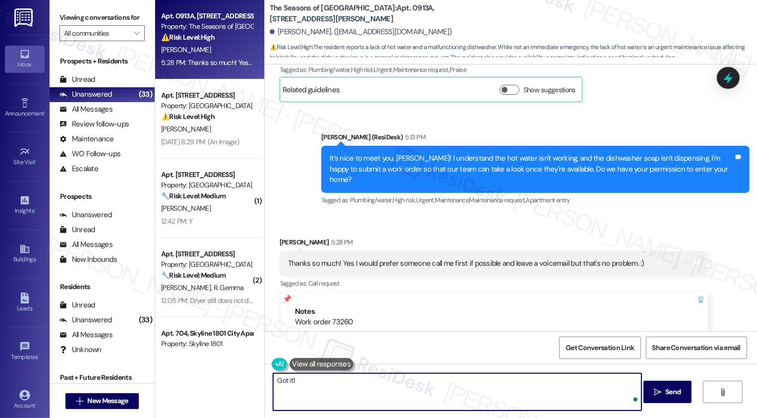
scroll to position [461, 0]
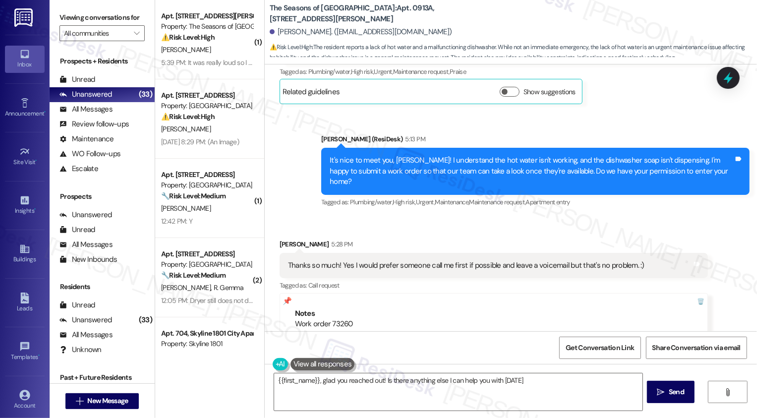
type textarea "{{first_name}}, glad you reached out! Is there anything else I can help you wit…"
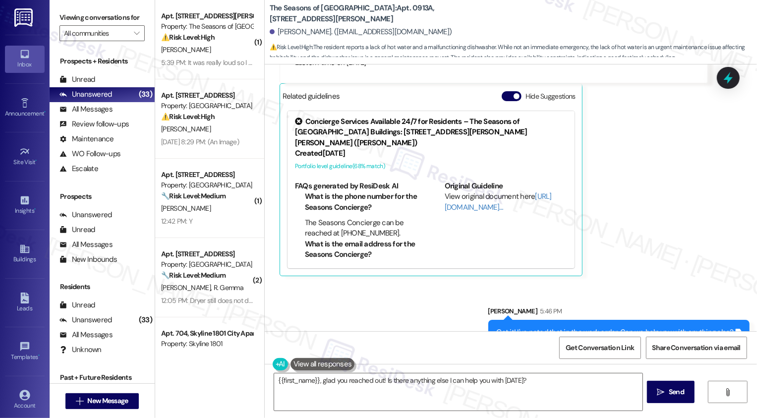
scroll to position [362, 0]
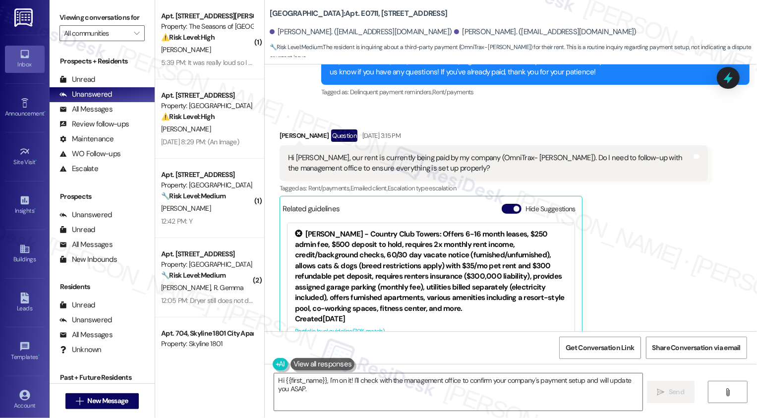
scroll to position [595, 0]
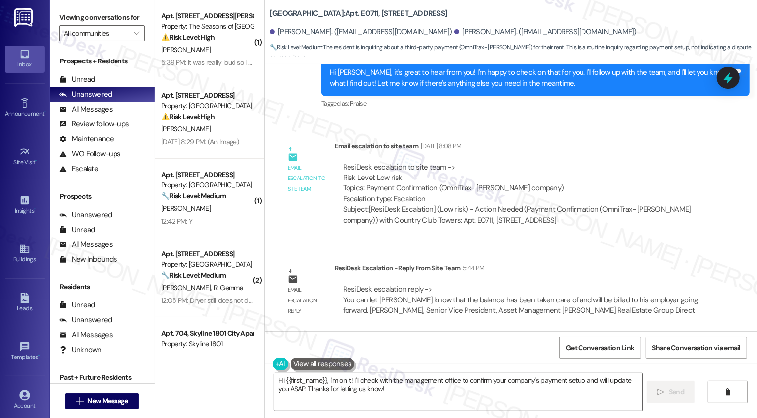
click at [347, 394] on textarea "Hi {{first_name}}, I'm on it! I'll check with the management office to confirm …" at bounding box center [458, 391] width 369 height 37
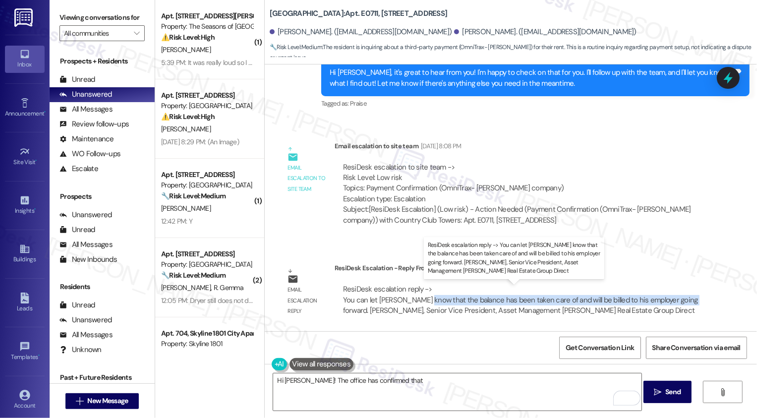
drag, startPoint x: 420, startPoint y: 300, endPoint x: 676, endPoint y: 299, distance: 255.9
click at [676, 299] on div "ResiDesk escalation reply -> You can let Ryan know that the balance has been ta…" at bounding box center [520, 299] width 355 height 31
copy div "the balance has been taken care of and will be billed to his employer going for…"
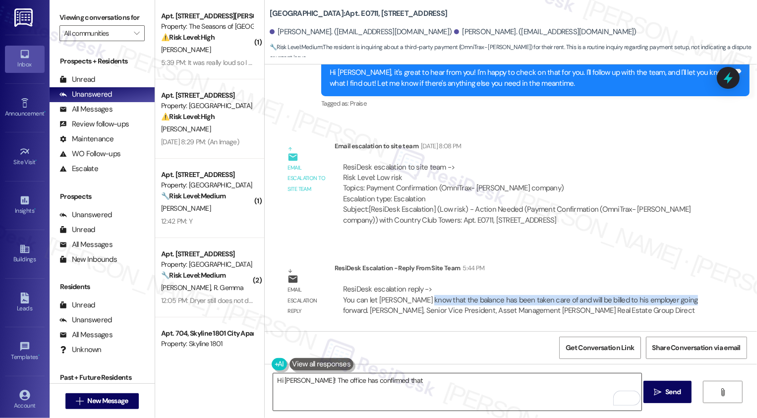
click at [427, 386] on textarea "Hi Ryan! The office has confirmed that" at bounding box center [457, 391] width 369 height 37
paste textarea "the balance has been taken care of and will be billed to his employer going for…"
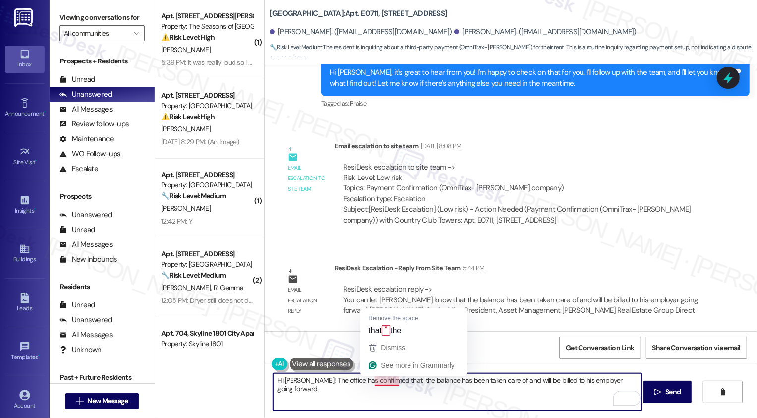
click at [388, 378] on textarea "Hi Ryan! The office has confirmed that the balance has been taken care of and w…" at bounding box center [457, 391] width 369 height 37
click at [631, 378] on textarea "Hi Ryan! The office has confirmed that the balance has been taken care of and w…" at bounding box center [457, 391] width 369 height 37
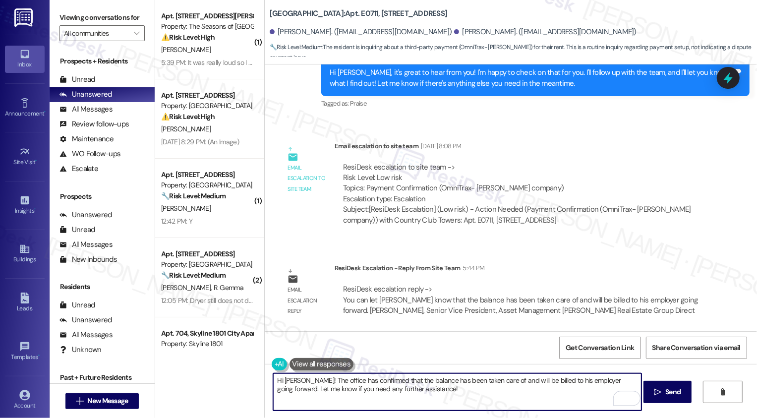
click at [420, 395] on textarea "Hi Ryan! The office has confirmed that the balance has been taken care of and w…" at bounding box center [457, 391] width 369 height 37
click at [546, 379] on textarea "Hi Ryan! The office has confirmed that the balance has been taken care of and w…" at bounding box center [457, 391] width 369 height 37
click at [538, 388] on textarea "Hi Ryan! The office has confirmed that the balance has been taken care of and w…" at bounding box center [457, 391] width 369 height 37
type textarea "Hi Ryan! The office has confirmed that the balance has been taken care of and w…"
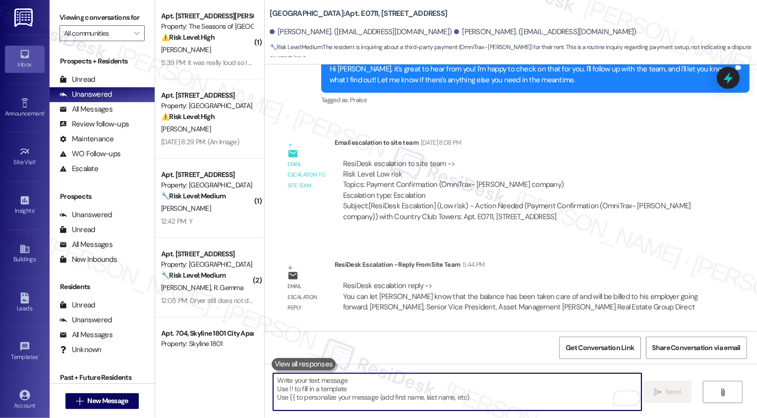
scroll to position [675, 0]
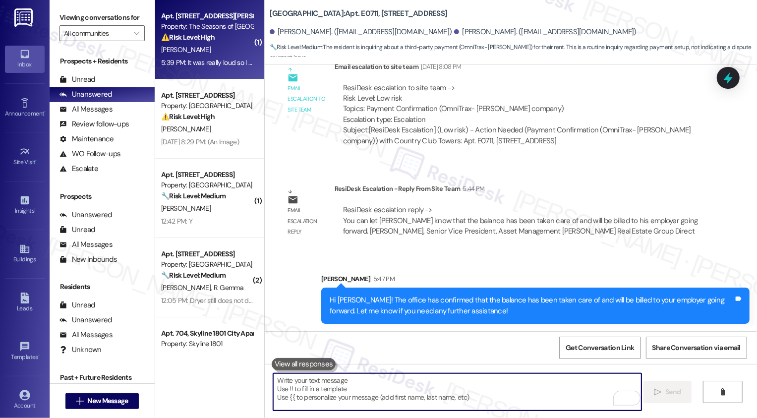
click at [197, 51] on div "J. Lester" at bounding box center [207, 50] width 94 height 12
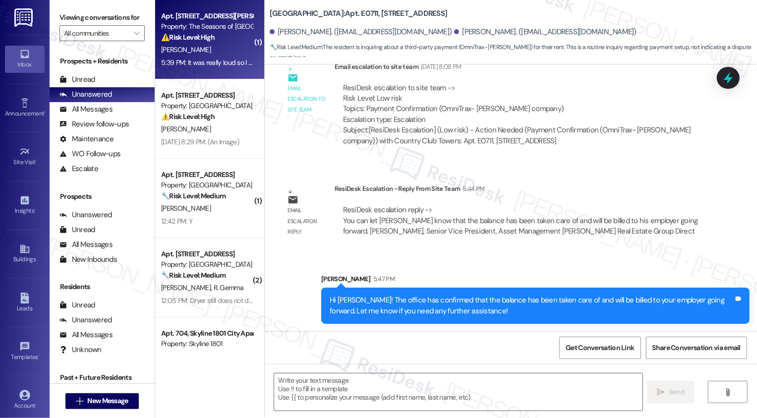
click at [197, 51] on div "J. Lester" at bounding box center [207, 50] width 94 height 12
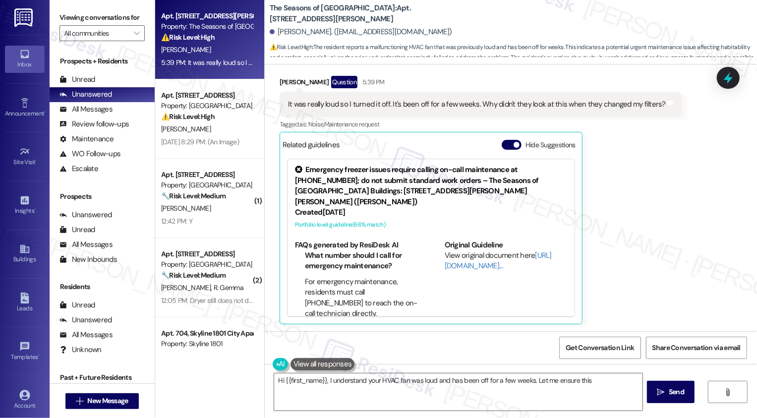
scroll to position [18, 0]
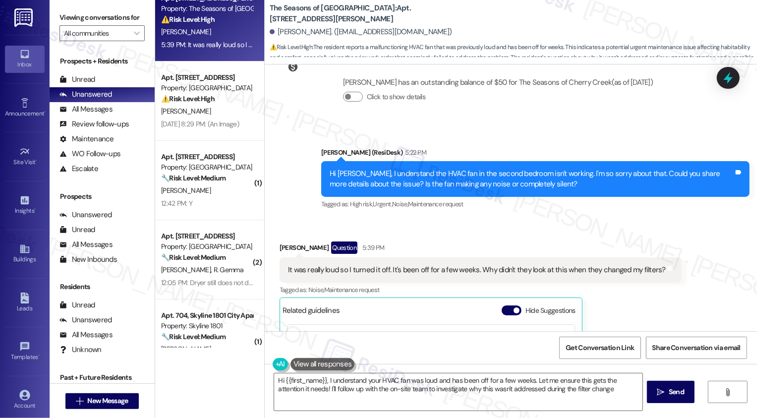
type textarea "Hi {{first_name}}, I understand your HVAC fan was loud and has been off for a f…"
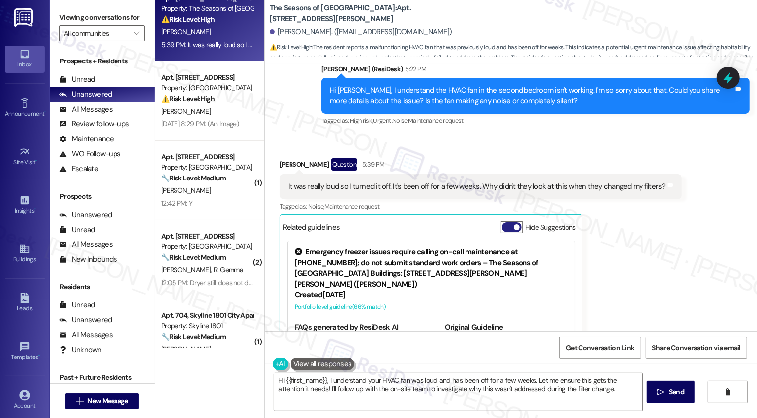
click at [514, 226] on span "button" at bounding box center [517, 227] width 6 height 6
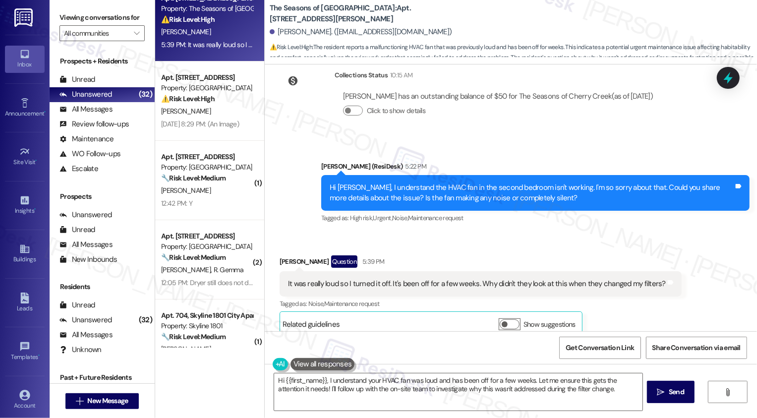
scroll to position [390, 0]
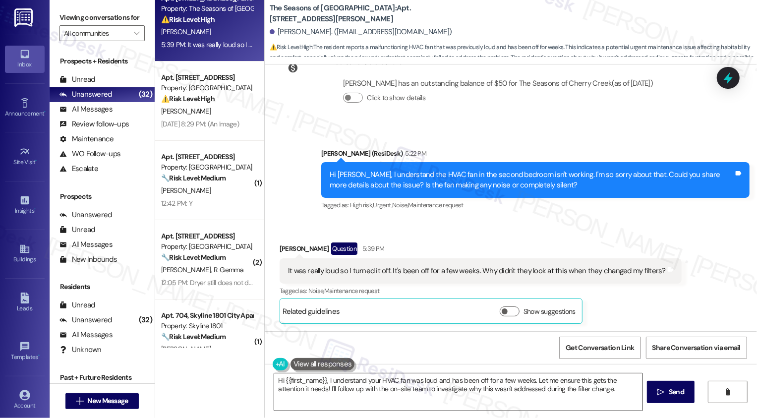
click at [361, 392] on textarea "Hi {{first_name}}, I understand your HVAC fan was loud and has been off for a f…" at bounding box center [458, 391] width 369 height 37
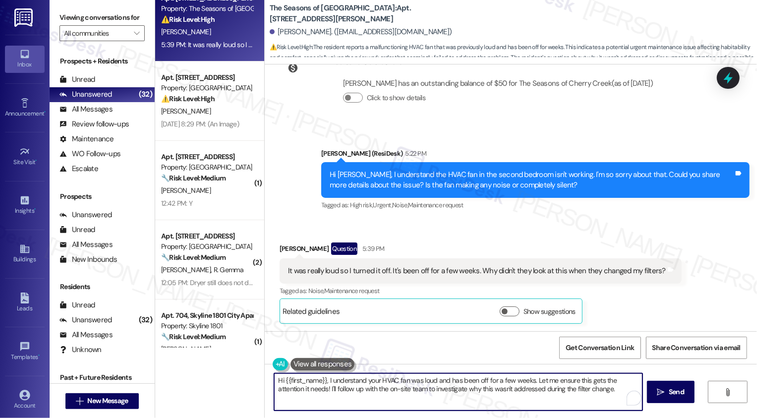
click at [337, 385] on textarea "Hi {{first_name}}, I understand your HVAC fan was loud and has been off for a f…" at bounding box center [458, 391] width 369 height 37
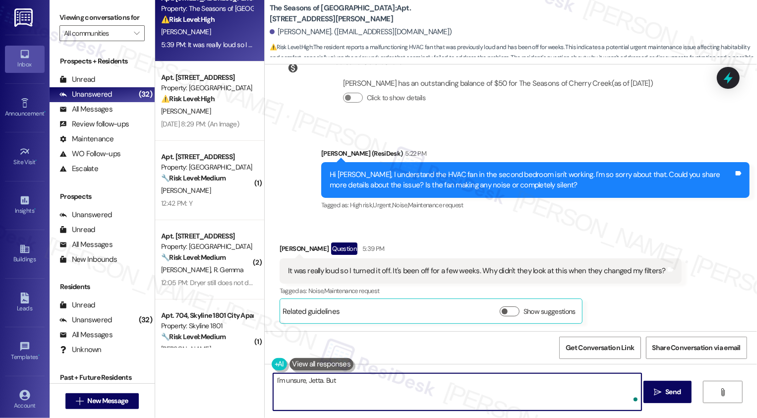
type textarea "I'm unsure, Jetta. Bu"
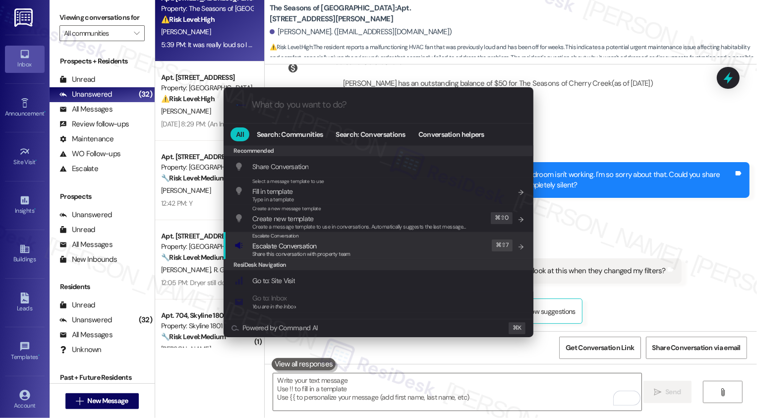
click at [598, 204] on div ".cls-1{fill:#0a055f;}.cls-2{fill:#0cc4c4;} resideskLogoBlueOrange All Search: C…" at bounding box center [378, 209] width 757 height 418
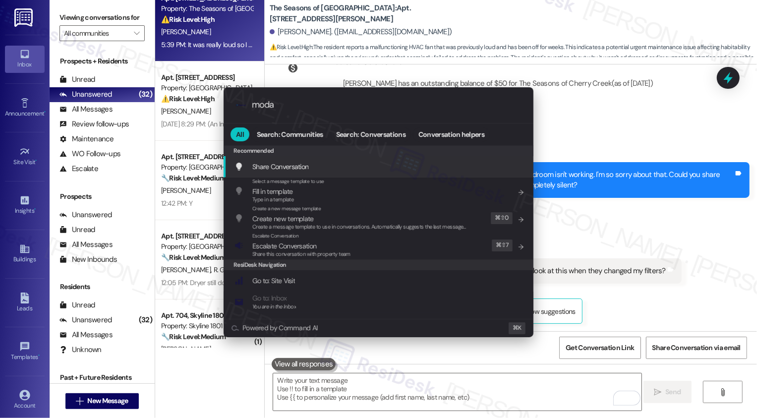
type input "modal"
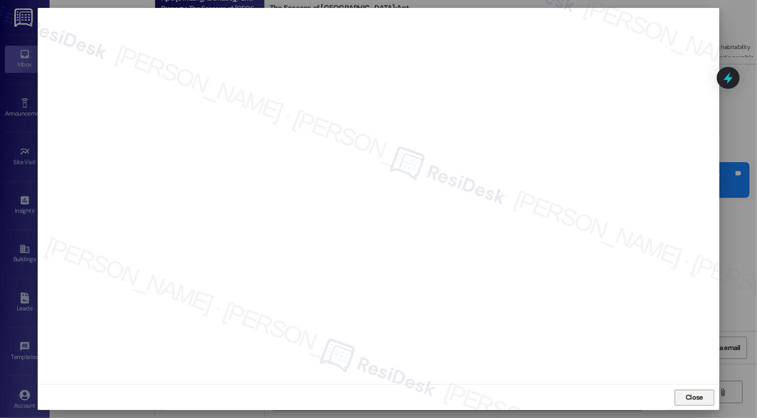
click at [686, 397] on span "Close" at bounding box center [694, 397] width 17 height 10
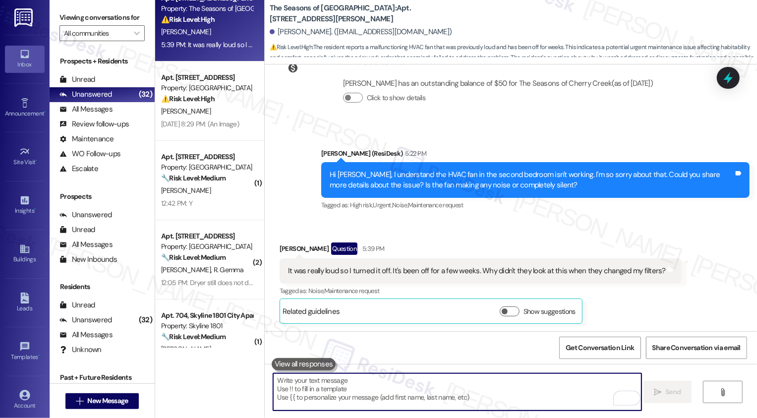
click at [355, 386] on textarea "To enrich screen reader interactions, please activate Accessibility in Grammarl…" at bounding box center [457, 391] width 369 height 37
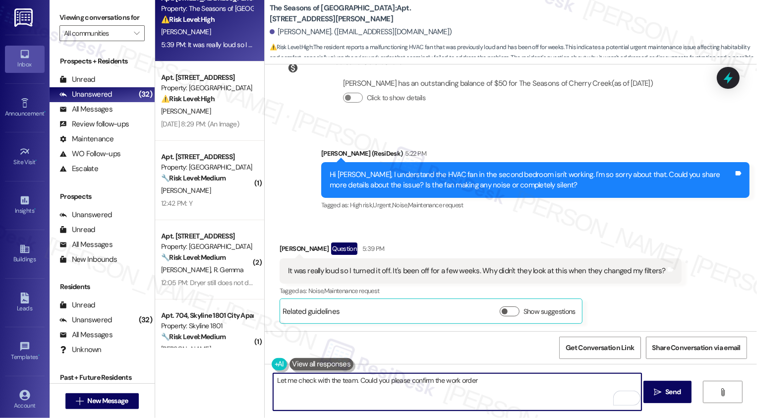
click at [349, 383] on textarea "Let me check with the team. Could you please confirm the work order" at bounding box center [457, 391] width 369 height 37
drag, startPoint x: 371, startPoint y: 381, endPoint x: 578, endPoint y: 391, distance: 207.1
click at [577, 391] on textarea "Let me check with the team, Jeta. Could you please confirm the work order" at bounding box center [457, 391] width 369 height 37
click at [266, 381] on button "See rewrite suggestions" at bounding box center [264, 378] width 8 height 9
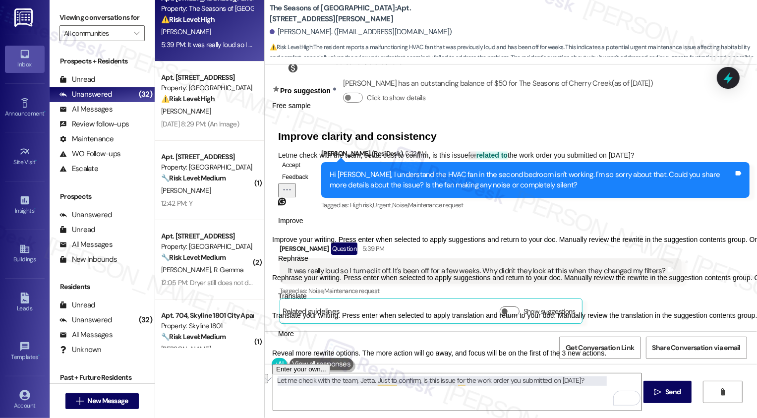
click at [304, 172] on button "Accept" at bounding box center [291, 166] width 26 height 12
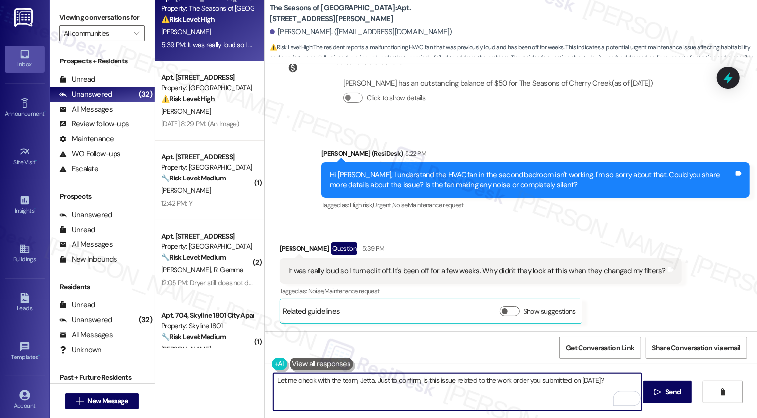
click at [612, 381] on textarea "Let me check with the team, Jetta. Just to confirm, is this issue related to th…" at bounding box center [457, 391] width 369 height 37
click at [615, 380] on textarea "Let me check with the team, Jetta. Just to confirm, is this issue related to th…" at bounding box center [457, 391] width 369 height 37
click at [296, 387] on textarea "Let me check with the team, Jetta. Just to confirm, is this issue related to th…" at bounding box center [457, 391] width 369 height 37
click at [429, 405] on textarea "Let me check with the team, Jetta. Just to confirm, is this issue related to th…" at bounding box center [457, 391] width 369 height 37
type textarea "Let me check with the team, Jetta. Just to confirm, is this issue related to th…"
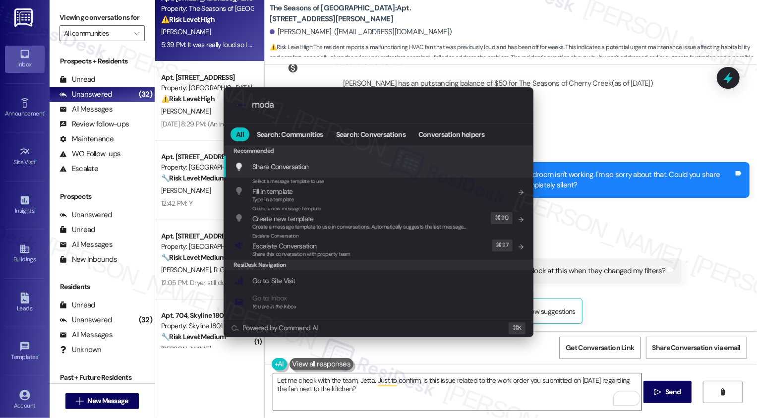
type input "modal"
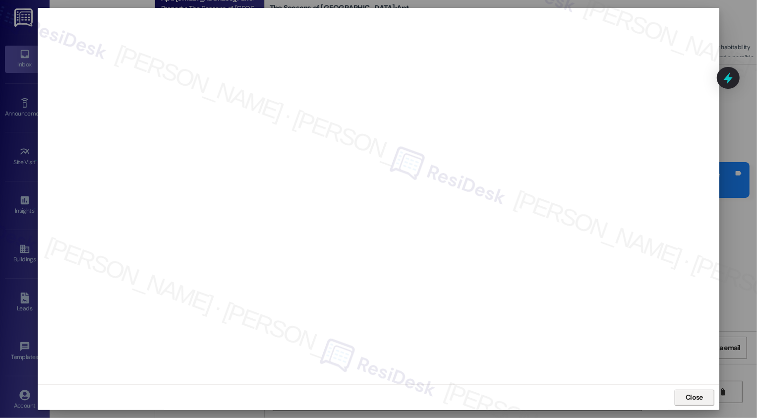
click at [689, 393] on span "Close" at bounding box center [694, 397] width 17 height 10
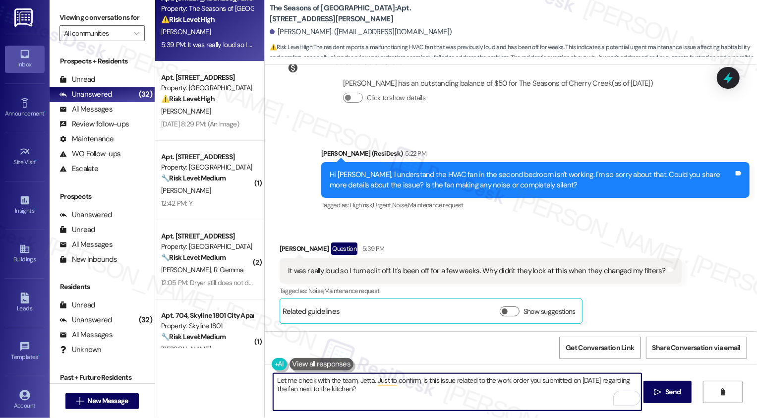
click at [427, 385] on textarea "Let me check with the team, Jetta. Just to confirm, is this issue related to th…" at bounding box center [457, 391] width 369 height 37
drag, startPoint x: 355, startPoint y: 390, endPoint x: 375, endPoint y: 389, distance: 20.9
click at [375, 389] on textarea "Let me check with the team, Jetta. Just to confirm, is this issue related to th…" at bounding box center [457, 391] width 369 height 37
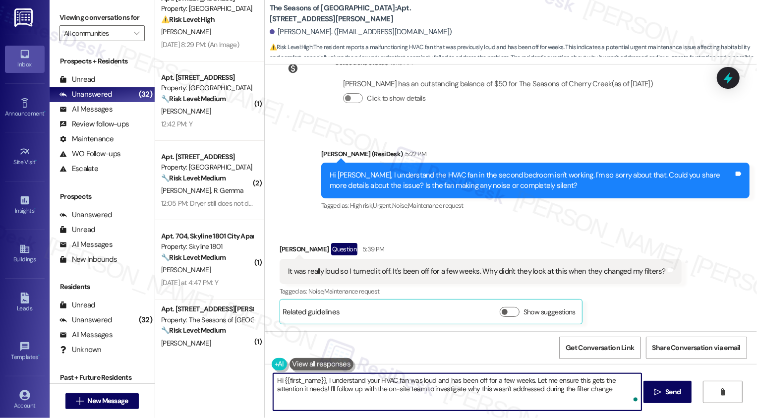
type textarea "Hi {{first_name}}, I understand your HVAC fan was loud and has been off for a f…"
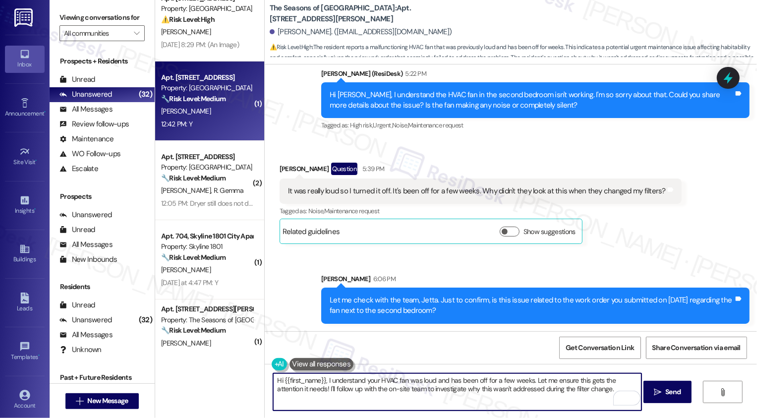
scroll to position [0, 0]
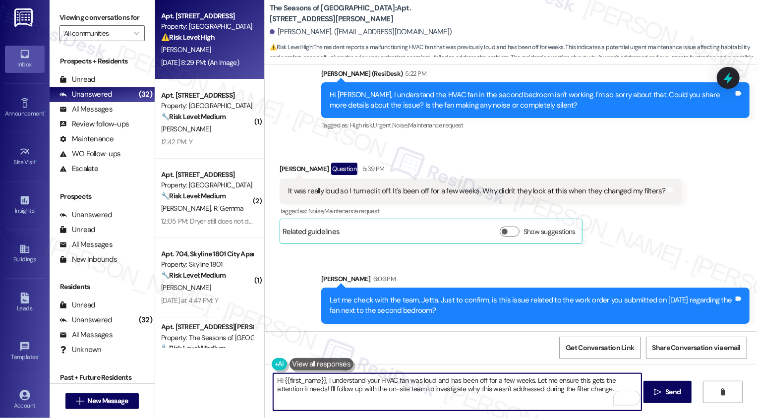
click at [193, 60] on div "Sep 15, 2025 at 8:29 PM: (An Image) Sep 15, 2025 at 8:29 PM: (An Image)" at bounding box center [200, 62] width 78 height 9
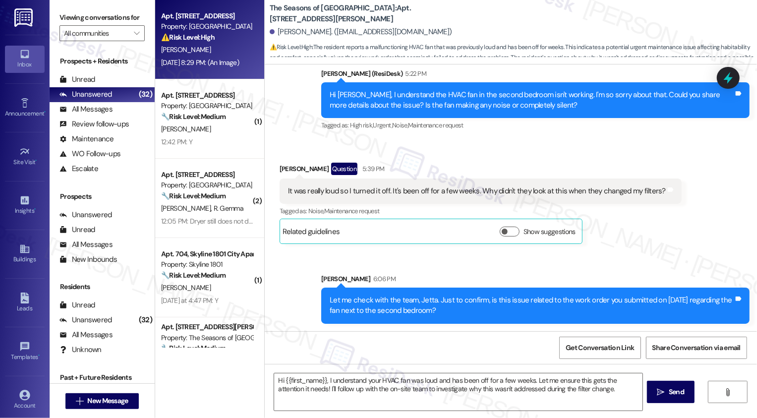
click at [193, 60] on div "Sep 15, 2025 at 8:29 PM: (An Image) Sep 15, 2025 at 8:29 PM: (An Image)" at bounding box center [200, 62] width 78 height 9
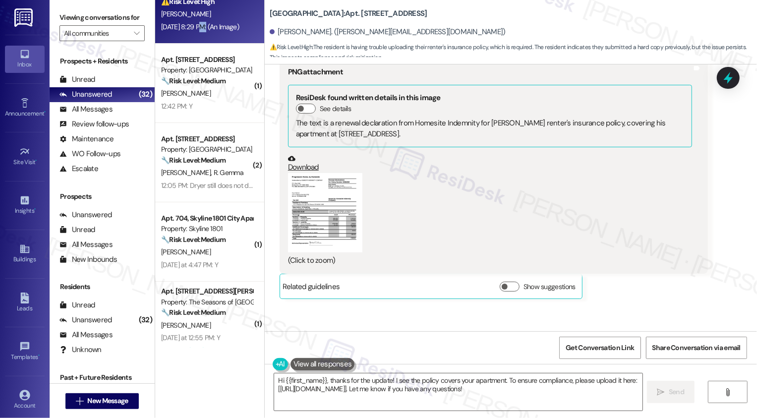
scroll to position [4277, 0]
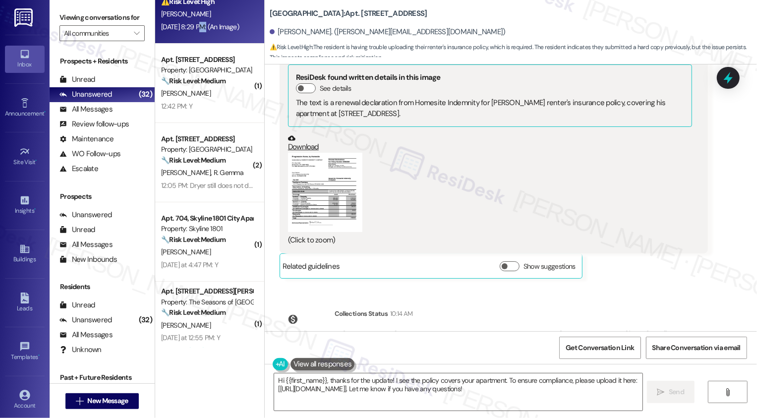
click at [299, 164] on button "Zoom image" at bounding box center [325, 192] width 74 height 79
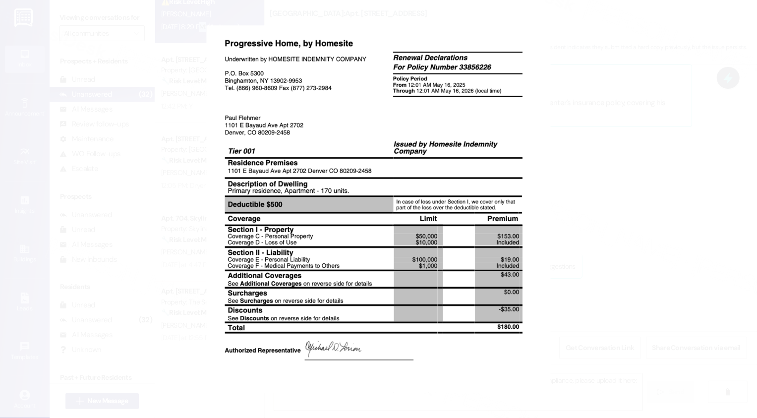
click at [562, 209] on button "Unzoom image" at bounding box center [378, 209] width 757 height 418
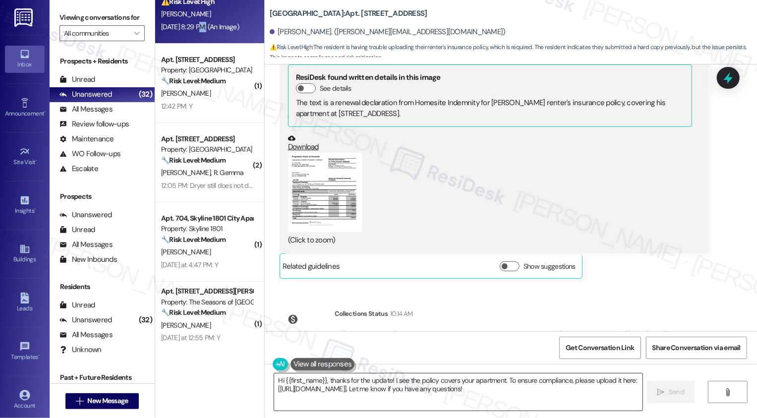
click at [376, 390] on textarea "Hi {{first_name}}, thanks for the update! I see the policy covers your apartmen…" at bounding box center [458, 391] width 369 height 37
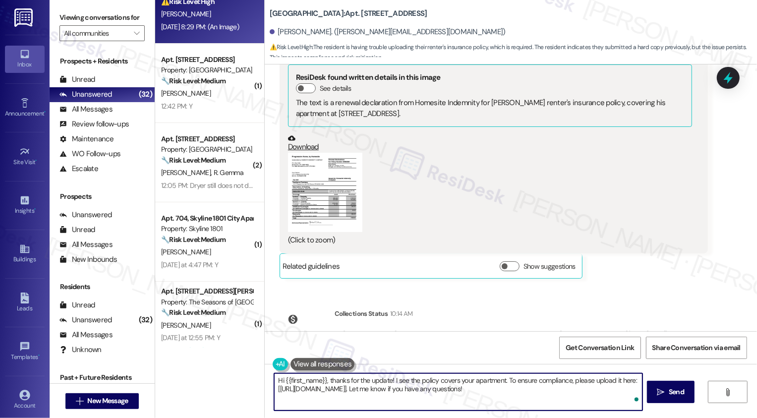
click at [327, 385] on textarea "Hi {{first_name}}, thanks for the update! I see the policy covers your apartmen…" at bounding box center [458, 391] width 369 height 37
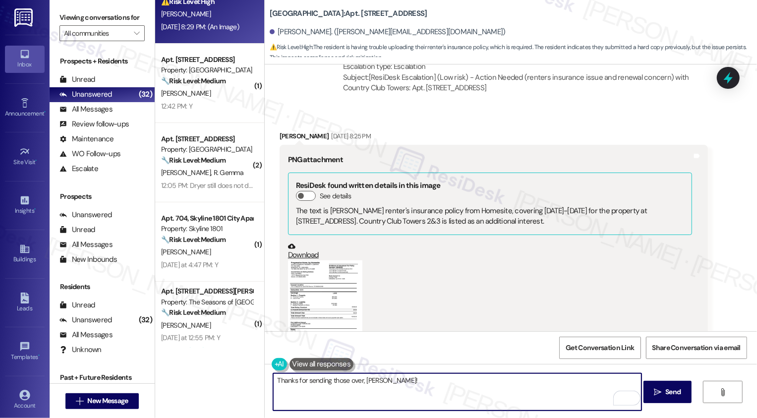
scroll to position [3777, 0]
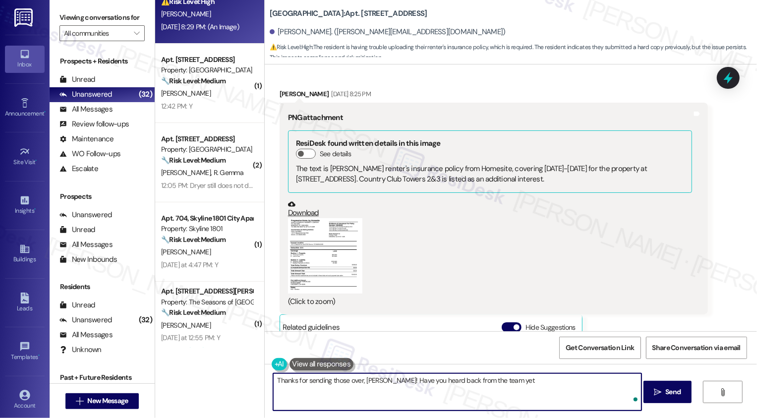
type textarea "Thanks for sending those over, [PERSON_NAME]! Have you heard back from the team…"
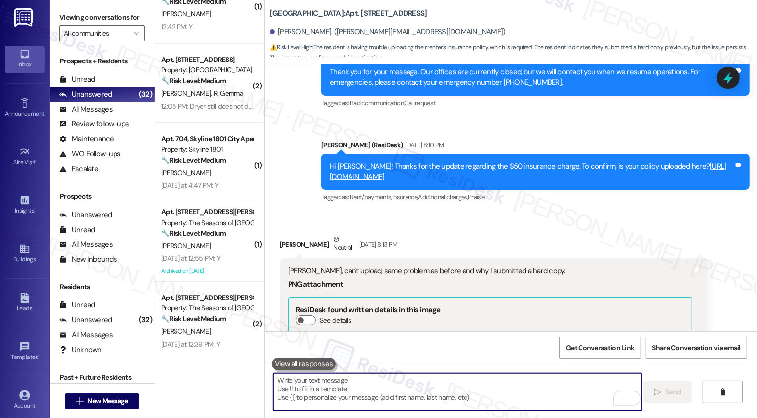
scroll to position [3119, 0]
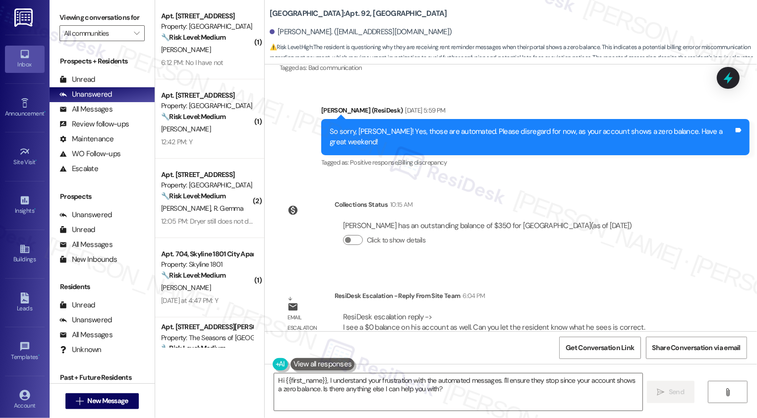
scroll to position [1490, 0]
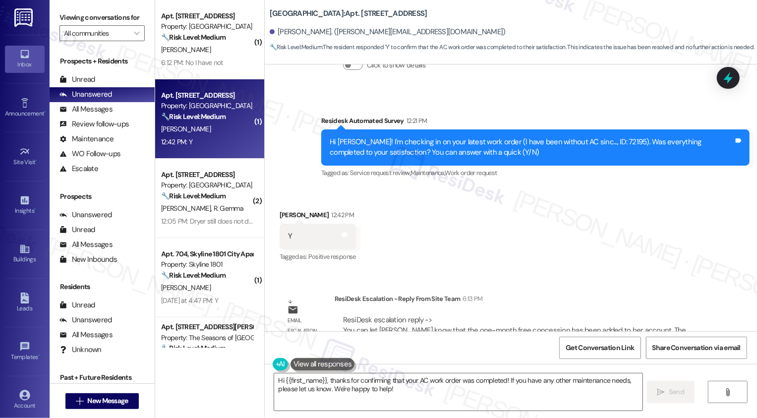
scroll to position [1061, 0]
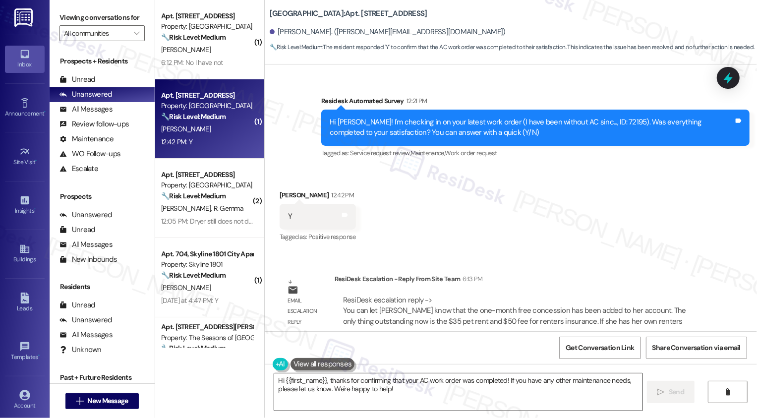
click at [370, 408] on textarea "Hi {{first_name}}, thanks for confirming that your AC work order was completed!…" at bounding box center [458, 391] width 369 height 37
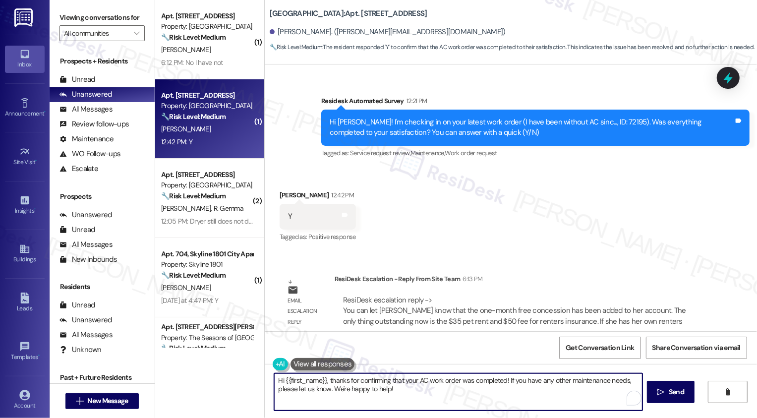
click at [436, 398] on textarea "Hi {{first_name}}, thanks for confirming that your AC work order was completed!…" at bounding box center [458, 391] width 369 height 37
drag, startPoint x: 505, startPoint y: 379, endPoint x: 518, endPoint y: 397, distance: 22.0
click at [518, 397] on textarea "Hi {{first_name}}, thanks for confirming that your AC work order was completed!…" at bounding box center [457, 391] width 369 height 37
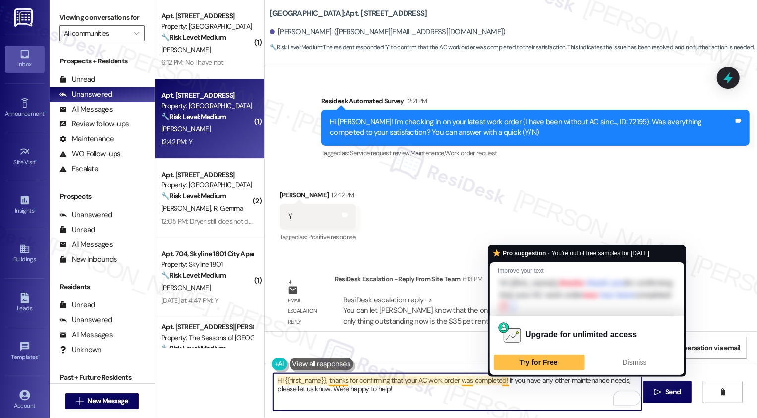
drag, startPoint x: 503, startPoint y: 381, endPoint x: 522, endPoint y: 396, distance: 24.3
click at [522, 396] on textarea "Hi {{first_name}}, thanks for confirming that your AC work order was completed!…" at bounding box center [457, 391] width 369 height 37
type textarea "Hi {{first_name}}, thanks for confirming that your AC work order was completed!"
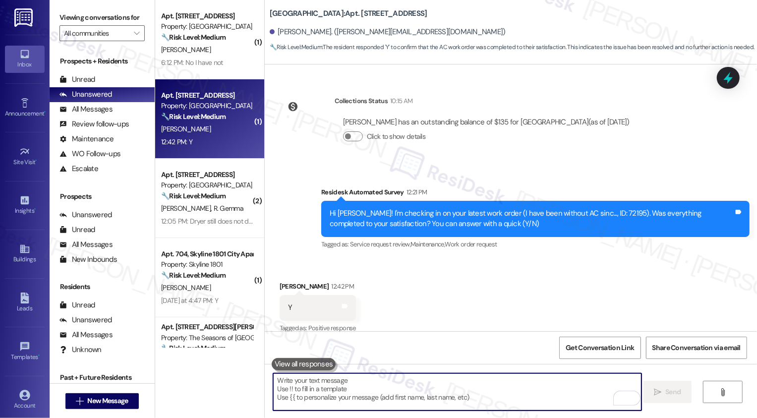
scroll to position [1130, 0]
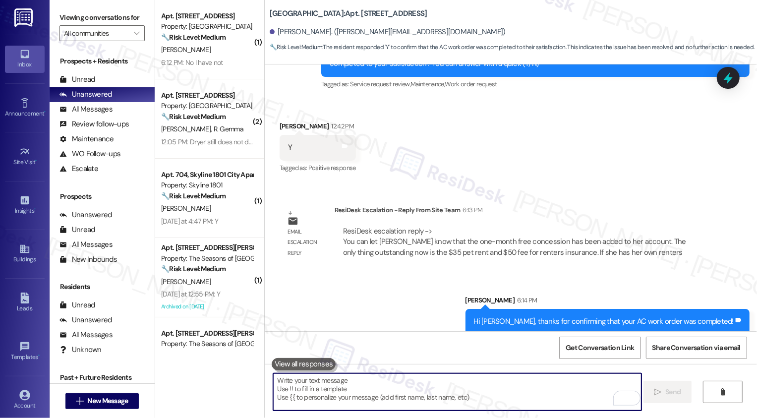
click at [460, 387] on textarea "To enrich screen reader interactions, please activate Accessibility in Grammarl…" at bounding box center [457, 391] width 369 height 37
paste textarea "the one-month free concession has been added to her account. The only thing out…"
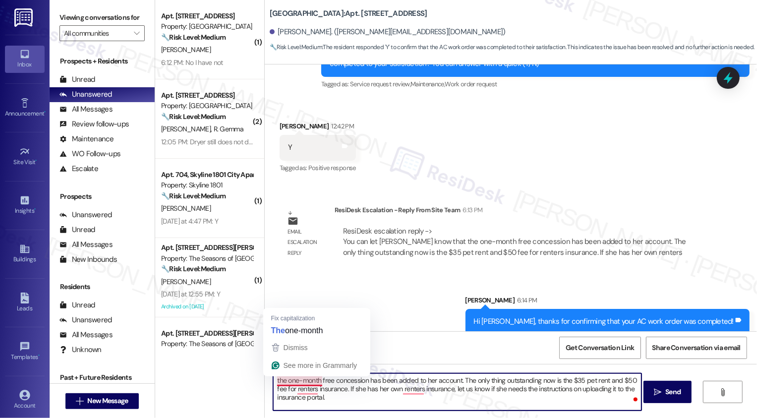
click at [273, 382] on textarea "the one-month free concession has been added to her account. The only thing out…" at bounding box center [457, 391] width 369 height 37
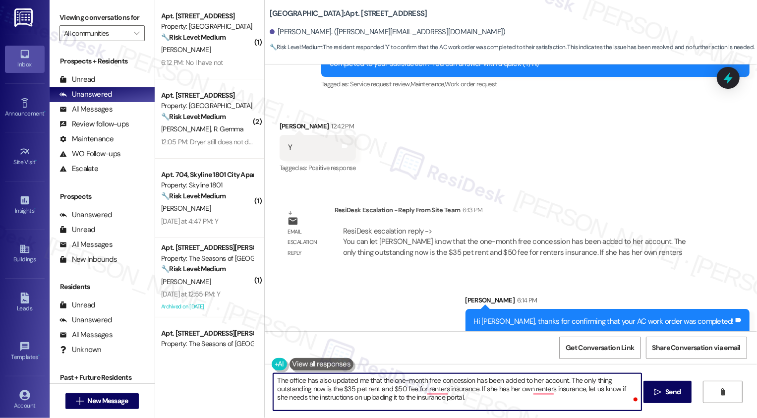
click at [527, 380] on textarea "The office has also updated me that the one-month free concession has been adde…" at bounding box center [457, 391] width 369 height 37
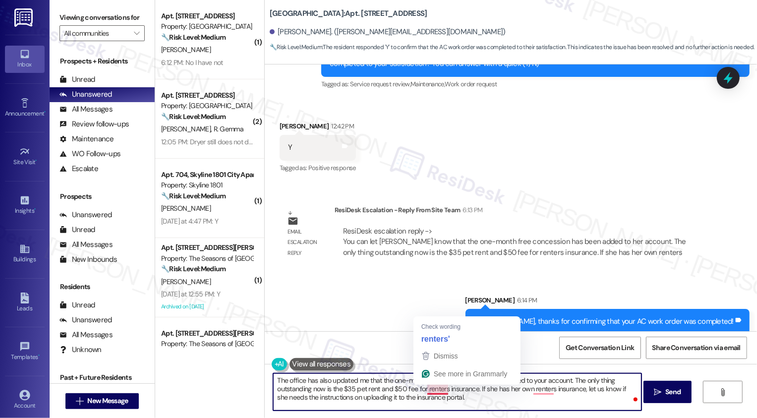
click at [466, 397] on textarea "The office has also updated me that the one-month free concession has been adde…" at bounding box center [457, 391] width 369 height 37
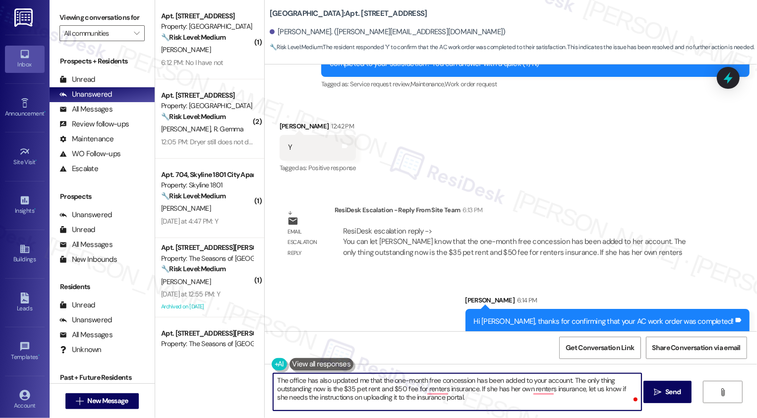
click at [478, 391] on textarea "The office has also updated me that the one-month free concession has been adde…" at bounding box center [457, 391] width 369 height 37
click at [479, 391] on textarea "The office has also updated me that the one-month free concession has been adde…" at bounding box center [457, 391] width 369 height 37
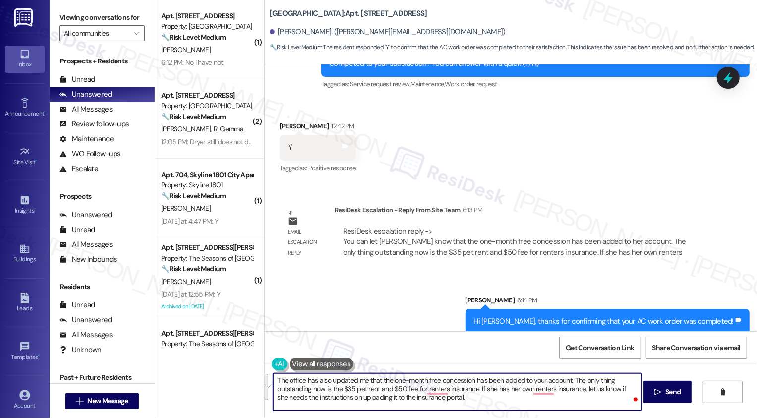
click at [479, 391] on textarea "The office has also updated me that the one-month free concession has been adde…" at bounding box center [457, 391] width 369 height 37
click at [631, 389] on textarea "The office has also updated me that the one-month free concession has been adde…" at bounding box center [457, 391] width 369 height 37
click at [288, 395] on textarea "The office has also updated me that the one-month free concession has been adde…" at bounding box center [457, 391] width 369 height 37
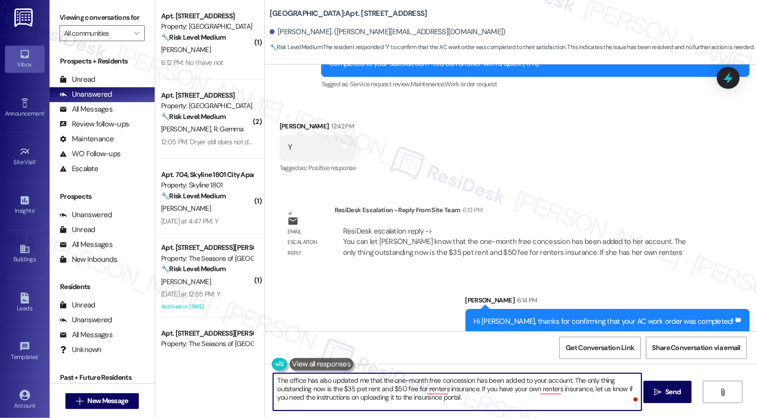
click at [462, 402] on textarea "The office has also updated me that the one-month free concession has been adde…" at bounding box center [457, 391] width 369 height 37
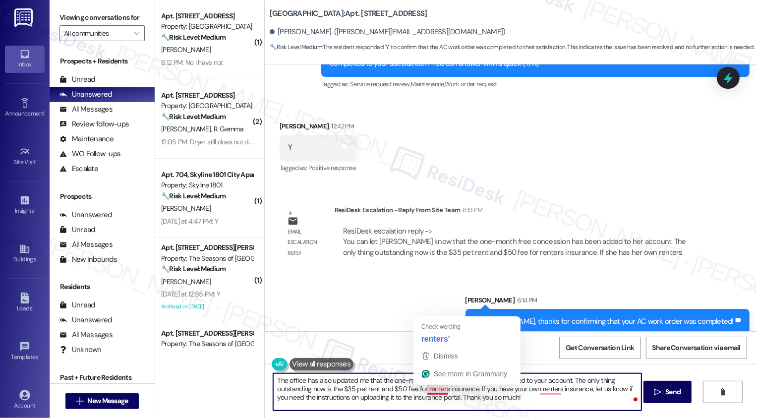
click at [340, 398] on textarea "The office has also updated me that the one-month free concession has been adde…" at bounding box center [457, 391] width 369 height 37
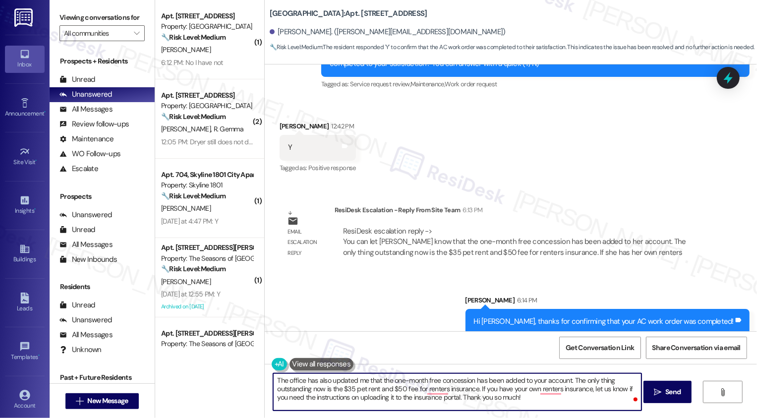
click at [530, 398] on textarea "The office has also updated me that the one-month free concession has been adde…" at bounding box center [457, 391] width 369 height 37
click at [538, 399] on textarea "The office has also updated me that the one-month free concession has been adde…" at bounding box center [457, 391] width 369 height 37
type textarea "The office has also updated me that the one-month free concession has been adde…"
click at [674, 391] on span "Send" at bounding box center [673, 392] width 15 height 10
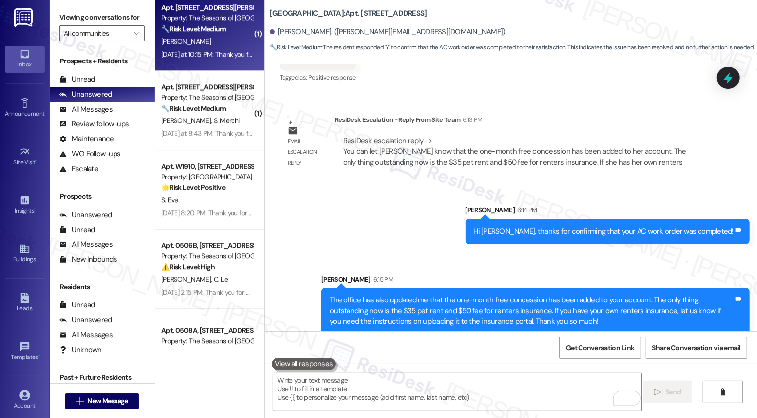
scroll to position [2112, 0]
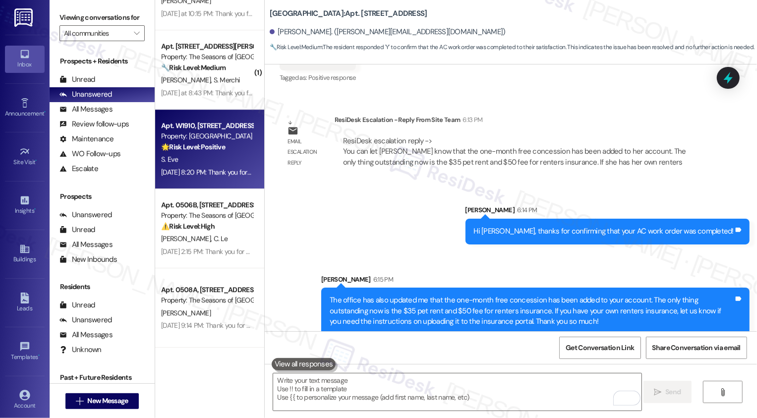
click at [205, 156] on div "S. Eve" at bounding box center [207, 159] width 94 height 12
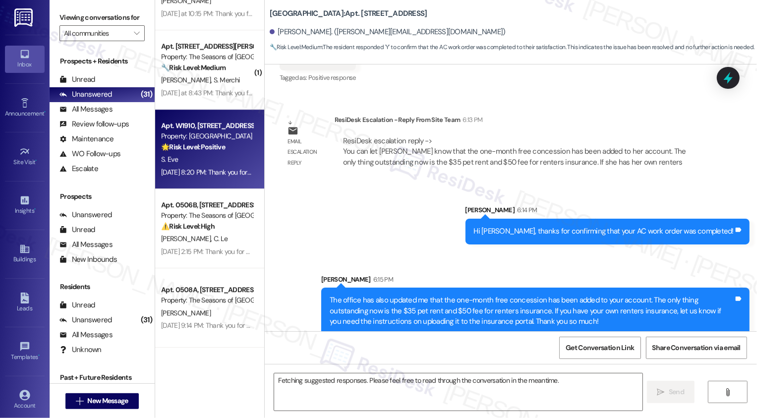
click at [205, 156] on div "S. Eve" at bounding box center [207, 159] width 94 height 12
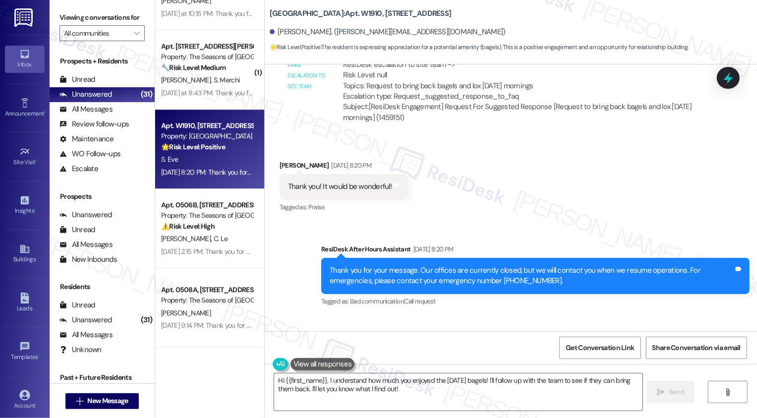
scroll to position [1465, 0]
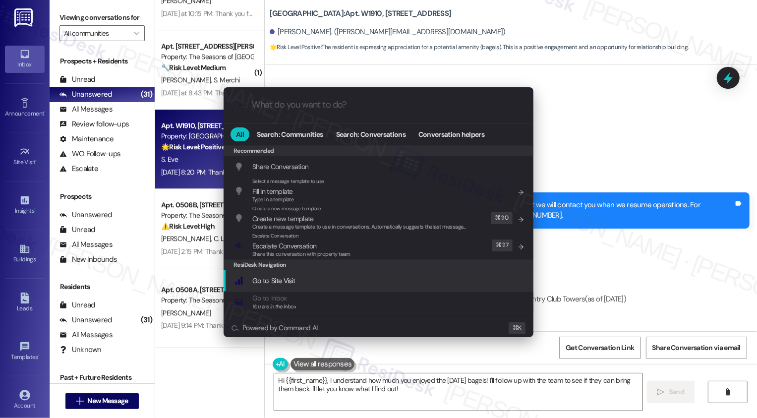
click at [632, 273] on div ".cls-1{fill:#0a055f;}.cls-2{fill:#0cc4c4;} resideskLogoBlueOrange All Search: C…" at bounding box center [378, 209] width 757 height 418
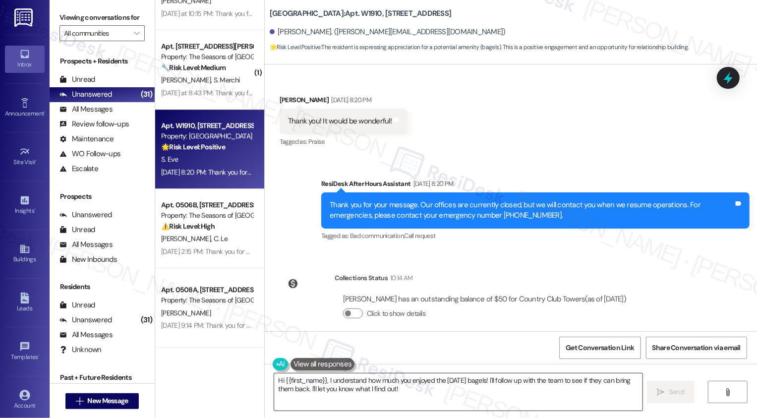
click at [330, 386] on textarea "Hi {{first_name}}, I understand how much you enjoyed the [DATE] bagels! I'll fo…" at bounding box center [458, 391] width 369 height 37
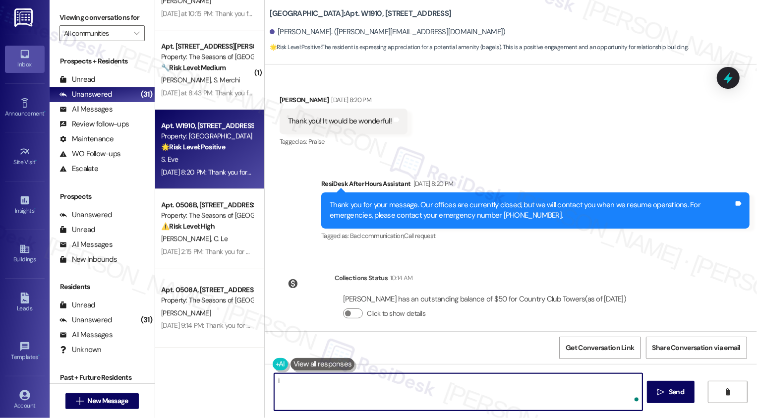
type textarea "i"
type textarea "You're welcome! I'll let you know once I hear back from the team. :)"
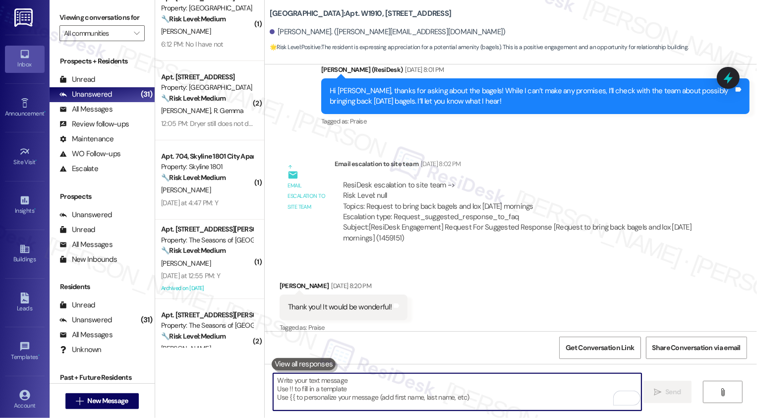
scroll to position [0, 0]
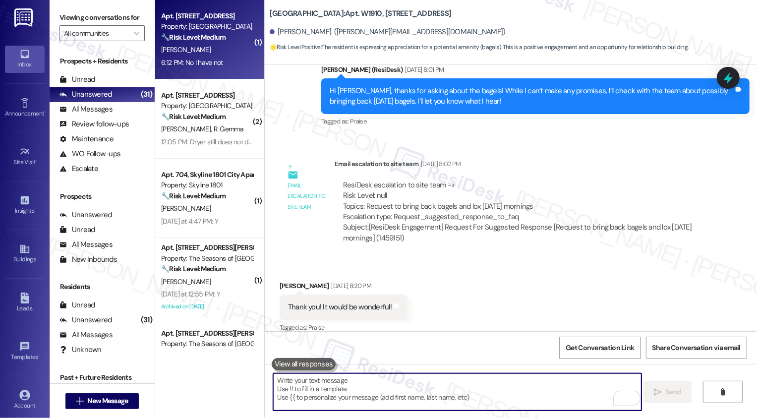
click at [196, 62] on div "6:12 PM: No I have not 6:12 PM: No I have not" at bounding box center [192, 62] width 62 height 9
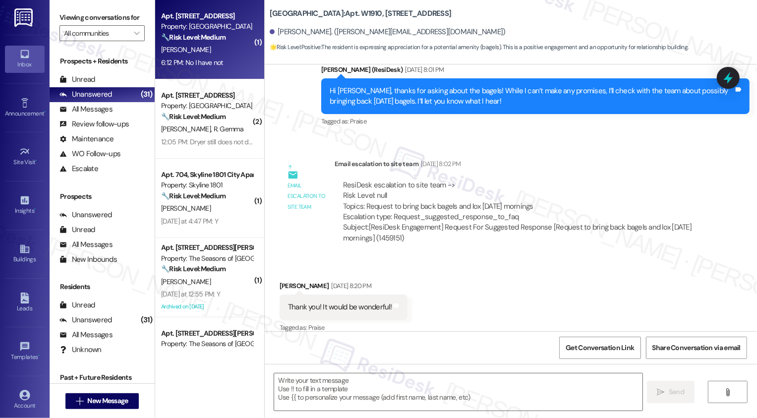
type textarea "Fetching suggested responses. Please feel free to read through the conversation…"
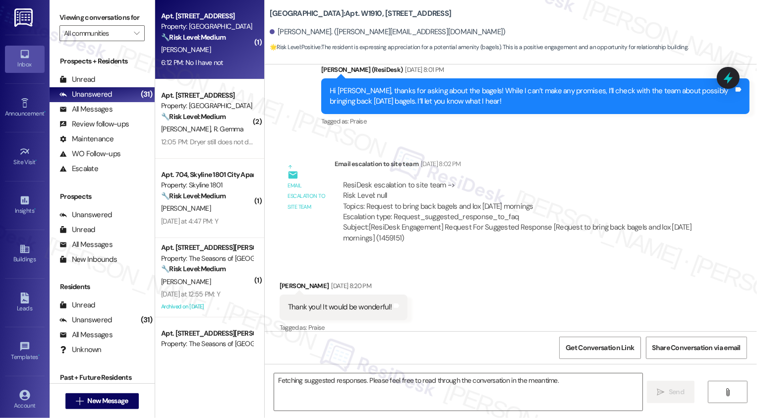
click at [196, 62] on div "6:12 PM: No I have not 6:12 PM: No I have not" at bounding box center [192, 62] width 62 height 9
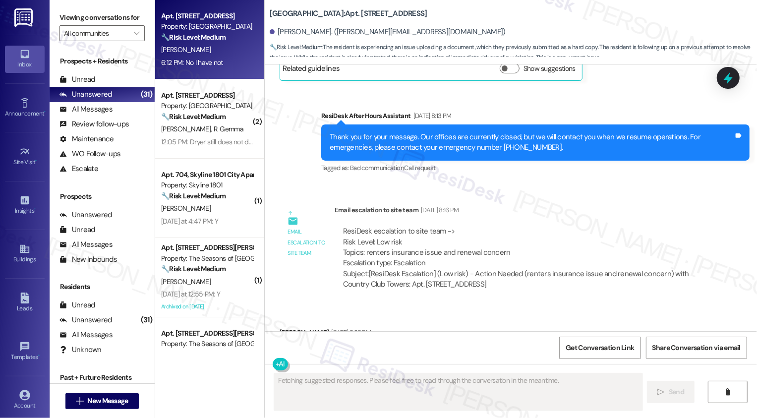
scroll to position [3567, 0]
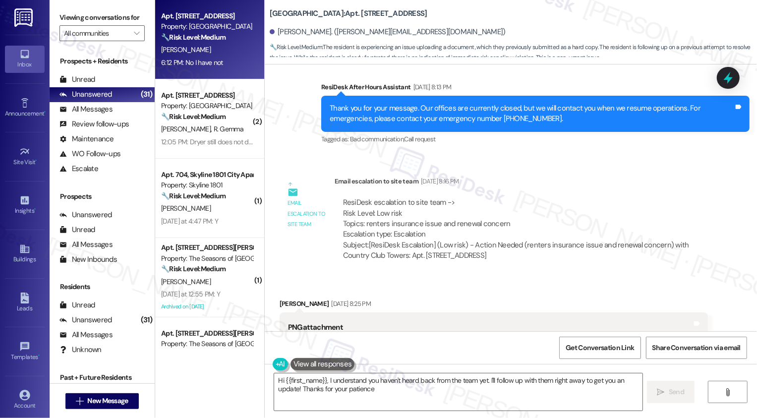
type textarea "Hi {{first_name}}, I understand you haven't heard back from the team yet. I'll …"
drag, startPoint x: 516, startPoint y: 199, endPoint x: 587, endPoint y: 201, distance: 71.5
click at [587, 240] on div "Subject: [ResiDesk Escalation] (Low risk) - Action Needed (renters insurance is…" at bounding box center [521, 250] width 357 height 21
copy div "renters insurance issue"
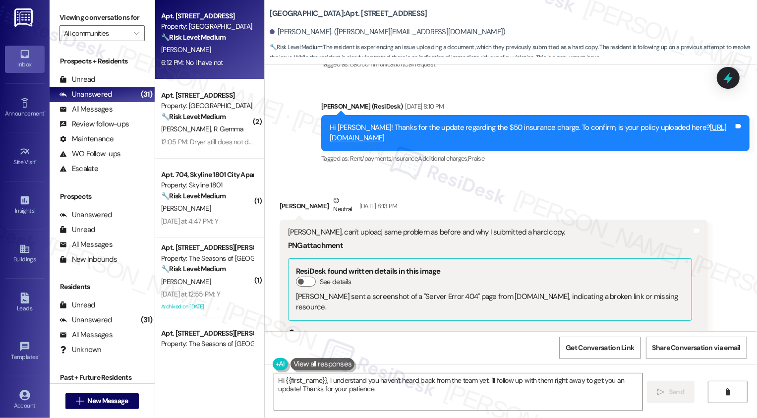
scroll to position [3156, 0]
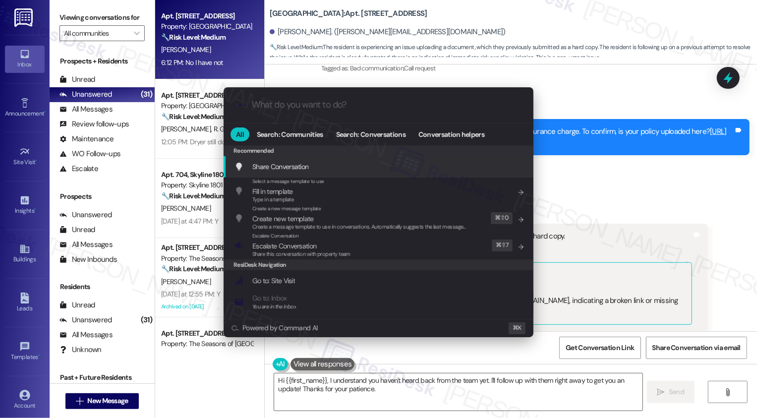
click at [635, 196] on div ".cls-1{fill:#0a055f;}.cls-2{fill:#0cc4c4;} resideskLogoBlueOrange All Search: C…" at bounding box center [378, 209] width 757 height 418
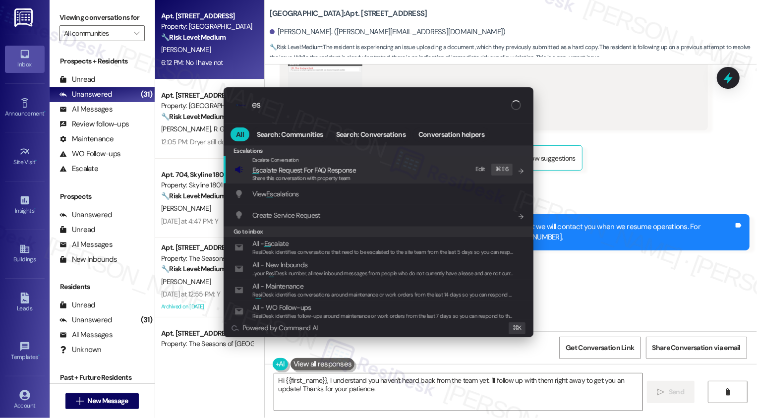
scroll to position [3453, 0]
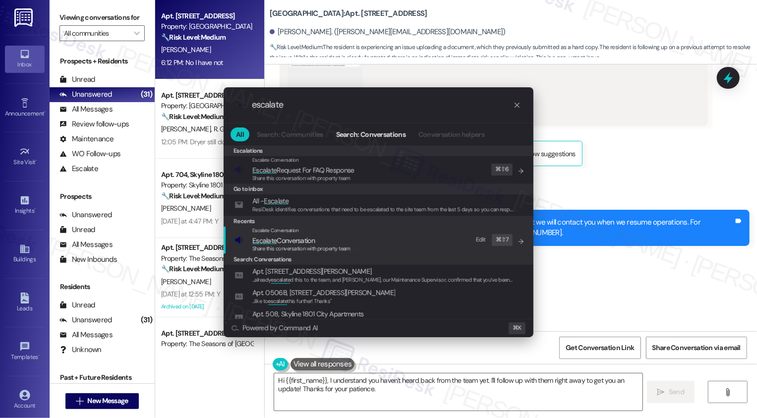
type input "escalate"
click at [377, 243] on div "Escalate Conversation Escalate Conversation Share this conversation with proper…" at bounding box center [380, 240] width 290 height 27
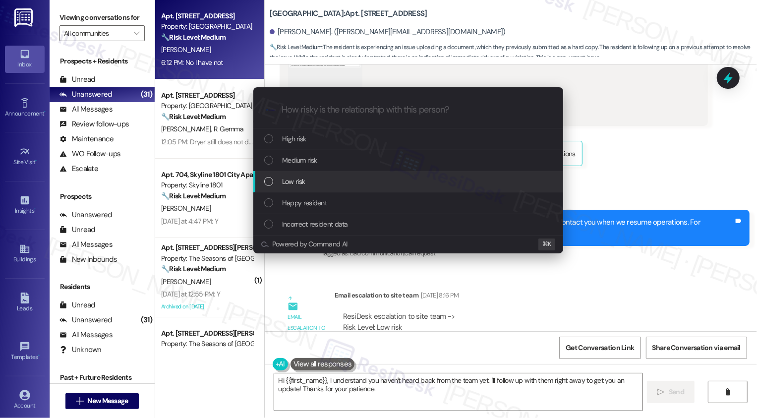
click at [318, 176] on div "Low risk" at bounding box center [409, 181] width 290 height 11
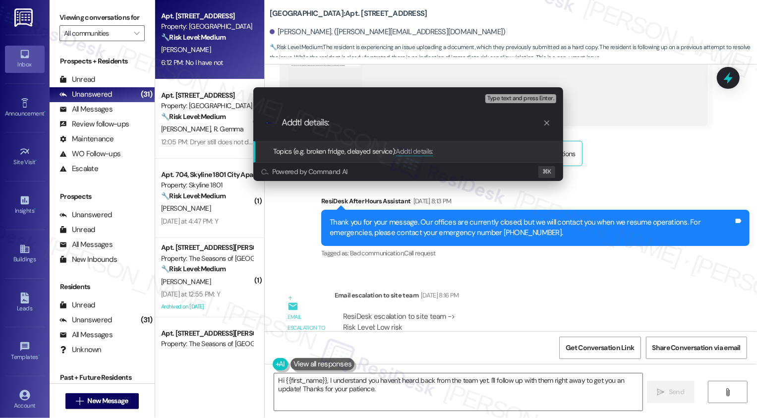
paste input "renters insurance issue"
type input "Addtl details: renters insurance issue"
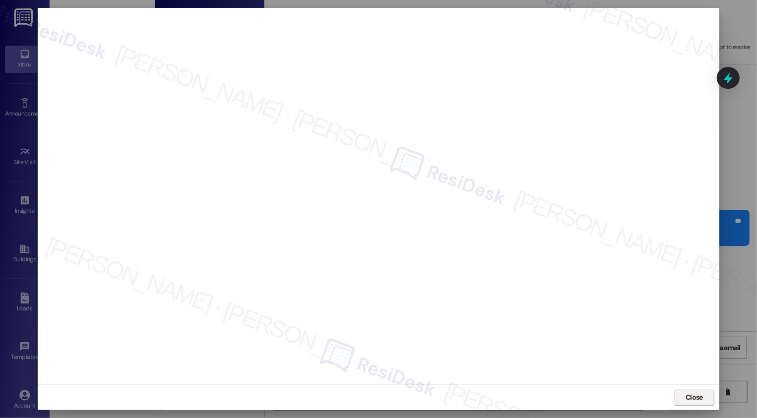
click at [686, 394] on button "Close" at bounding box center [695, 398] width 40 height 16
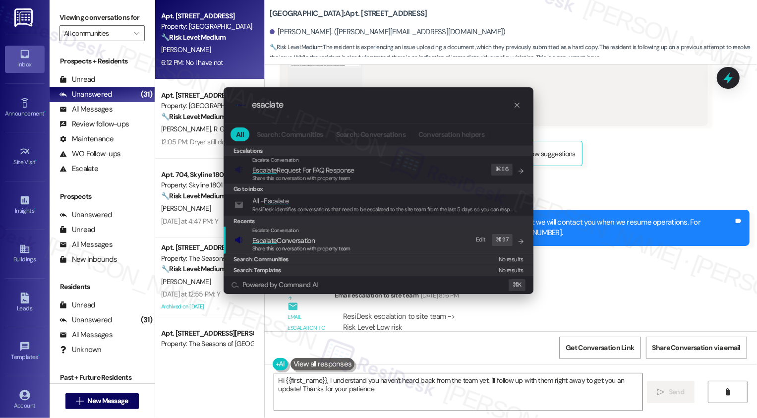
type input "esaclate"
click at [283, 243] on span "Escalate Conversation" at bounding box center [283, 240] width 62 height 9
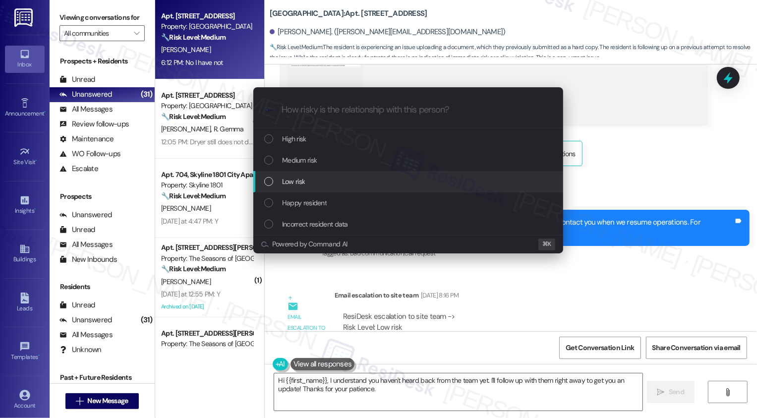
click at [289, 175] on div "Low risk" at bounding box center [408, 181] width 310 height 21
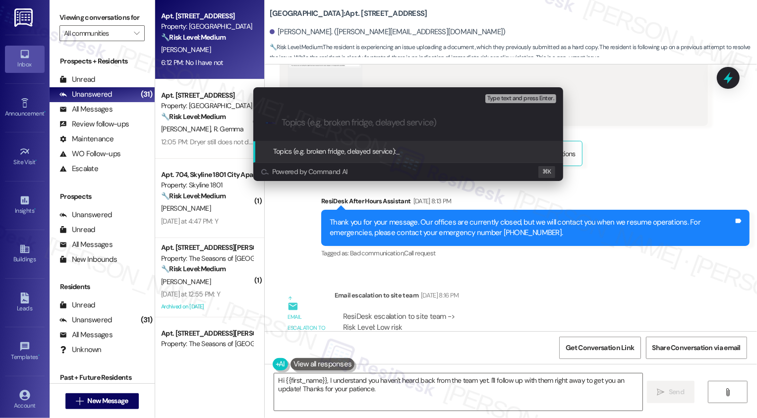
paste input "Addtl details: renters insurance issue"
type input "Addtl details: renters insurance issue"
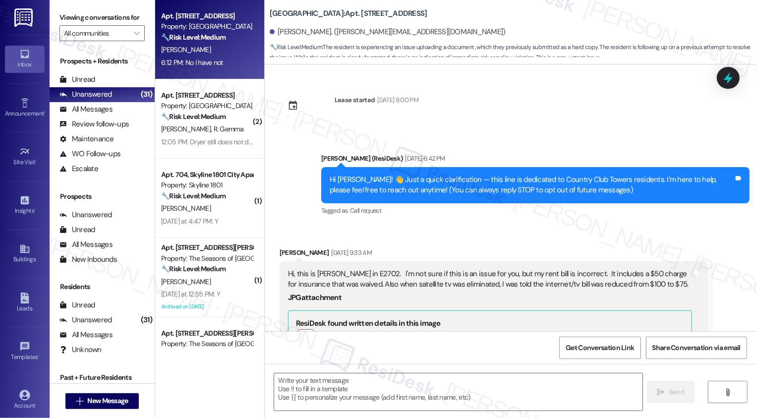
scroll to position [4277, 0]
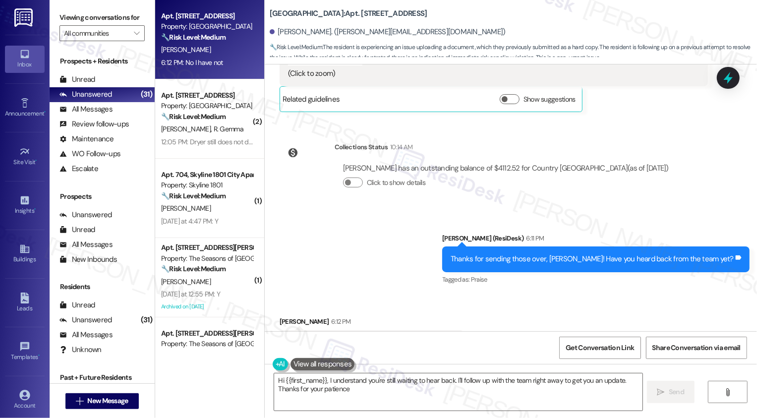
type textarea "Hi {{first_name}}, I understand you're still waiting to hear back. I'll follow …"
